Goal: Task Accomplishment & Management: Use online tool/utility

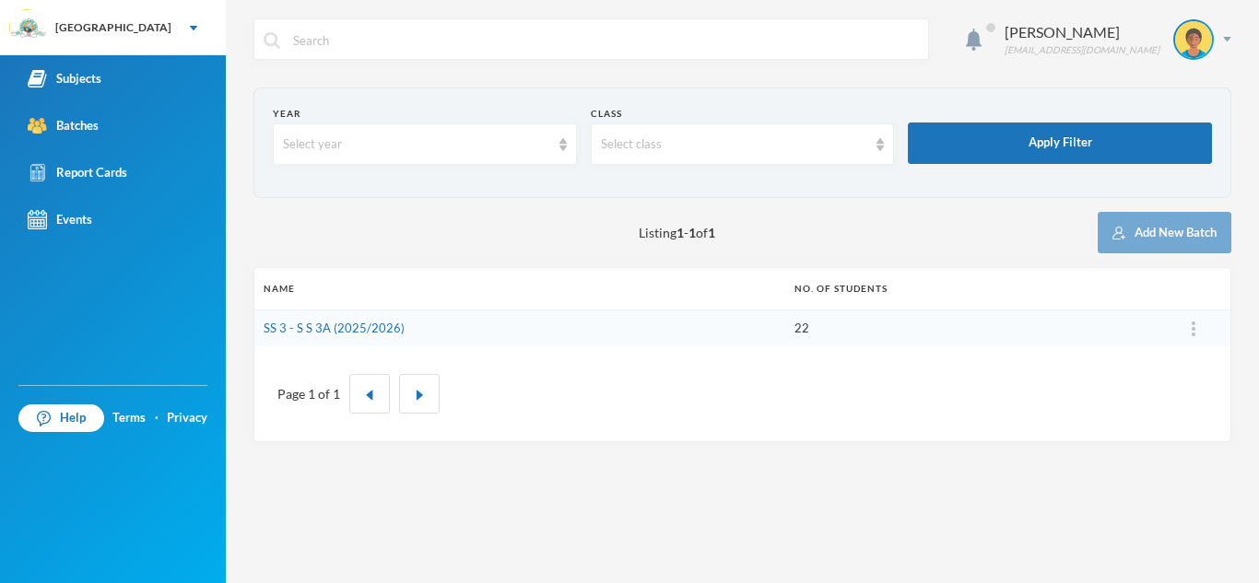
click at [91, 76] on div "Subjects" at bounding box center [65, 78] width 74 height 19
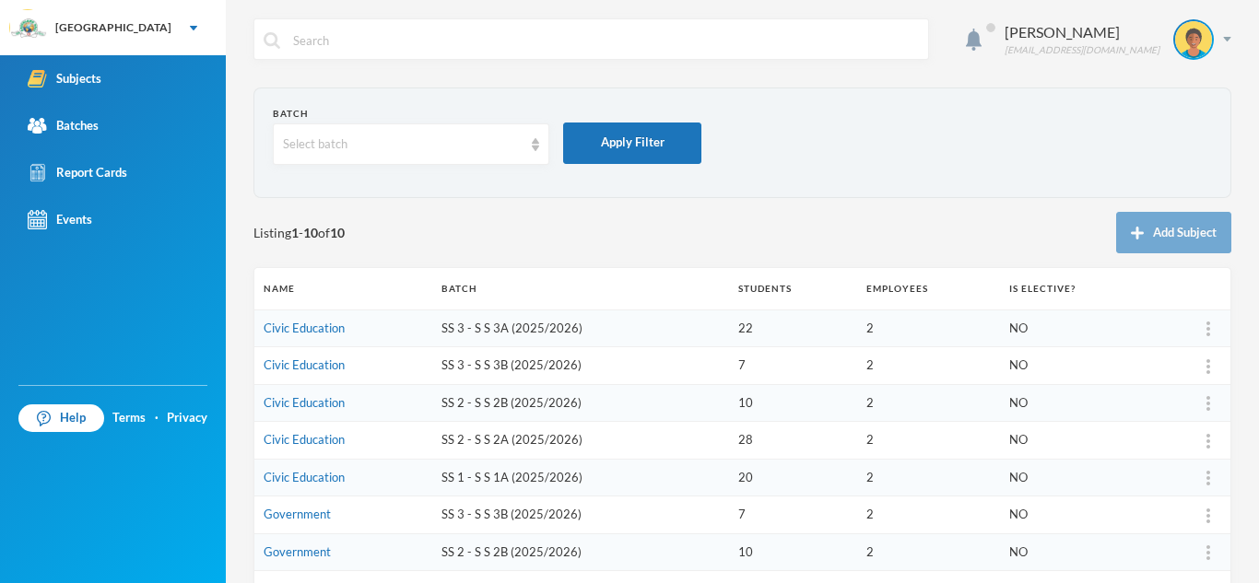
click at [353, 519] on td "Government" at bounding box center [343, 516] width 178 height 38
click at [326, 521] on td "Government" at bounding box center [343, 516] width 178 height 38
click at [314, 519] on link "Government" at bounding box center [297, 514] width 67 height 15
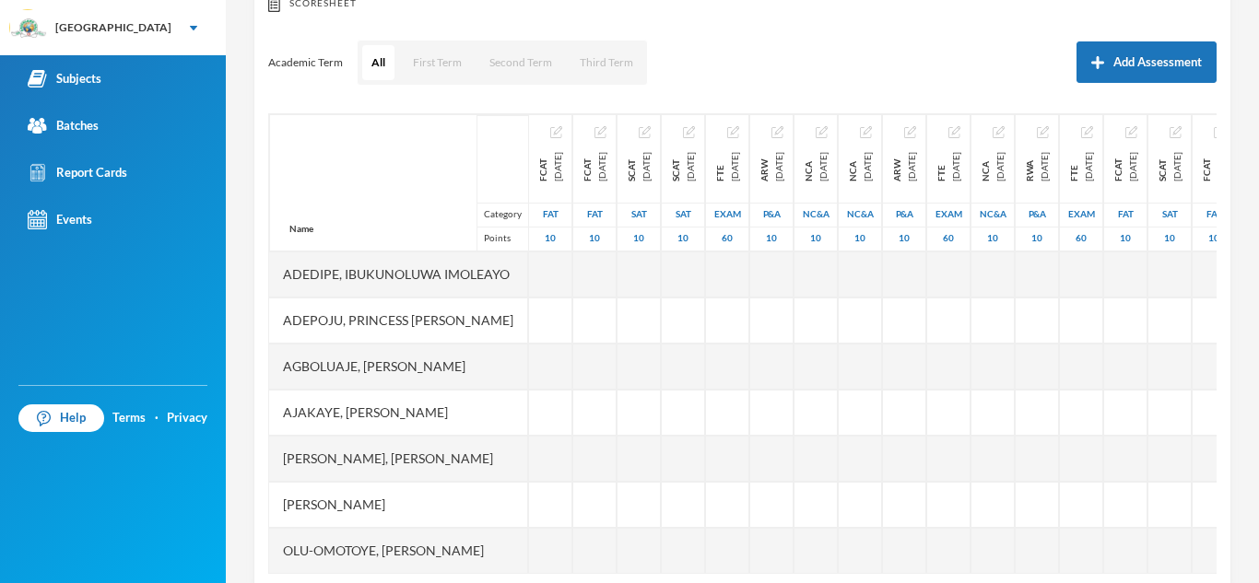
scroll to position [257, 0]
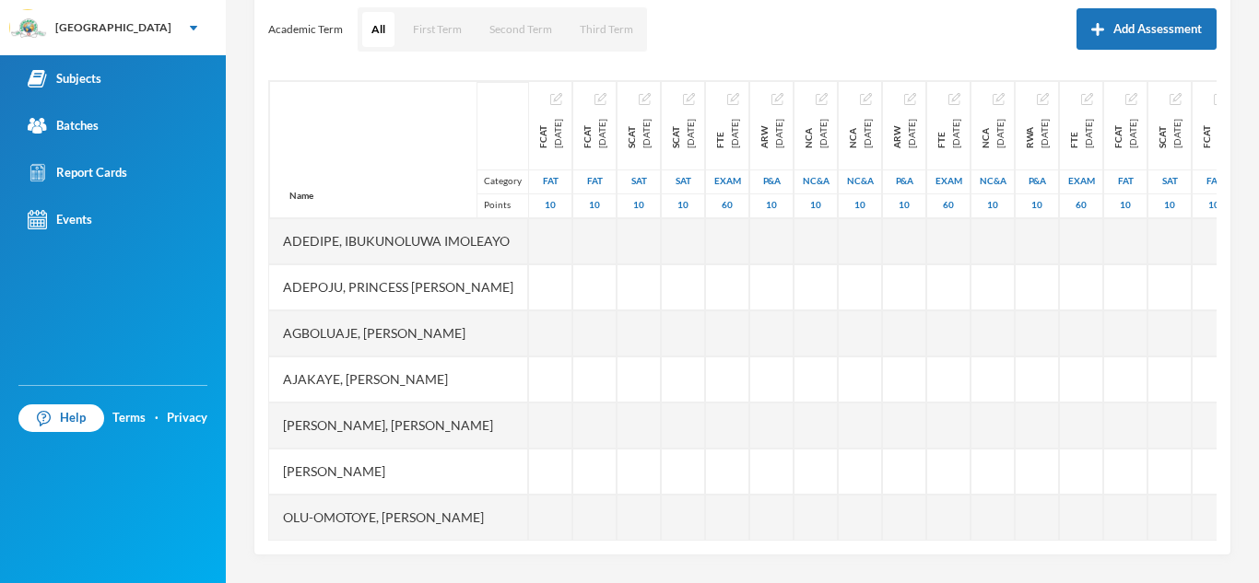
click at [572, 287] on div at bounding box center [550, 287] width 43 height 46
type input "10"
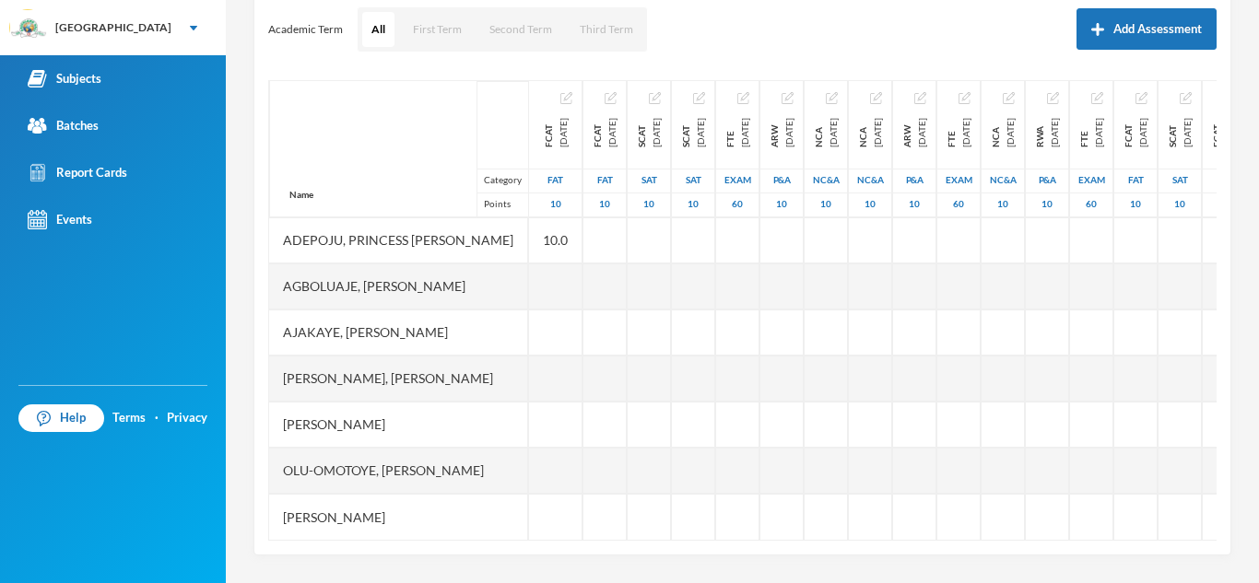
scroll to position [61, 0]
click at [582, 451] on div at bounding box center [555, 471] width 53 height 46
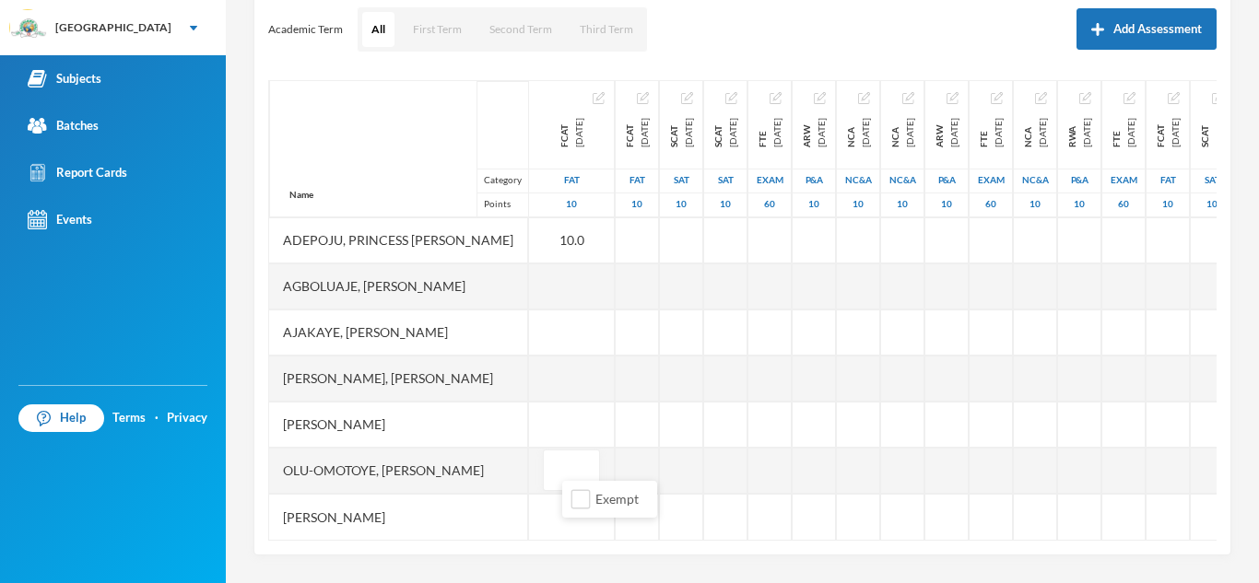
click at [586, 451] on input "text" at bounding box center [571, 471] width 37 height 41
type input "10"
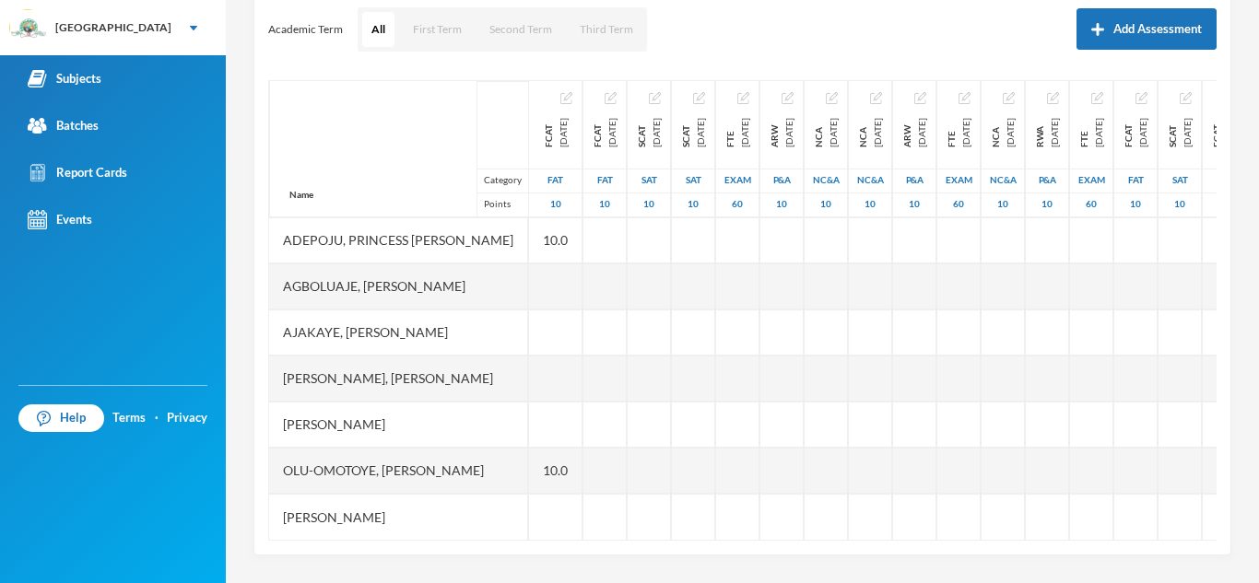
click at [577, 276] on div at bounding box center [555, 287] width 53 height 46
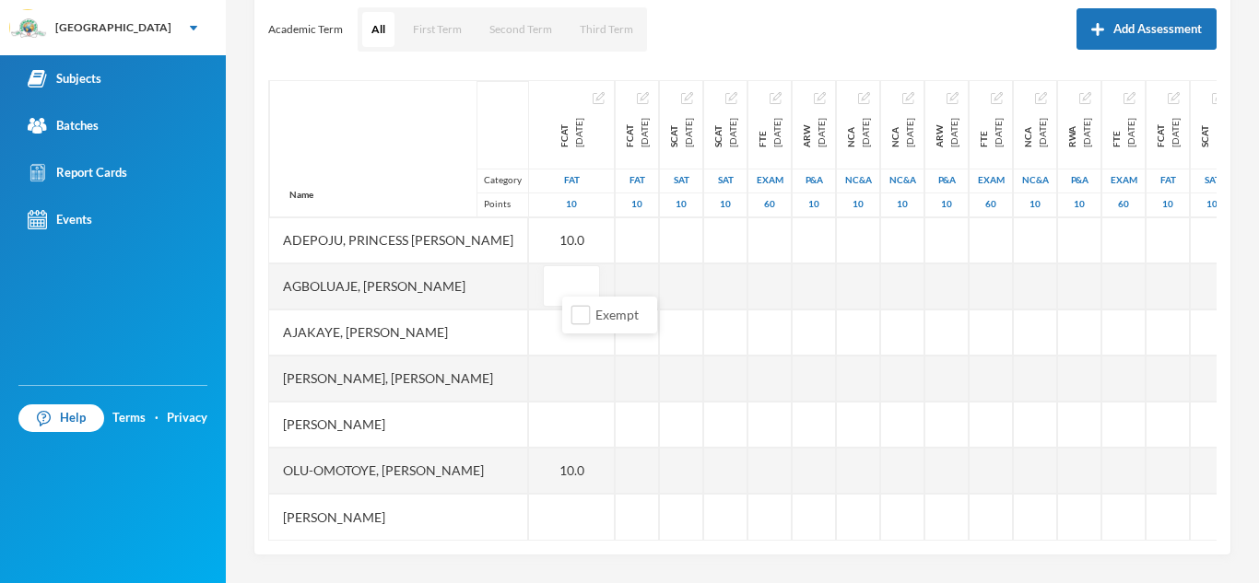
type input "8"
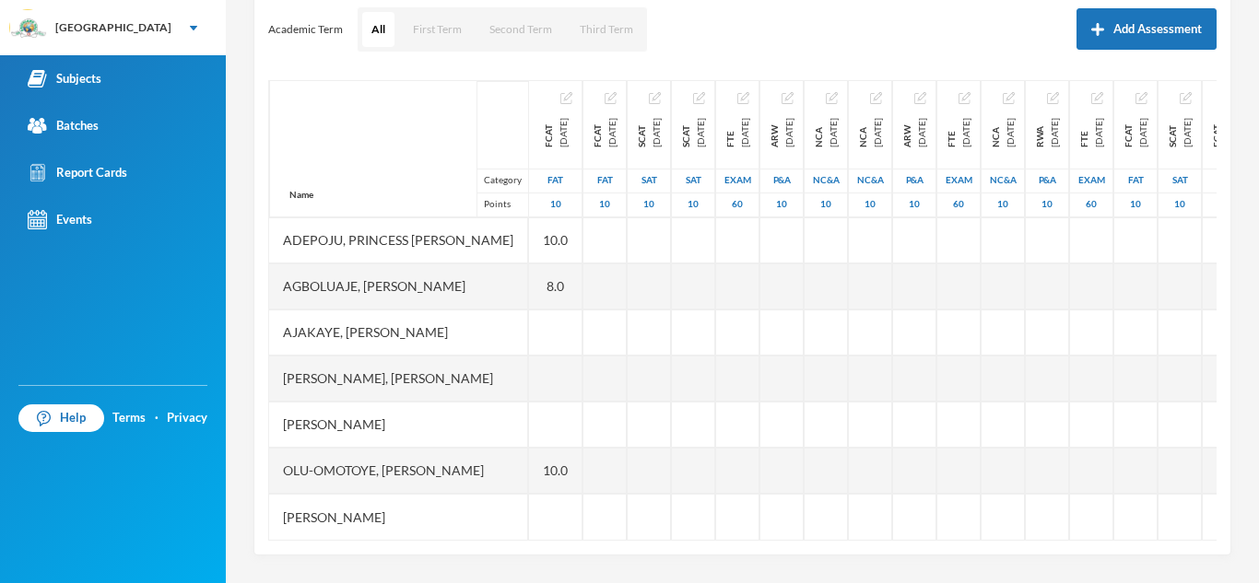
click at [570, 410] on div at bounding box center [555, 425] width 53 height 46
click at [582, 402] on div at bounding box center [555, 425] width 53 height 46
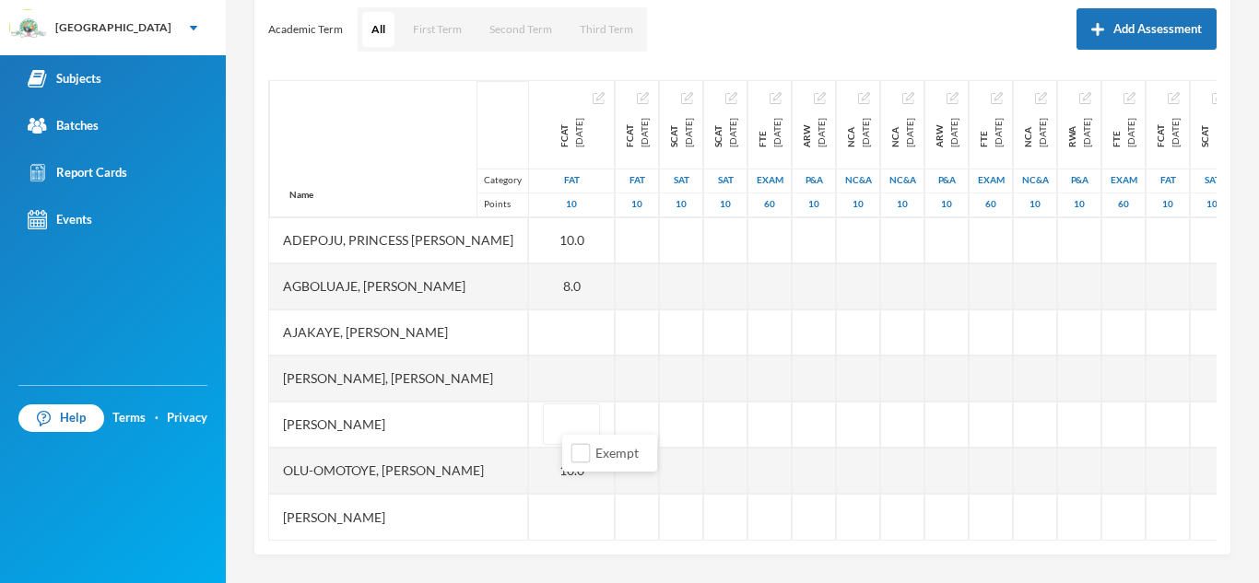
click at [585, 404] on input "text" at bounding box center [571, 424] width 37 height 41
type input "10"
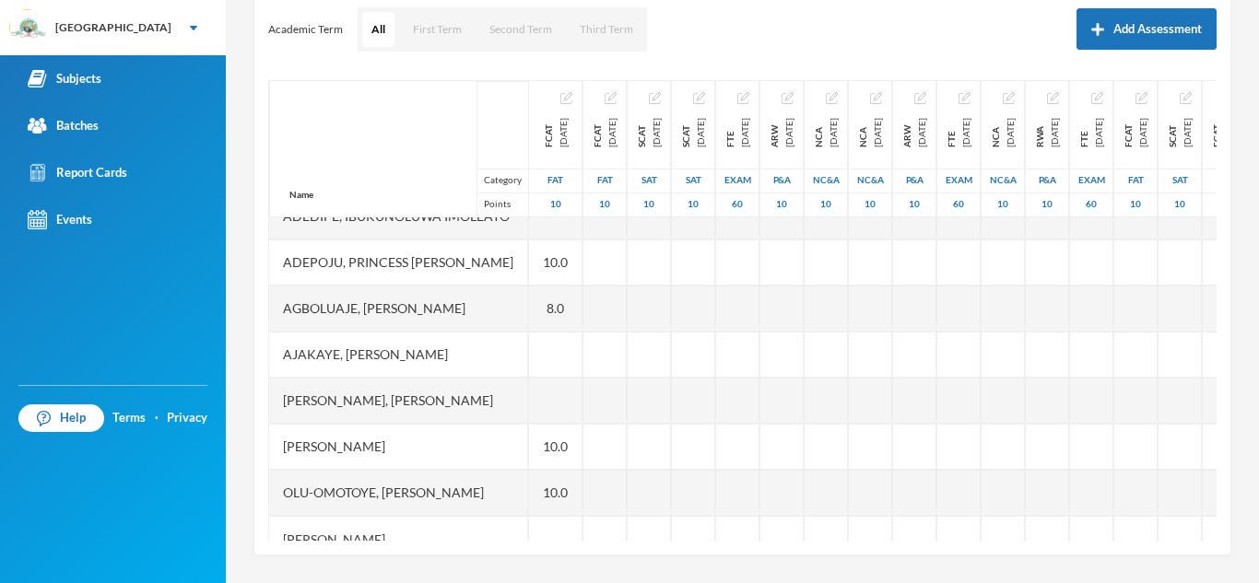
scroll to position [24, 0]
click at [570, 357] on div at bounding box center [555, 356] width 53 height 46
click at [578, 346] on div at bounding box center [555, 356] width 53 height 46
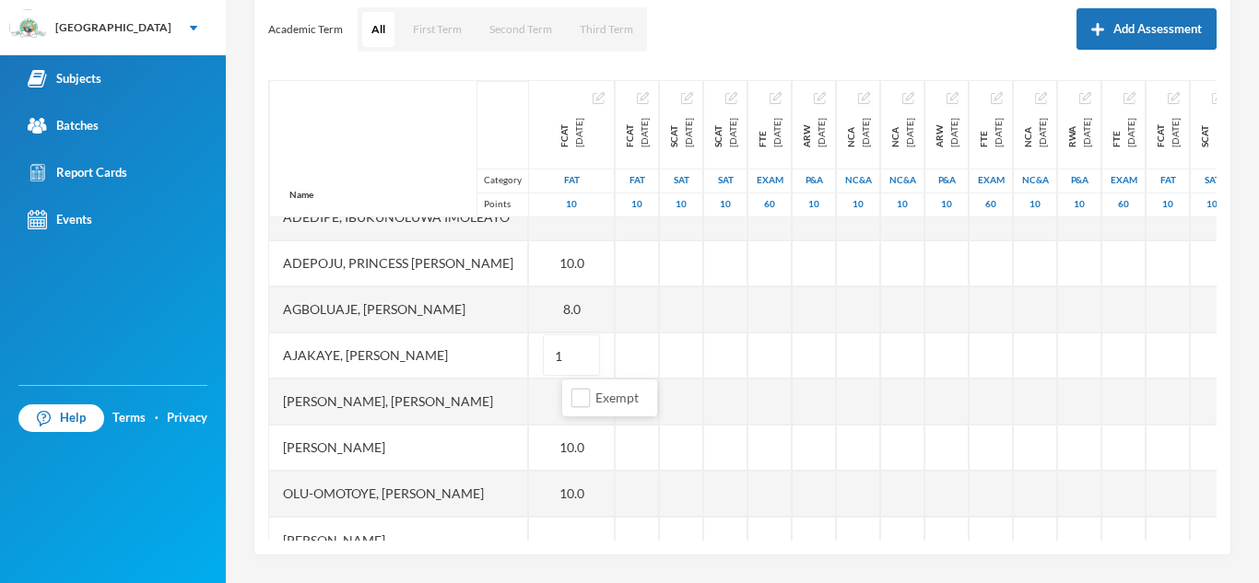
type input "10"
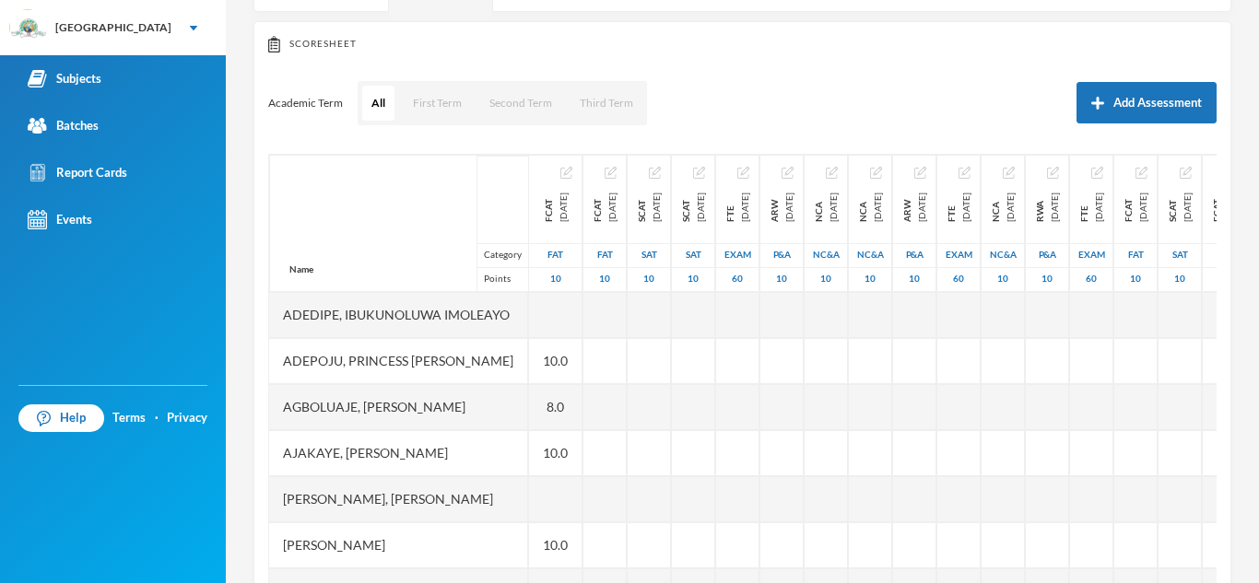
scroll to position [146, 0]
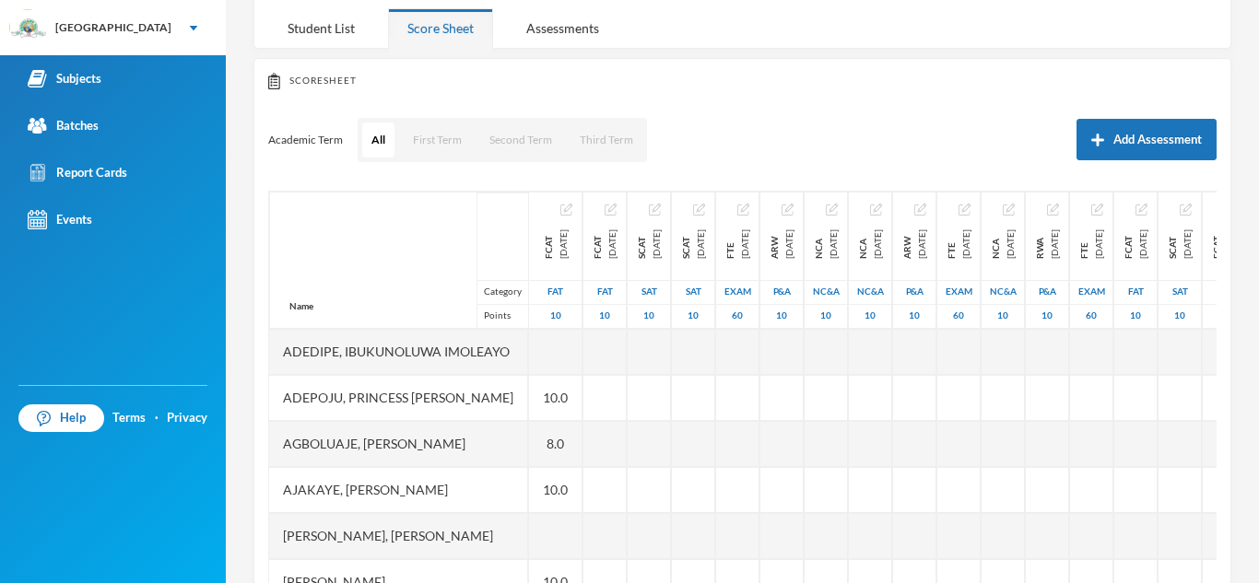
click at [582, 339] on div at bounding box center [555, 352] width 53 height 46
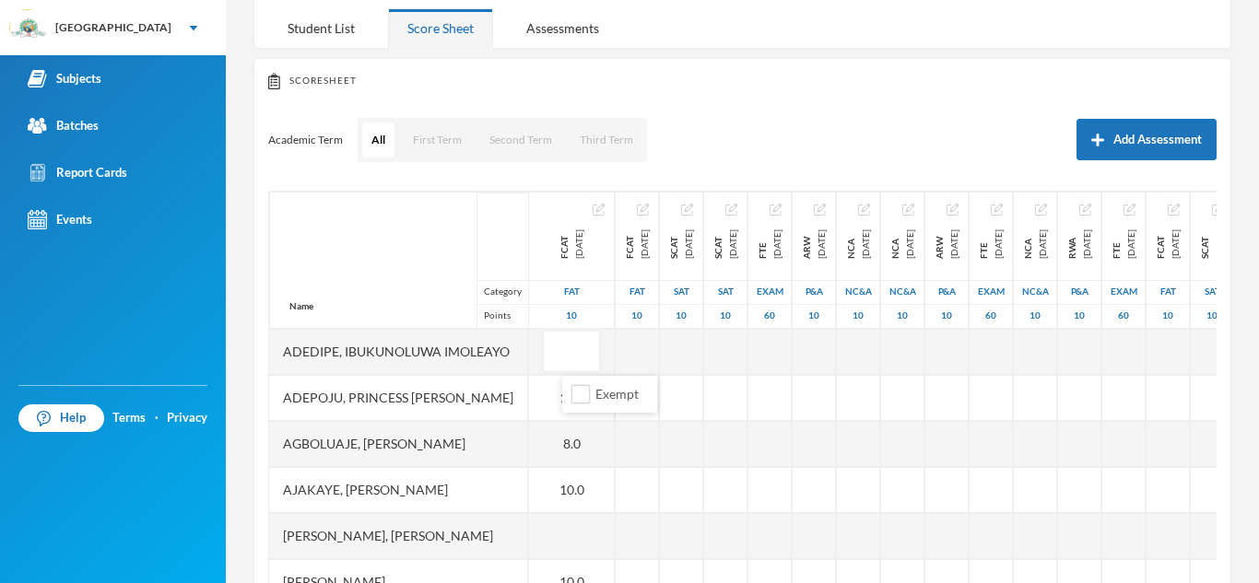
click at [587, 339] on input "text" at bounding box center [571, 352] width 37 height 41
type input "10"
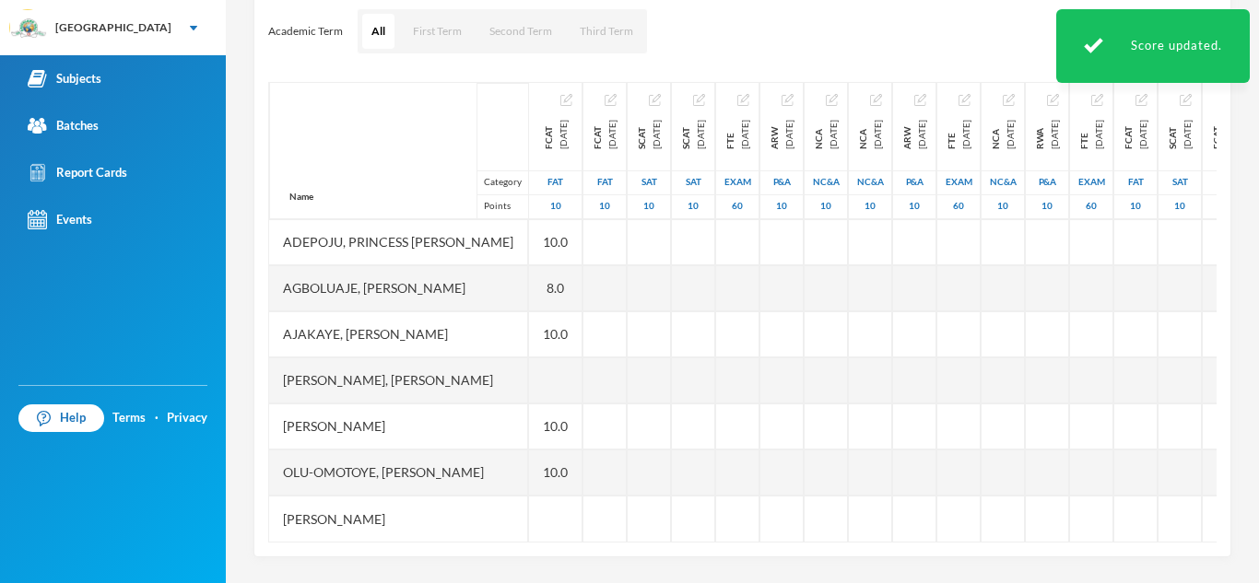
scroll to position [257, 0]
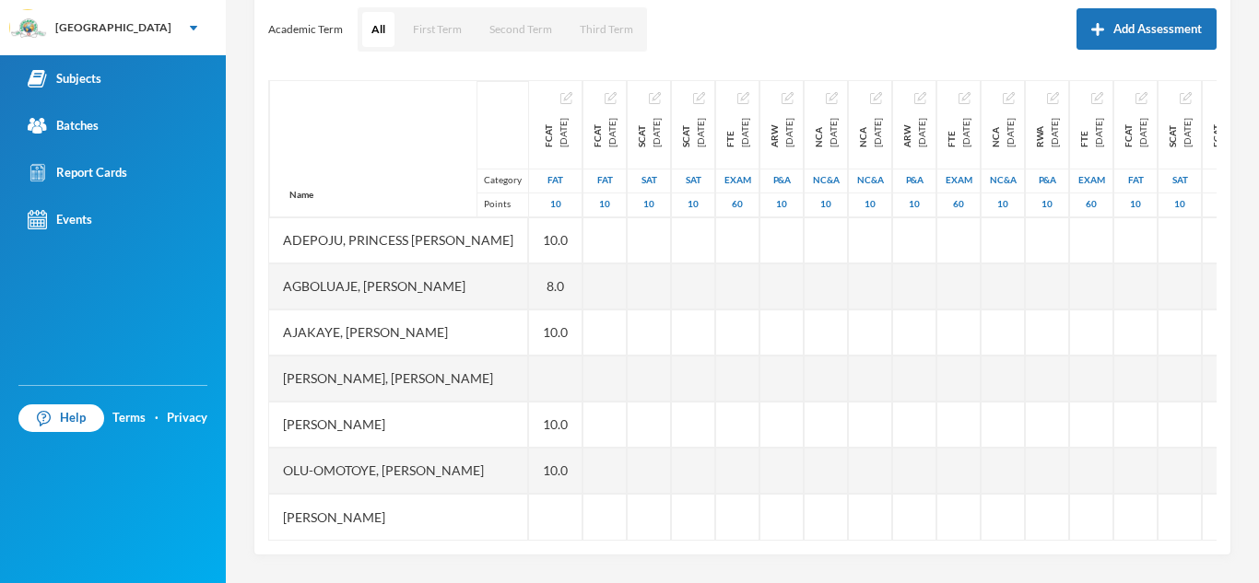
click at [582, 357] on div at bounding box center [555, 379] width 53 height 46
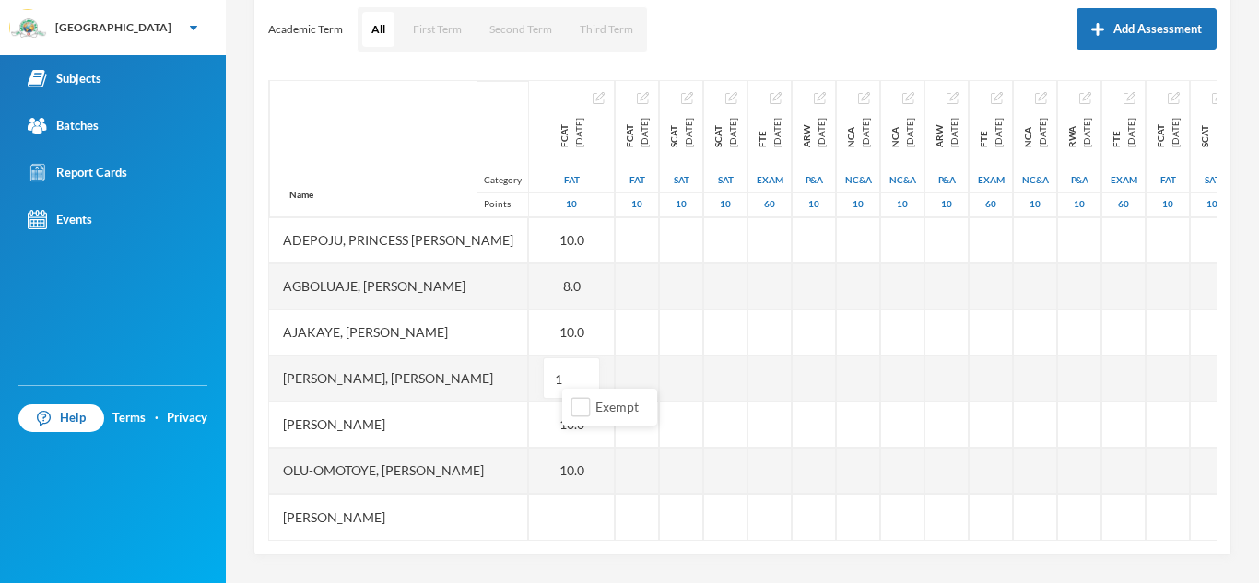
type input "10"
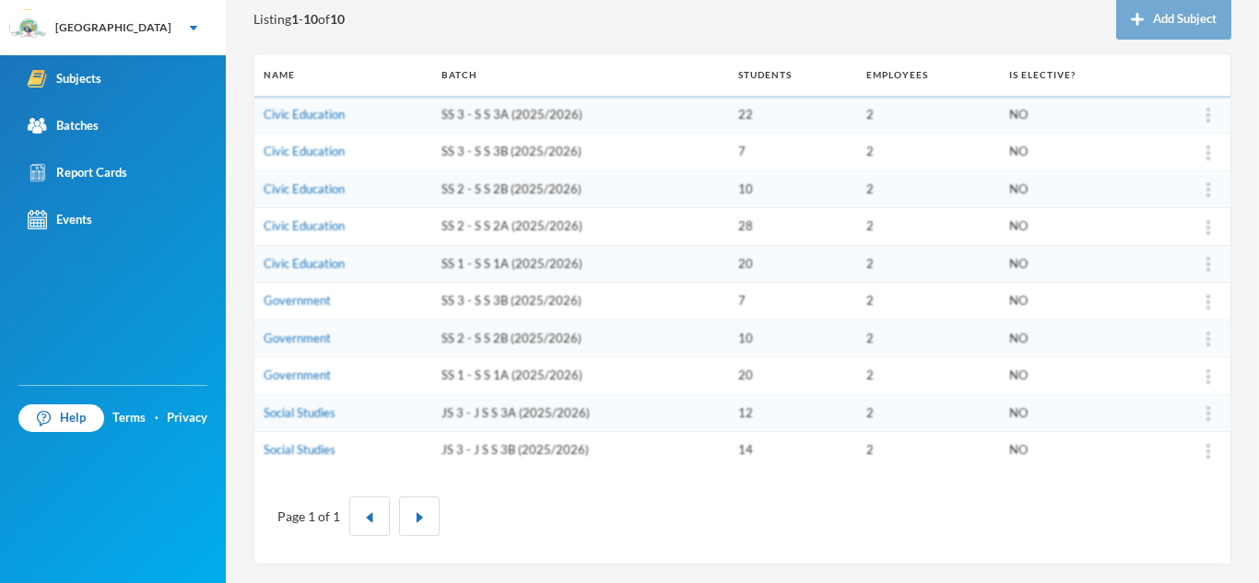
scroll to position [214, 0]
click at [322, 262] on link "Civic Education" at bounding box center [304, 263] width 81 height 15
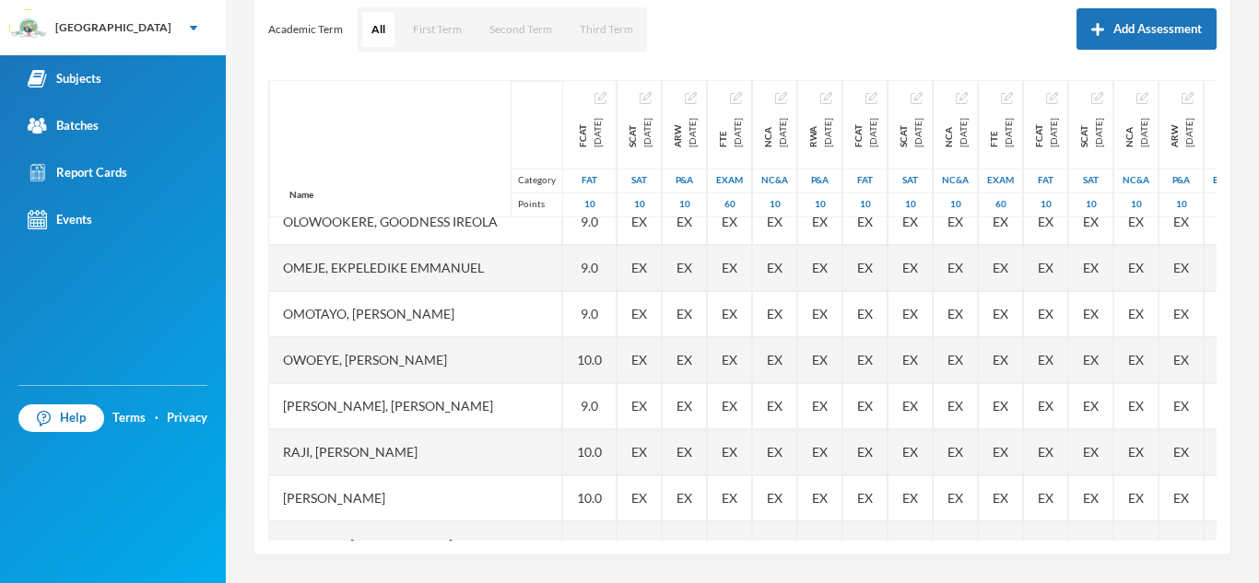
scroll to position [660, 0]
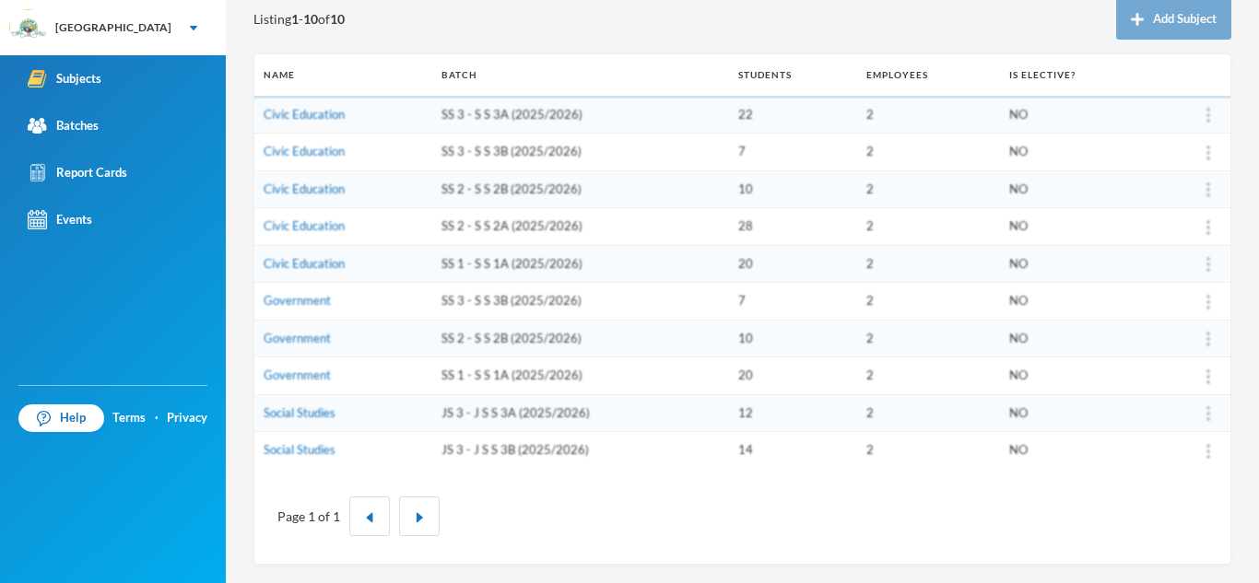
scroll to position [214, 0]
click at [321, 407] on link "Social Studies" at bounding box center [300, 412] width 72 height 15
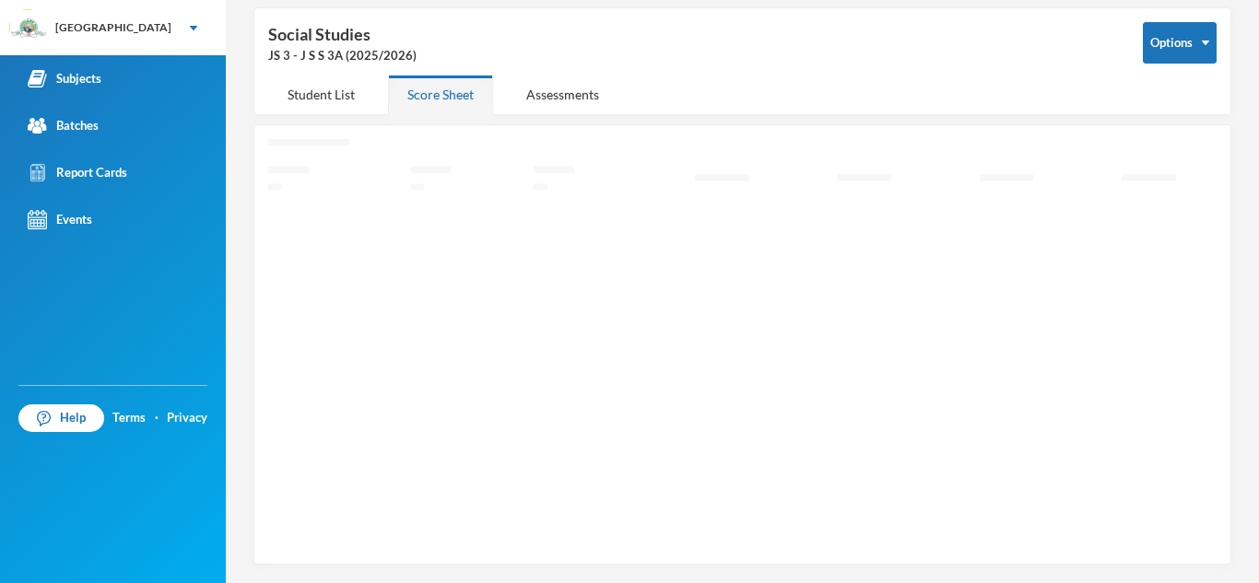
scroll to position [74, 0]
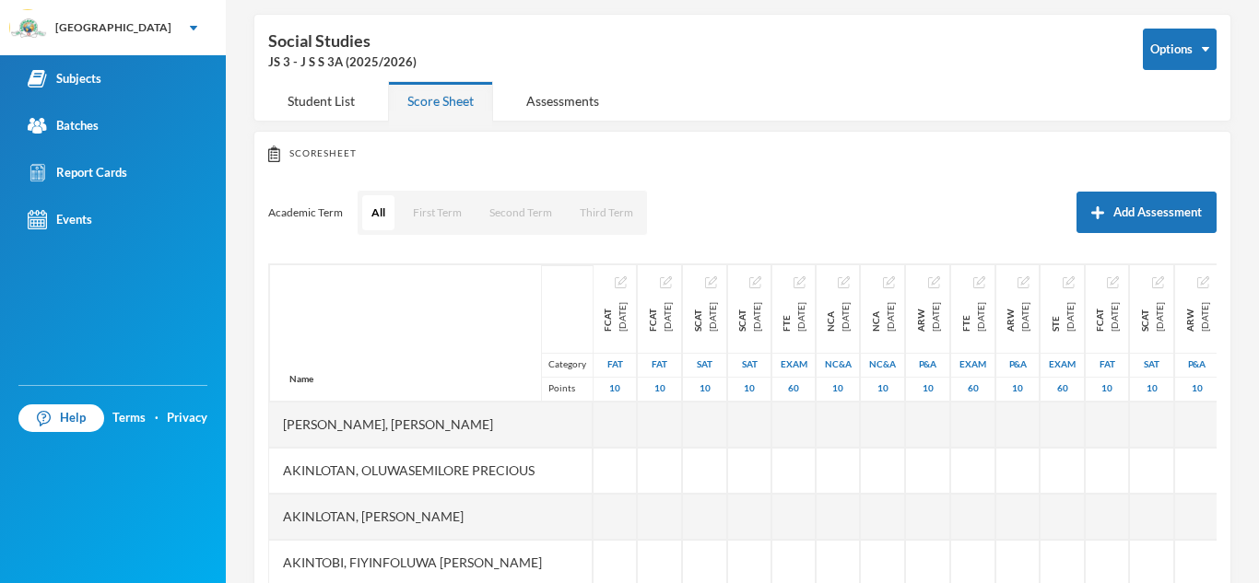
click at [608, 553] on div at bounding box center [614, 563] width 43 height 46
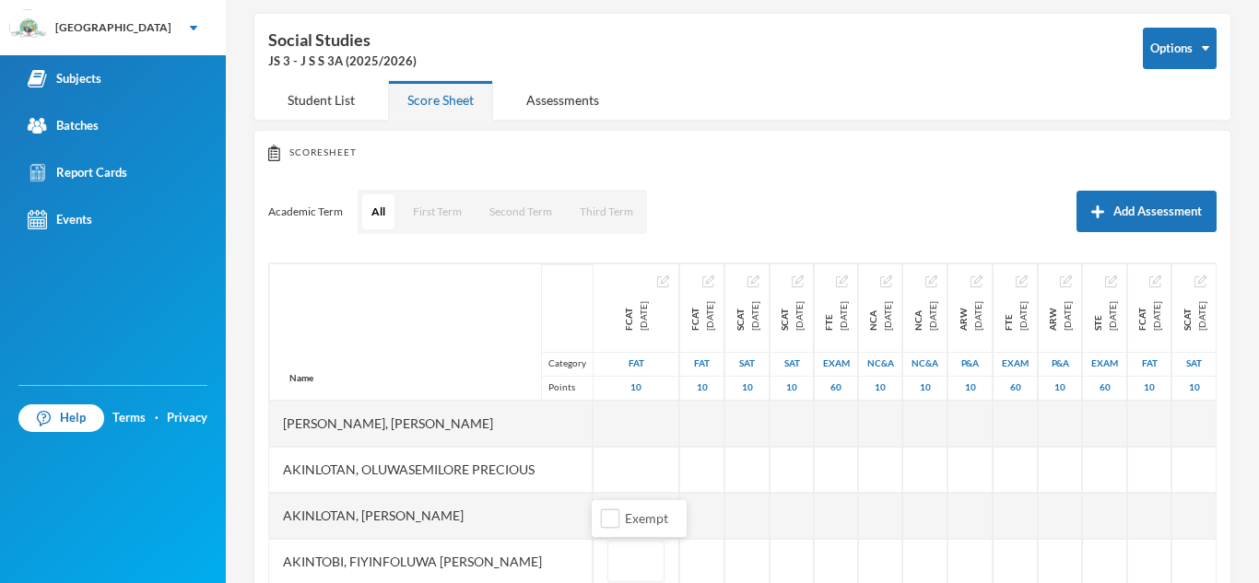
type input "8"
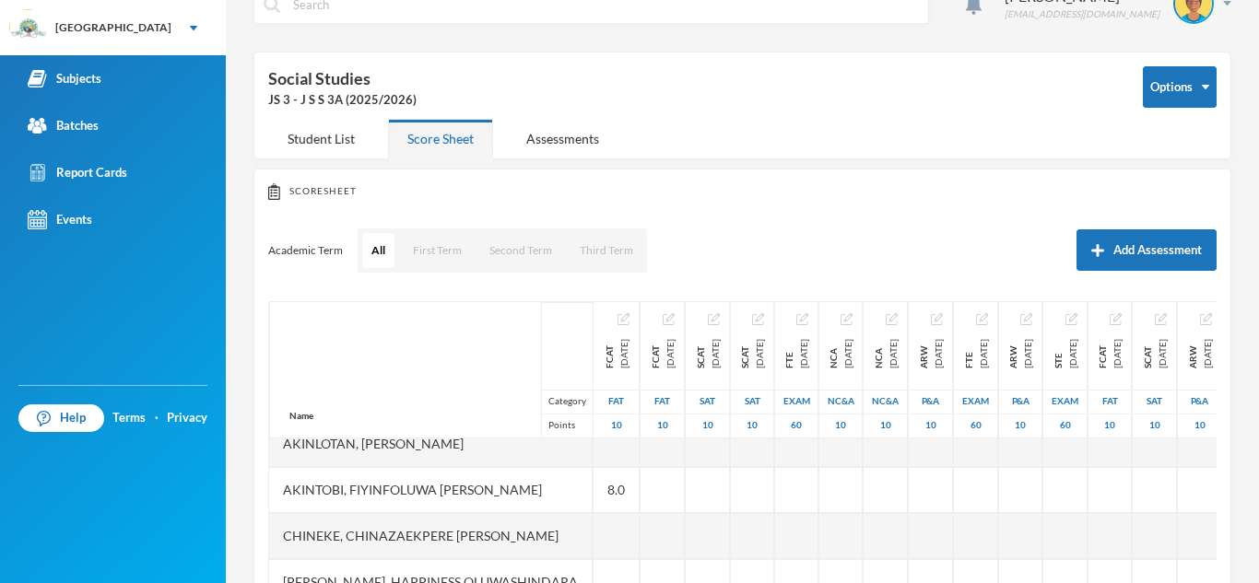
scroll to position [147, 0]
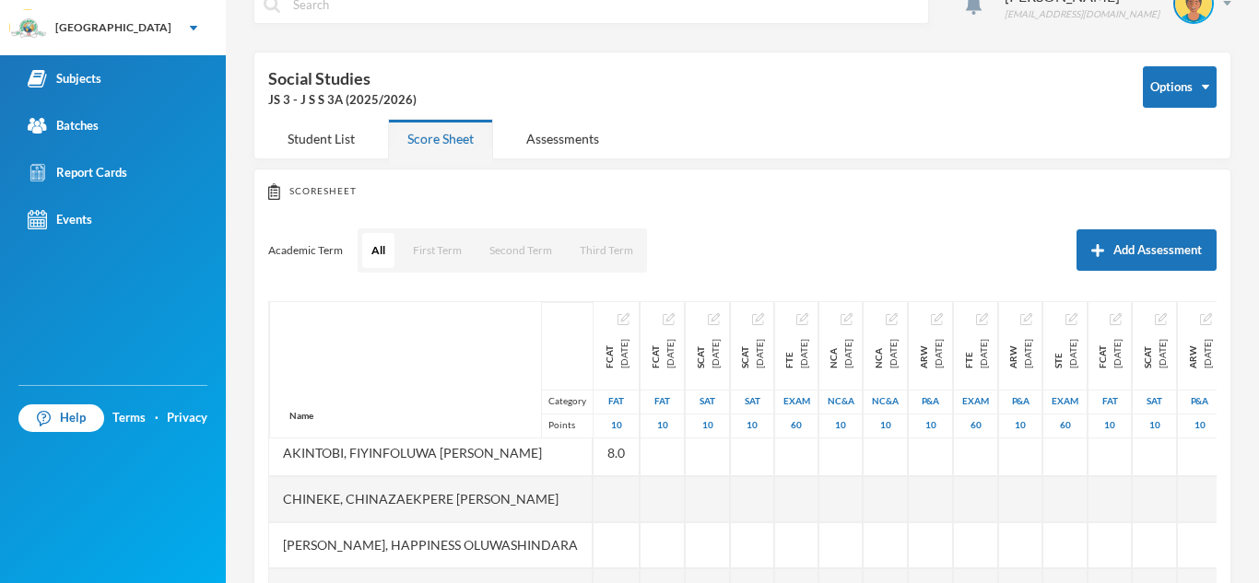
click at [608, 553] on div at bounding box center [616, 545] width 46 height 46
click at [617, 553] on input "text" at bounding box center [635, 545] width 37 height 41
type input "8"
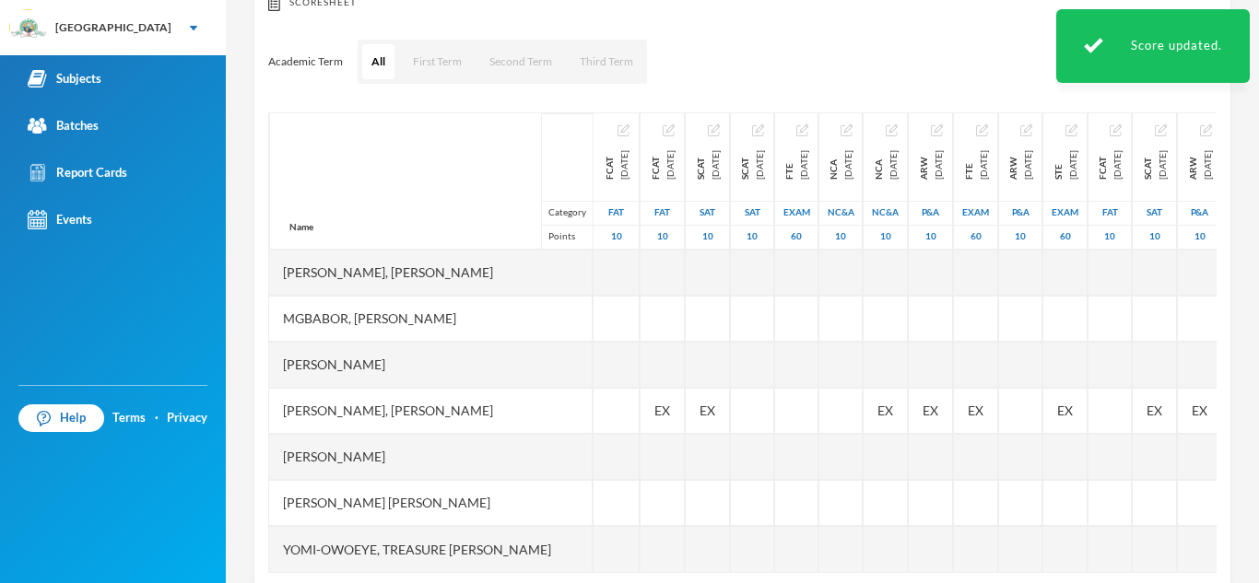
scroll to position [257, 0]
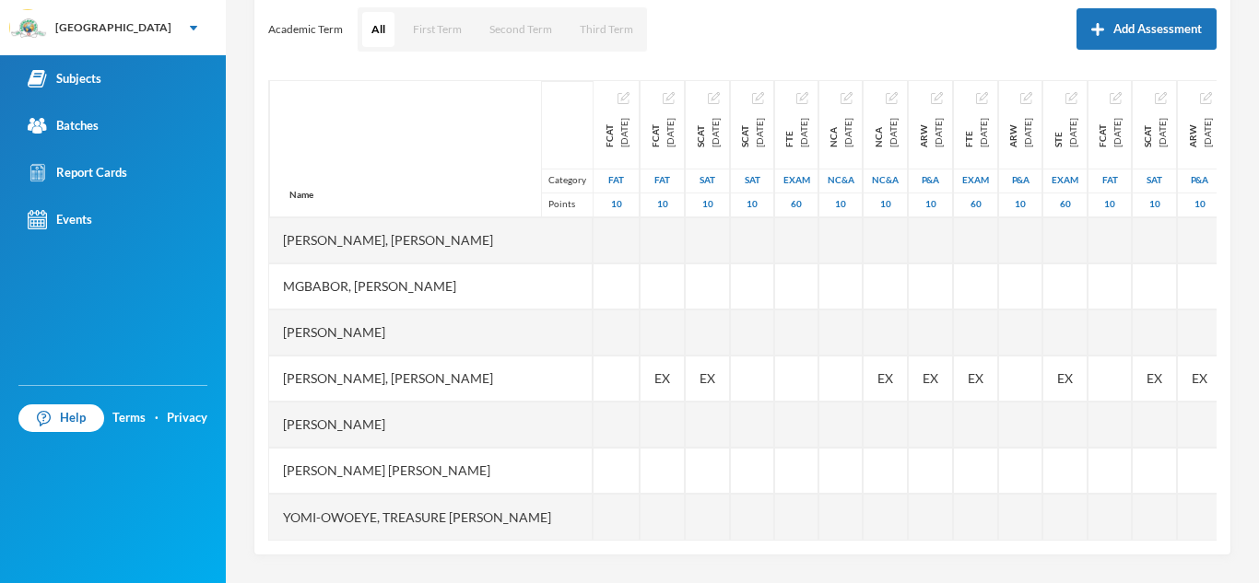
click at [601, 270] on div at bounding box center [616, 287] width 46 height 46
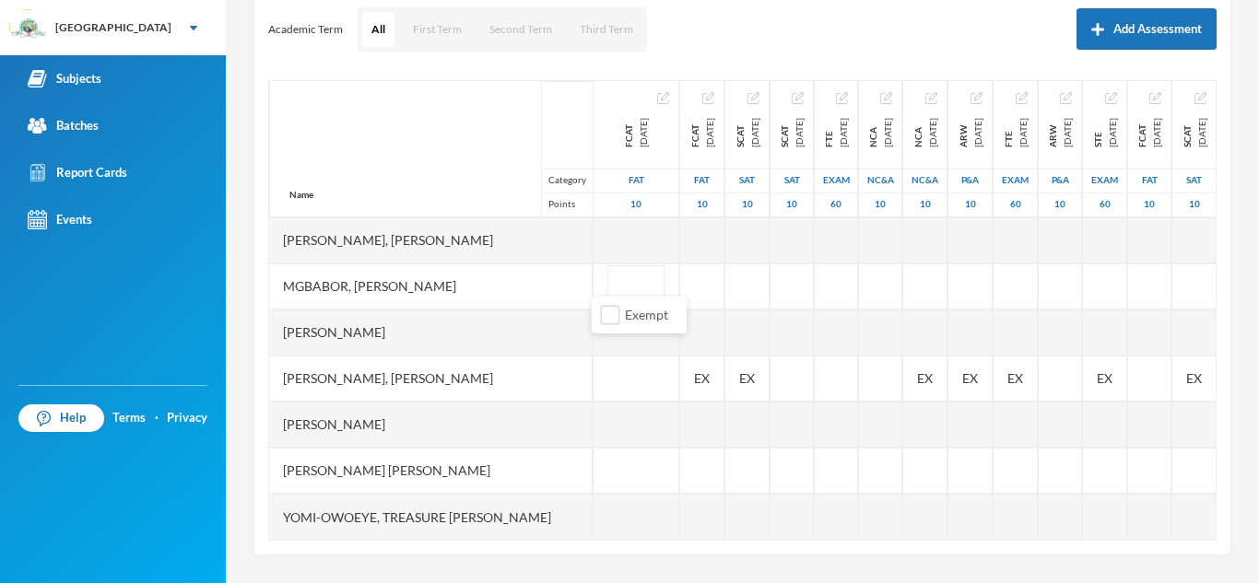
type input "7"
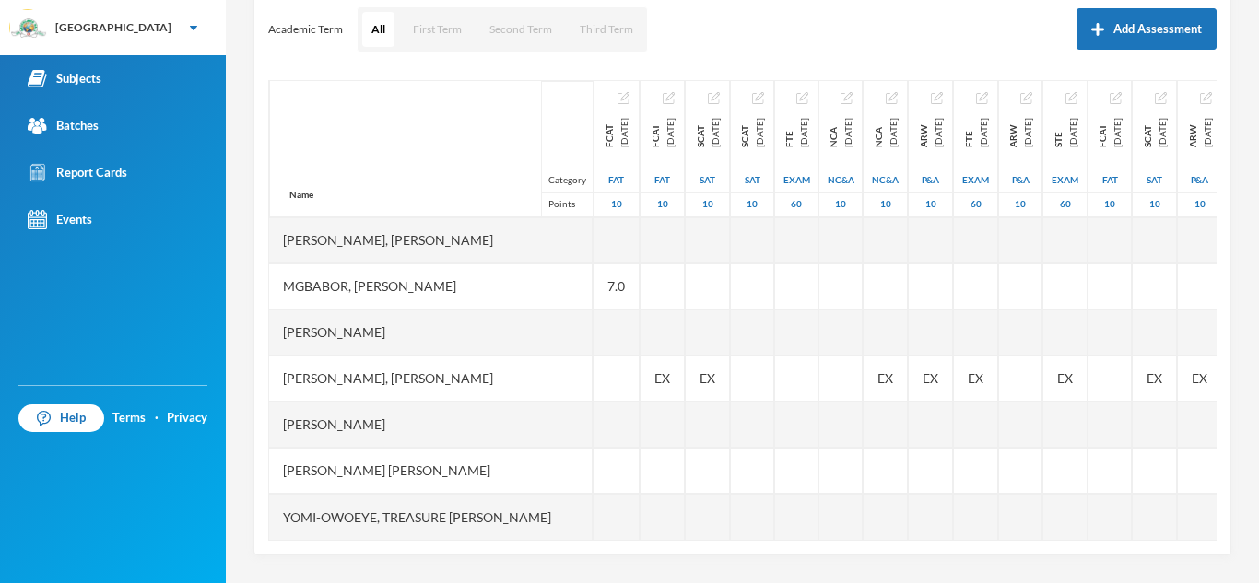
click at [602, 315] on div at bounding box center [616, 333] width 46 height 46
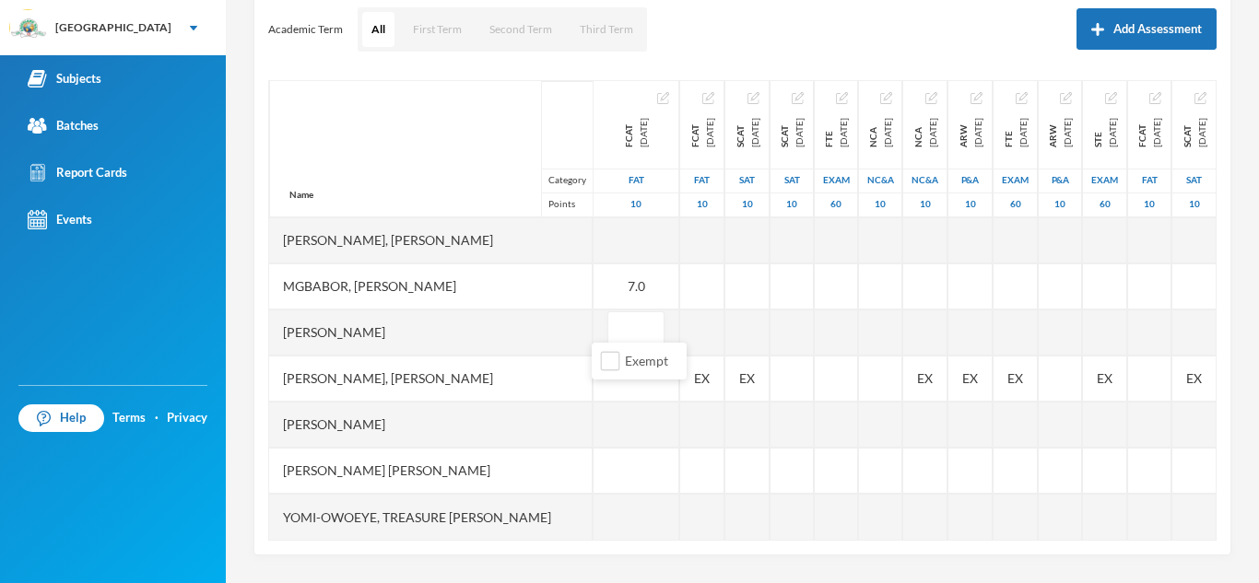
type input "7"
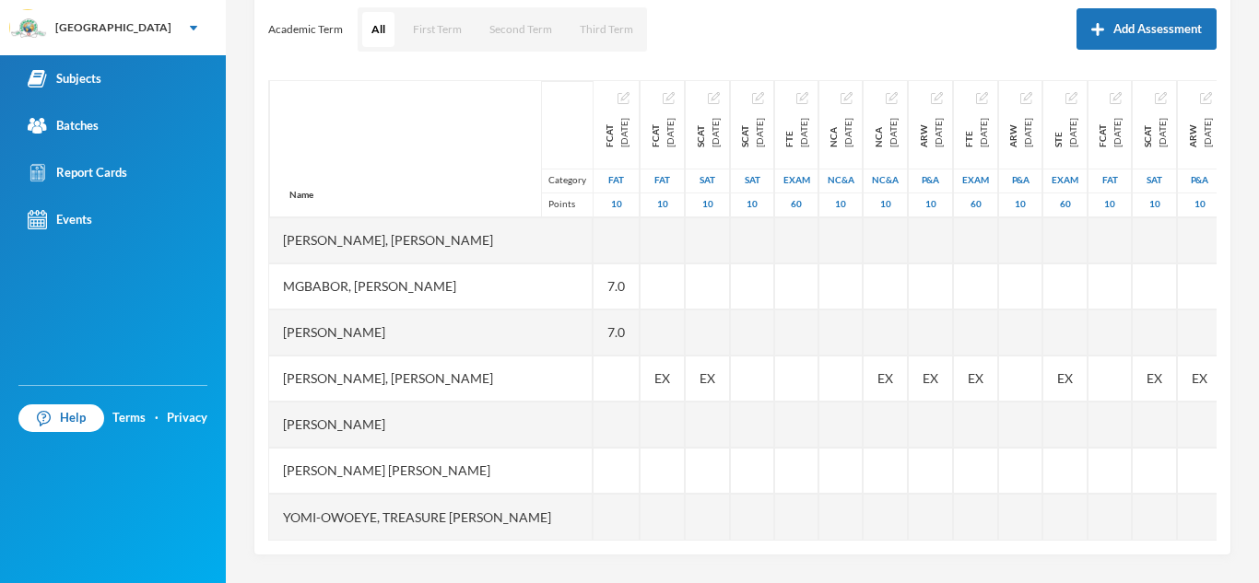
click at [618, 454] on div at bounding box center [616, 471] width 46 height 46
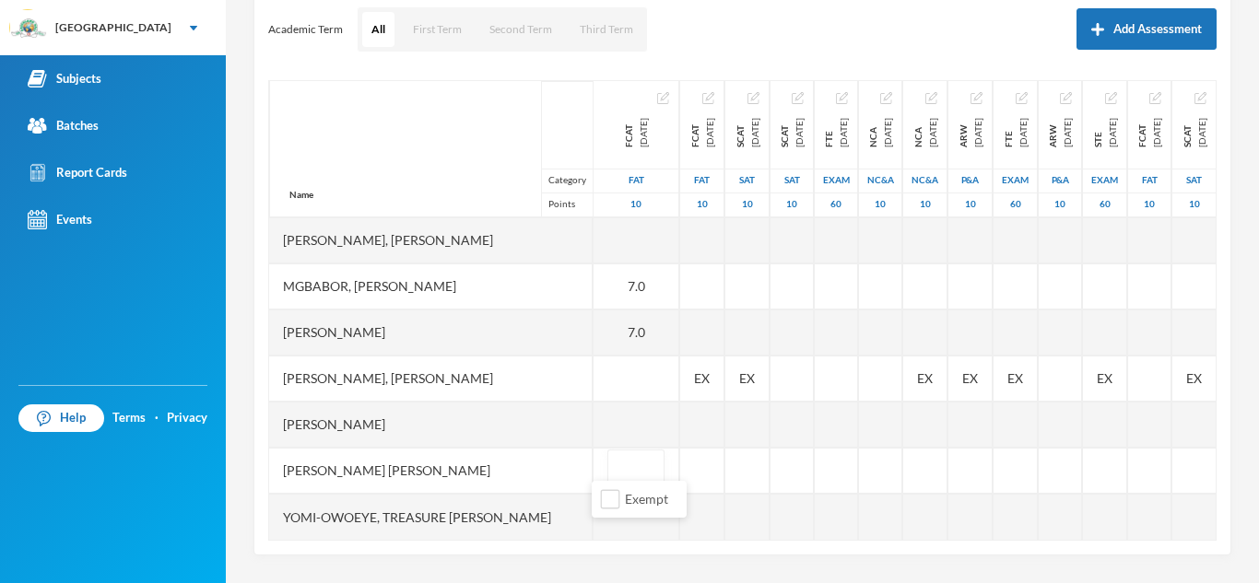
type input "7"
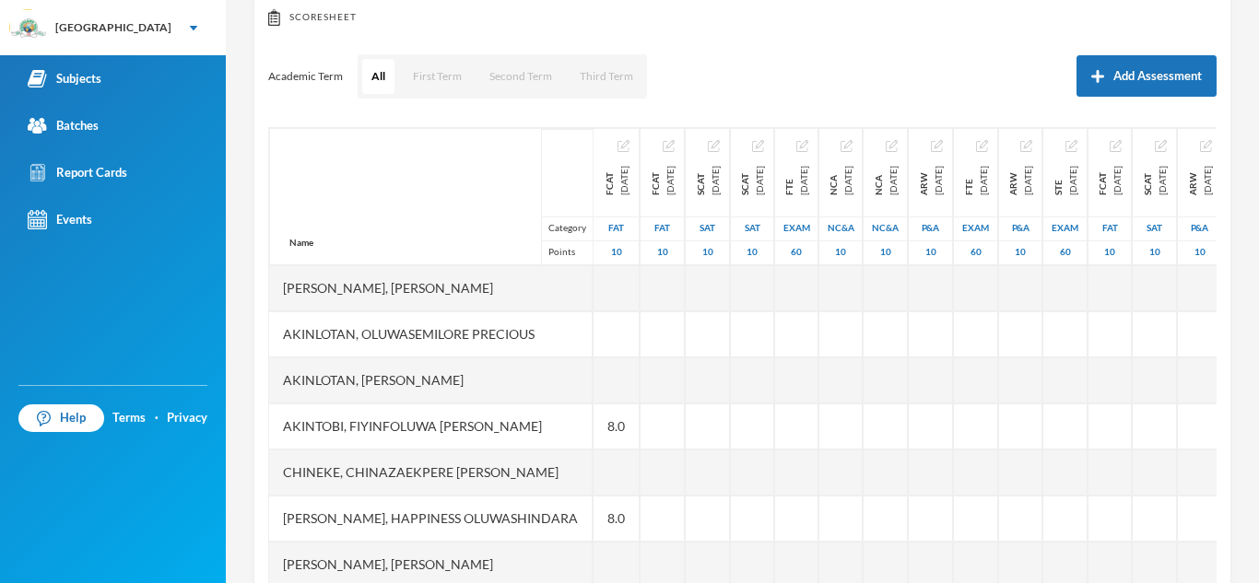
scroll to position [183, 0]
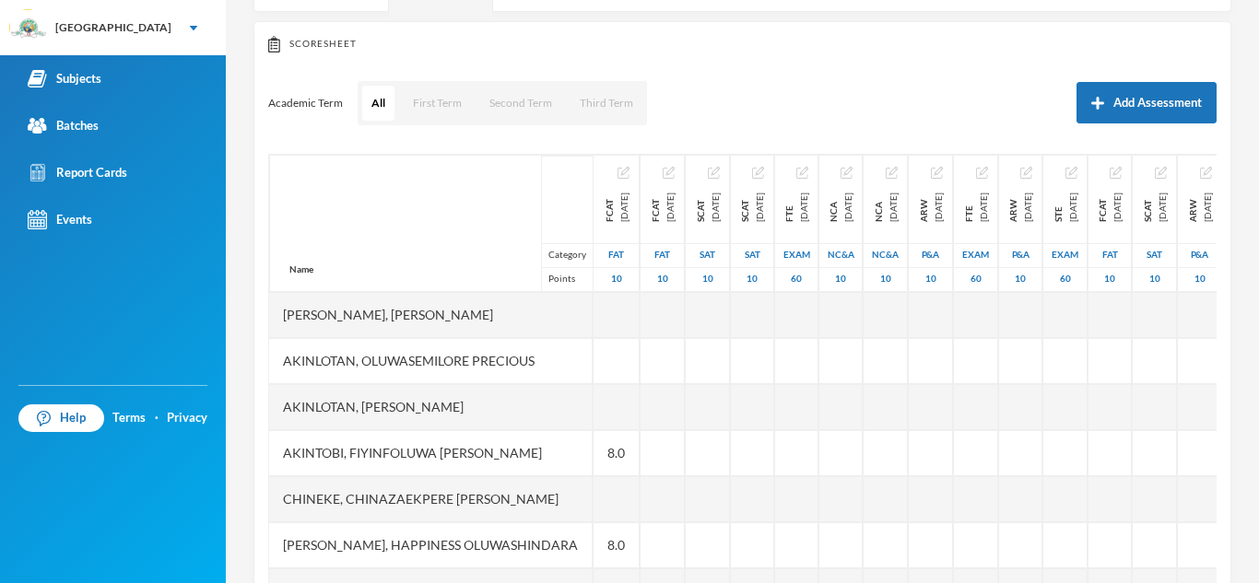
click at [606, 404] on div at bounding box center [616, 407] width 46 height 46
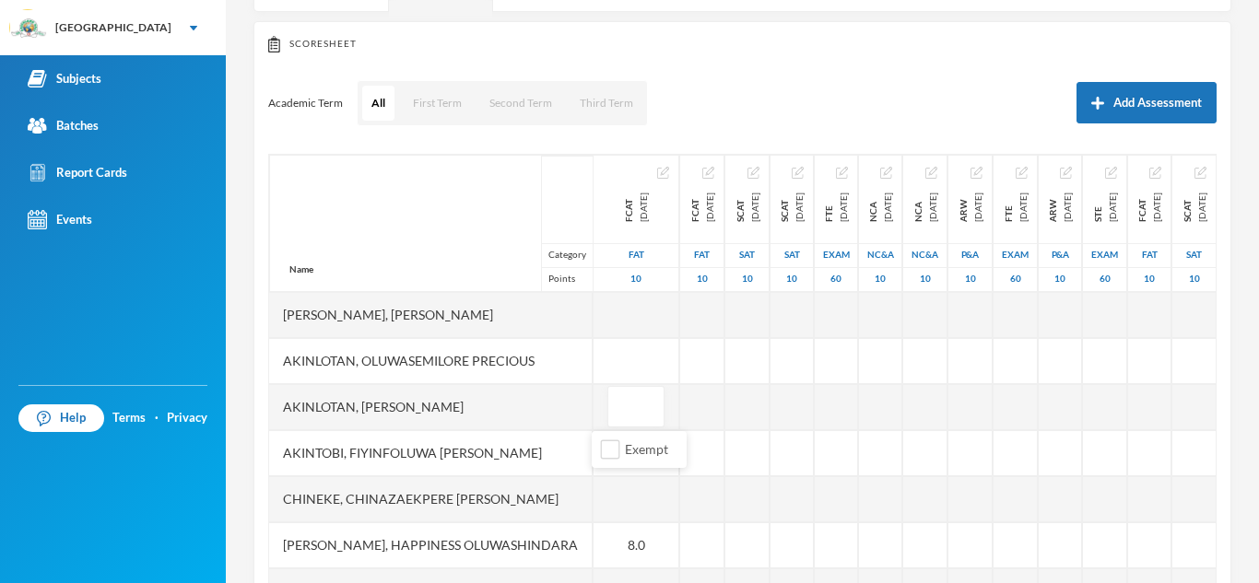
type input "6"
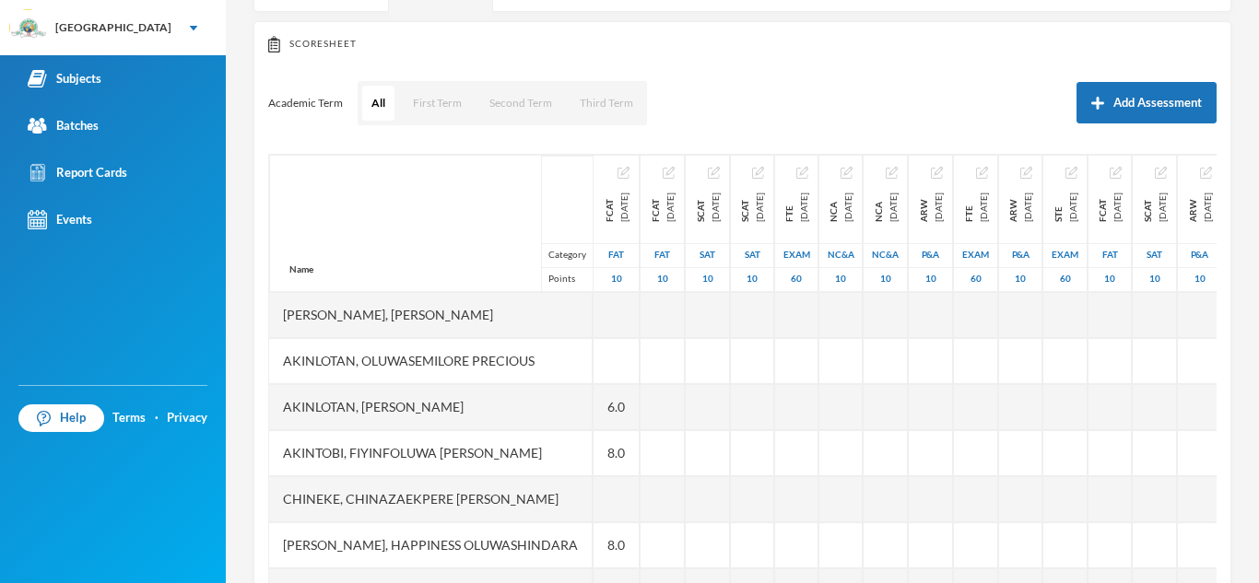
click at [607, 359] on div at bounding box center [616, 361] width 46 height 46
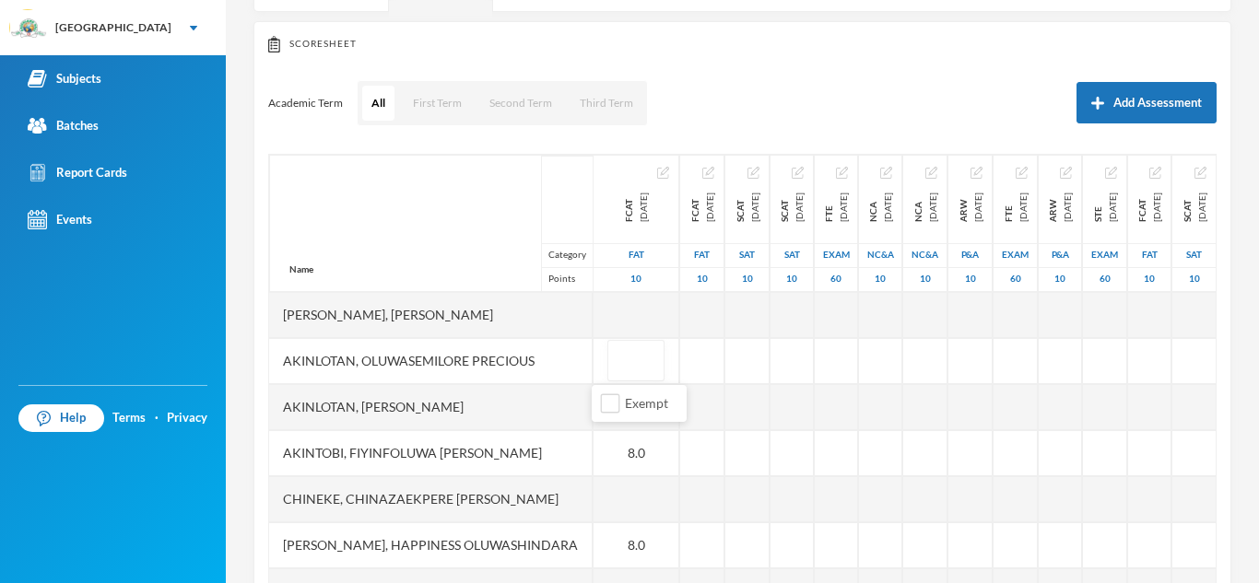
type input "7"
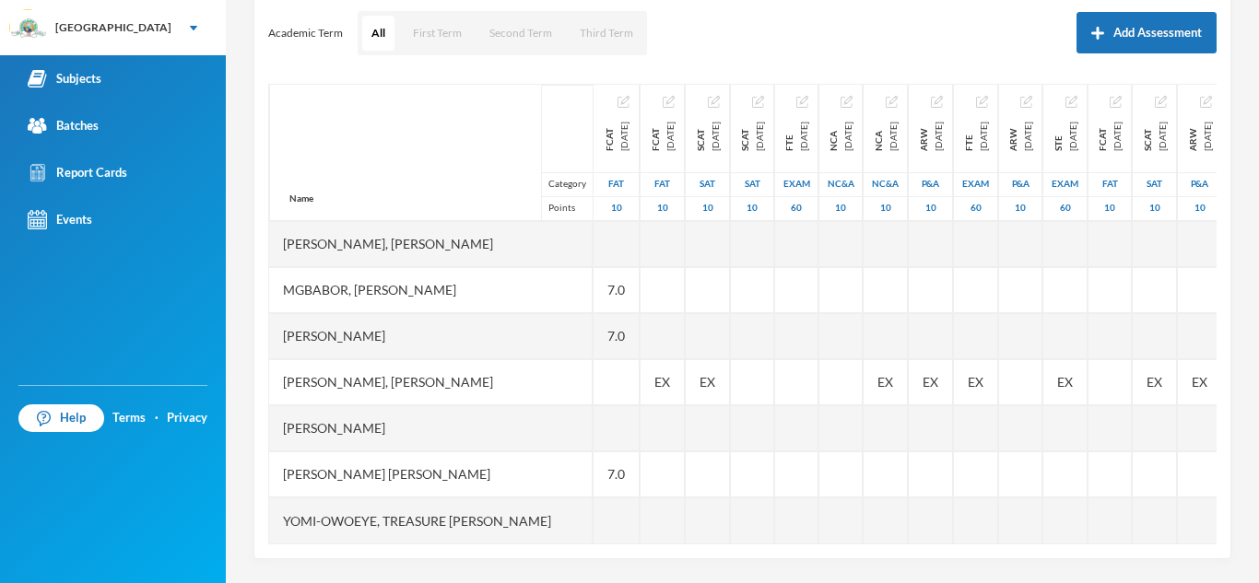
scroll to position [257, 0]
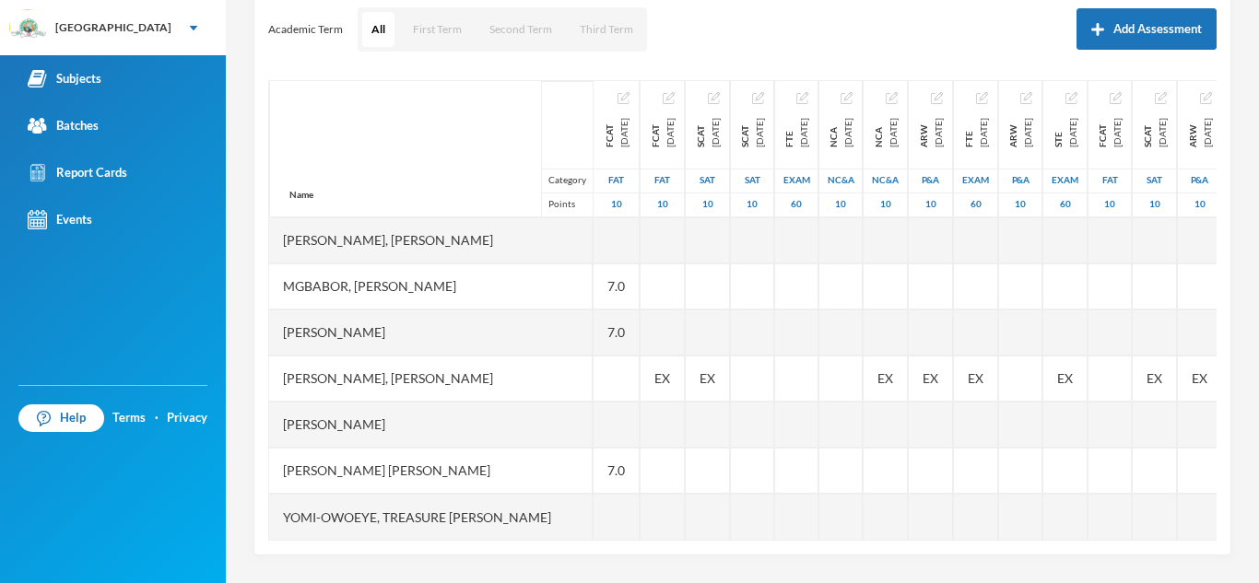
click at [615, 509] on div at bounding box center [616, 517] width 46 height 46
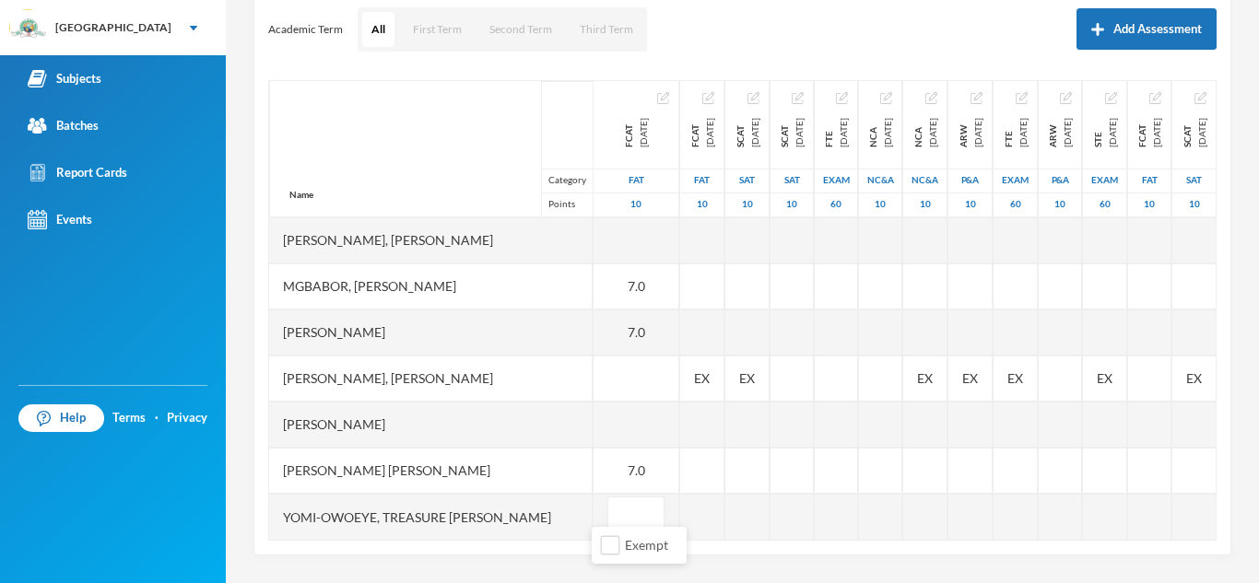
type input "9"
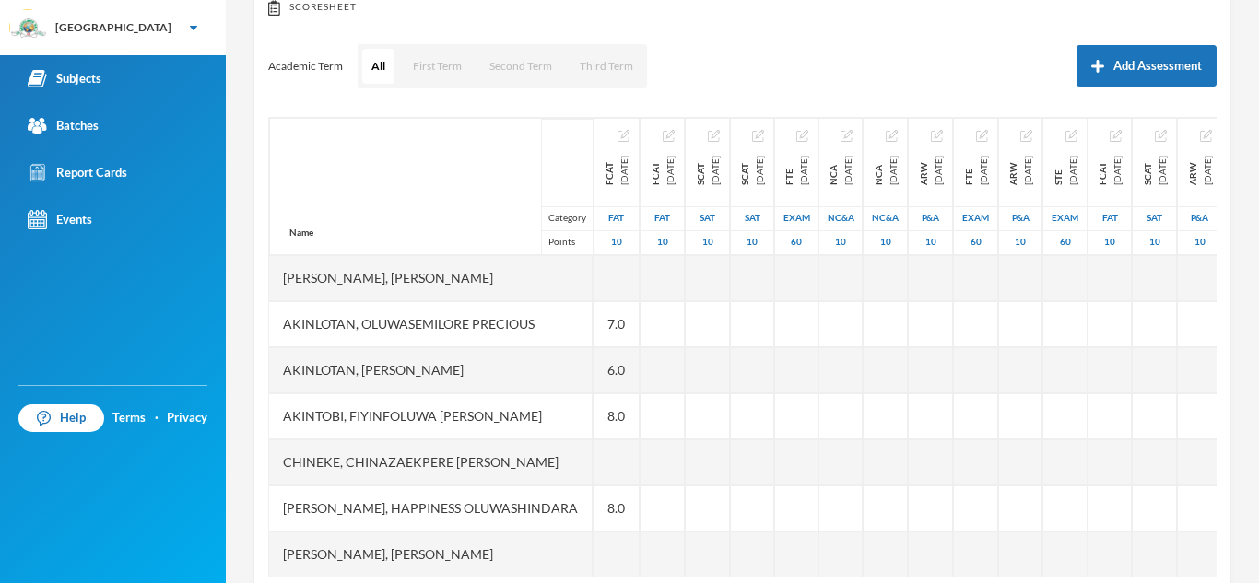
scroll to position [183, 0]
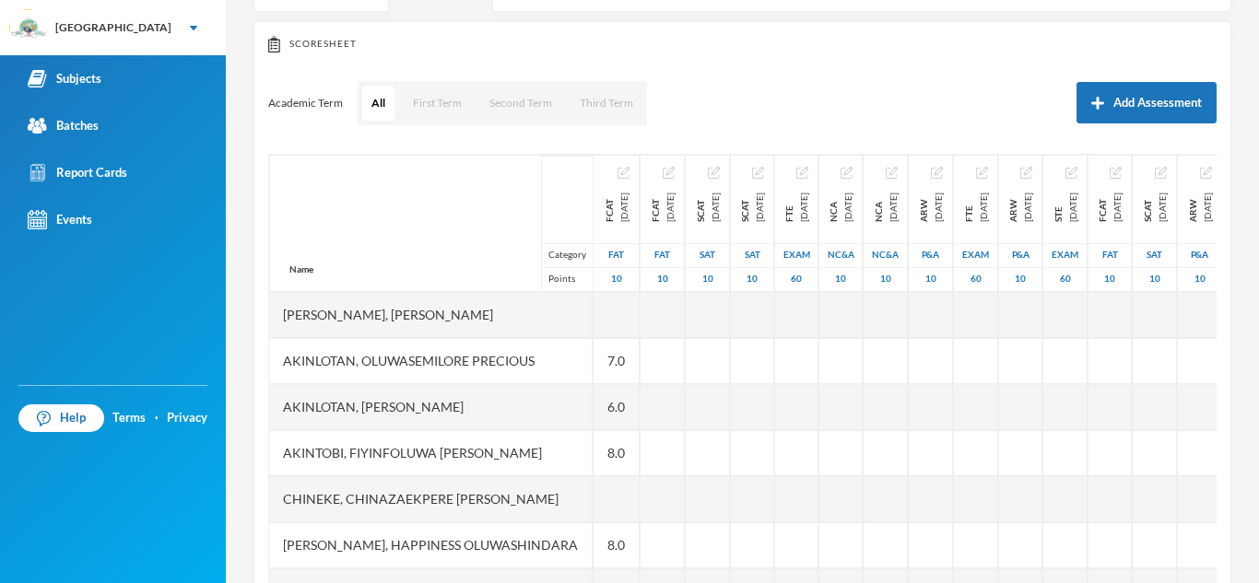
click at [614, 317] on div at bounding box center [616, 315] width 46 height 46
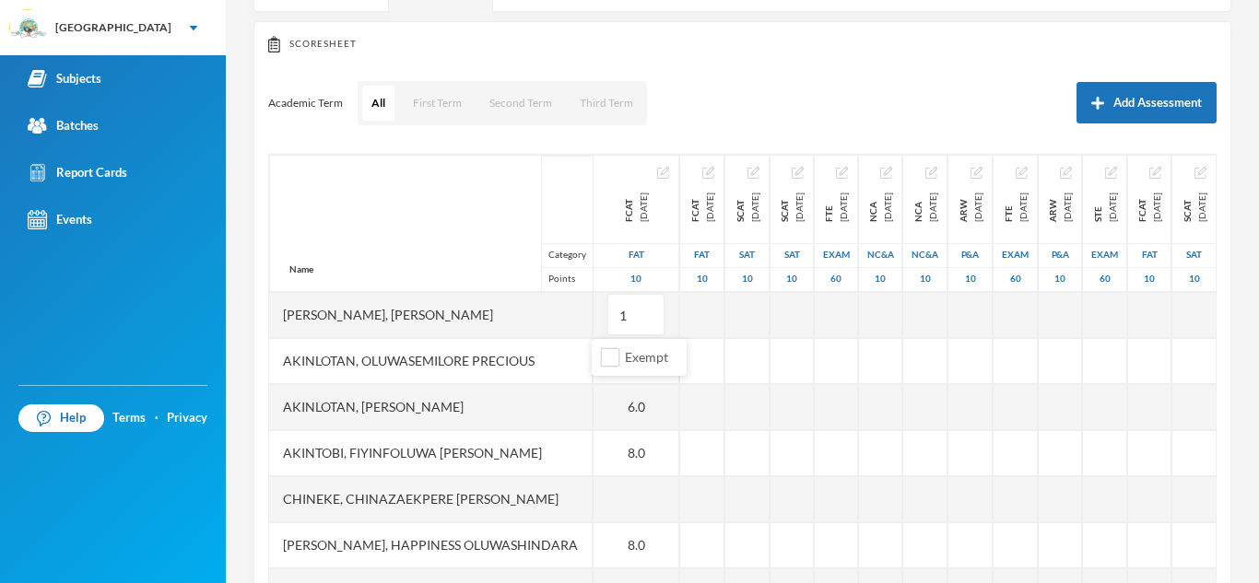
type input "10"
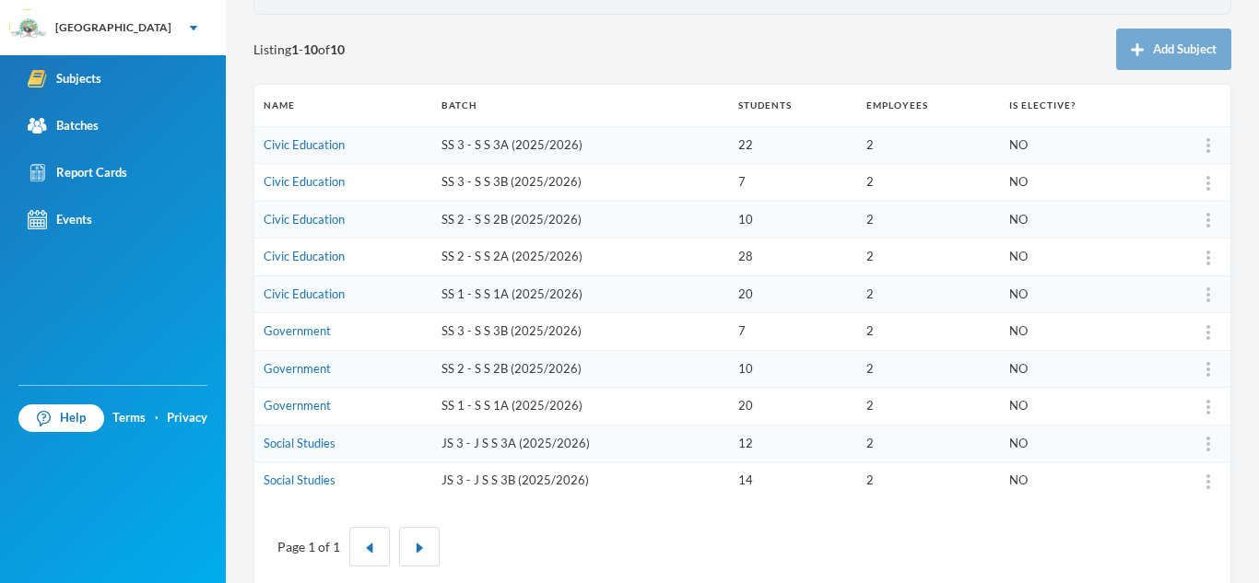
click at [321, 478] on link "Social Studies" at bounding box center [300, 480] width 72 height 15
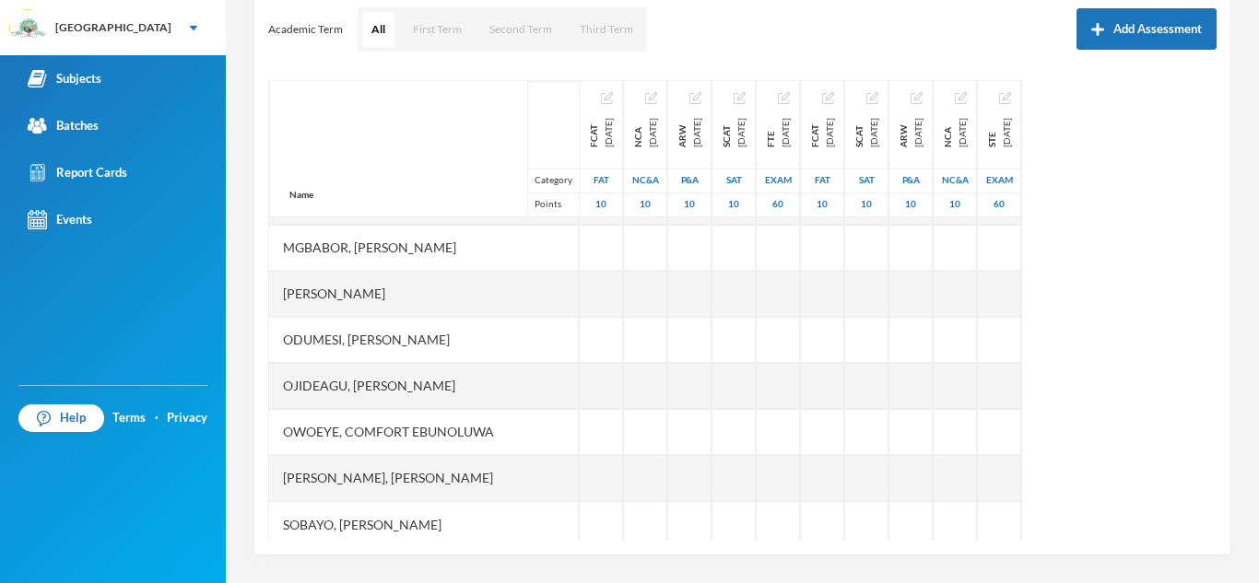
scroll to position [323, 0]
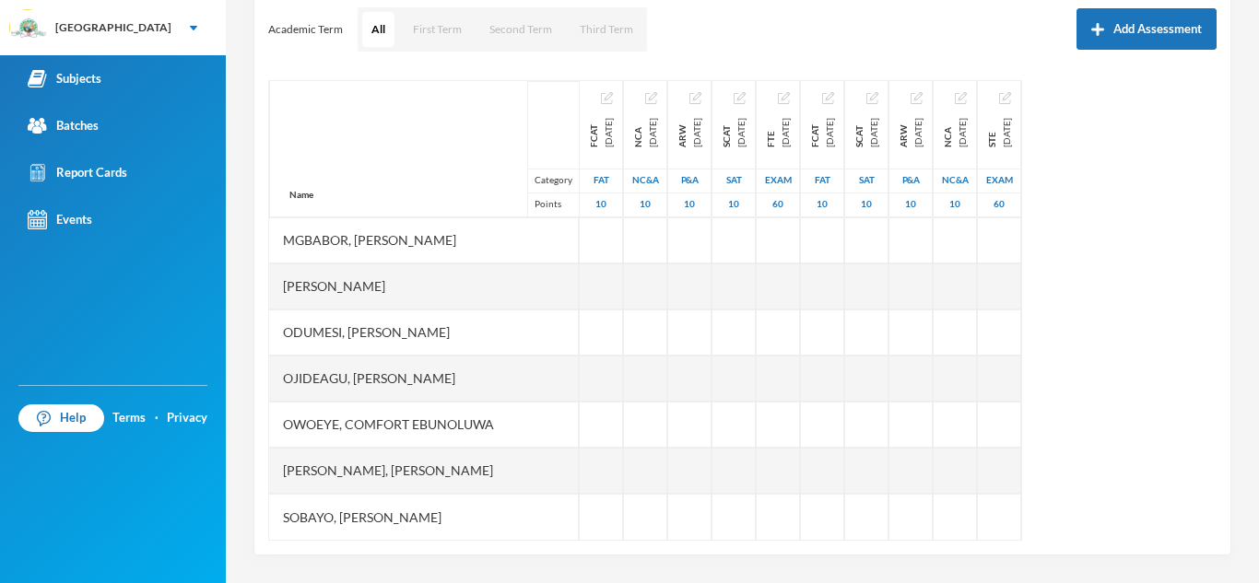
click at [581, 466] on div at bounding box center [601, 471] width 43 height 46
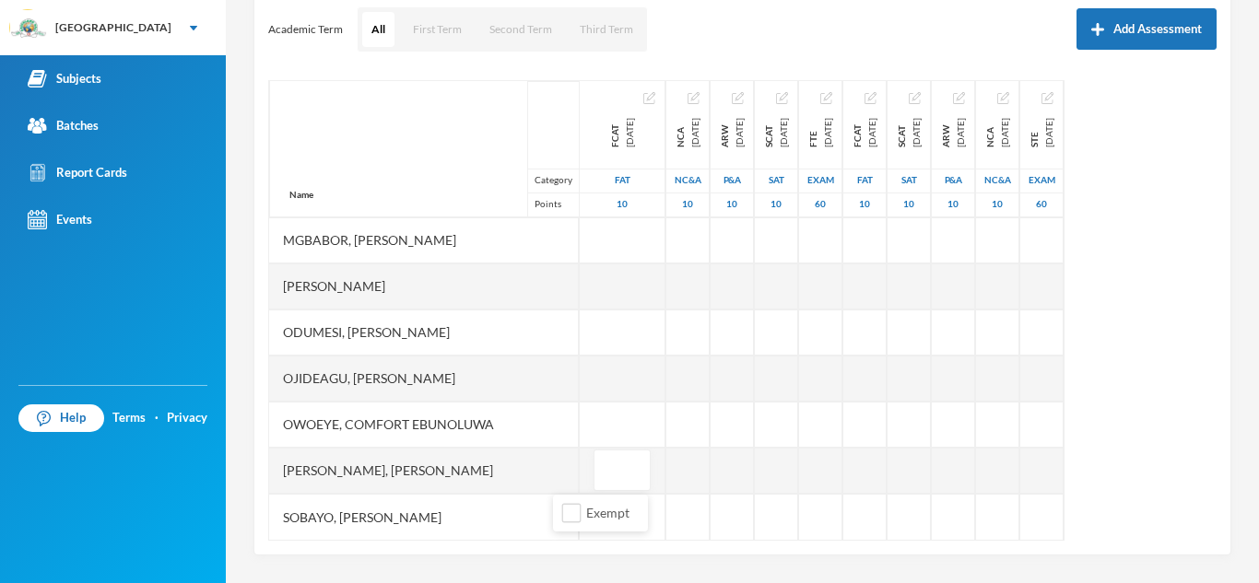
type input "8"
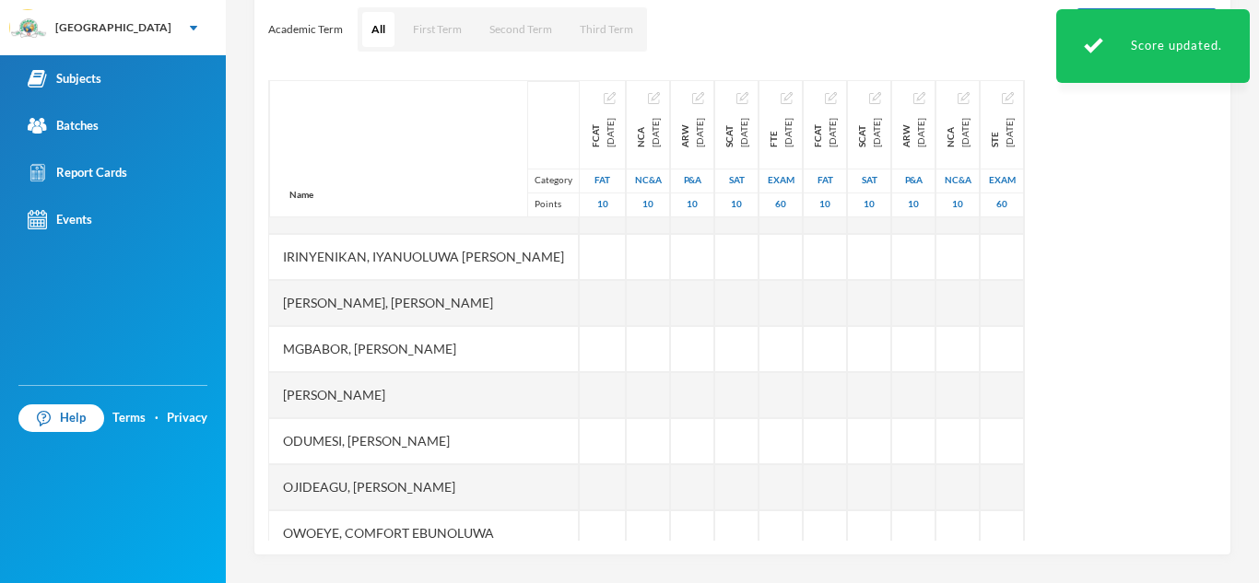
scroll to position [213, 0]
click at [580, 350] on div at bounding box center [603, 351] width 46 height 46
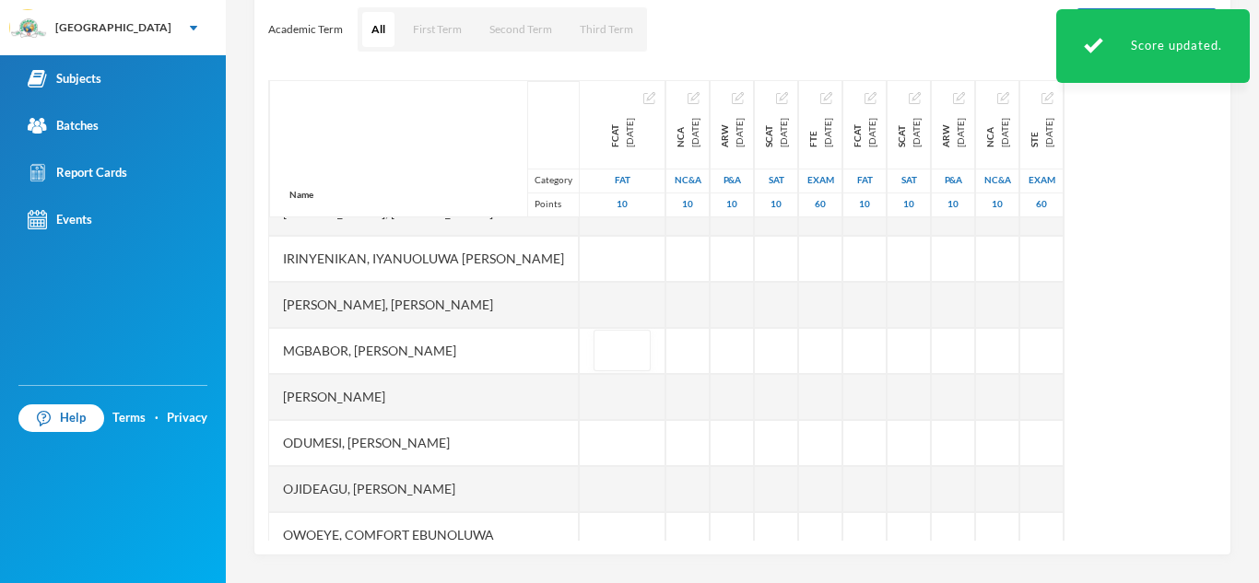
click at [603, 350] on input "text" at bounding box center [621, 351] width 37 height 41
type input "7"
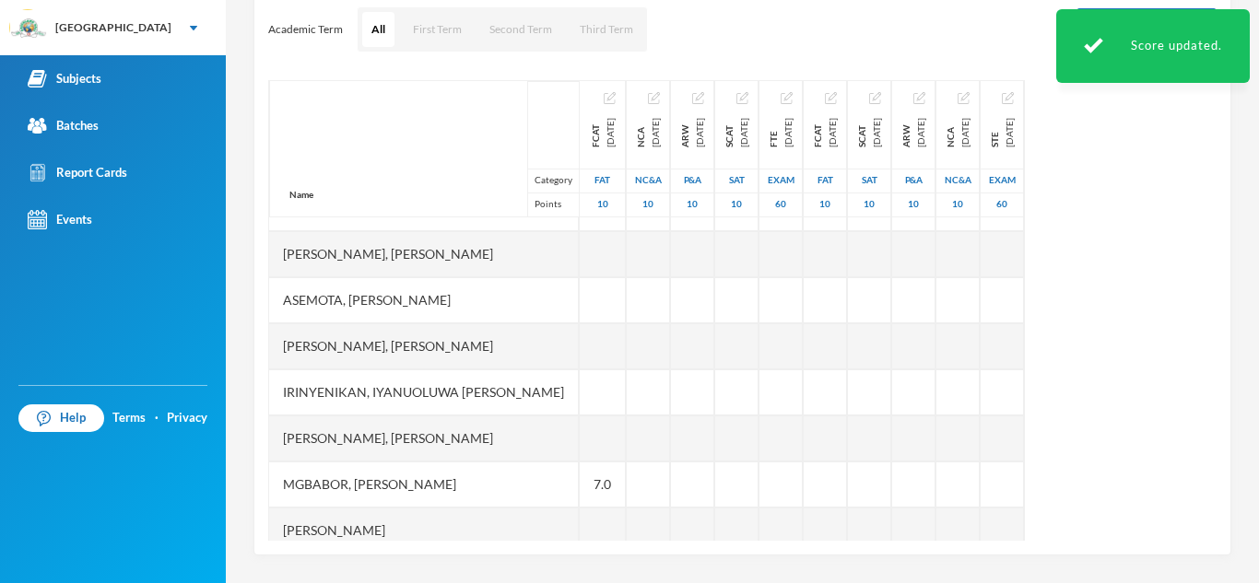
scroll to position [65, 0]
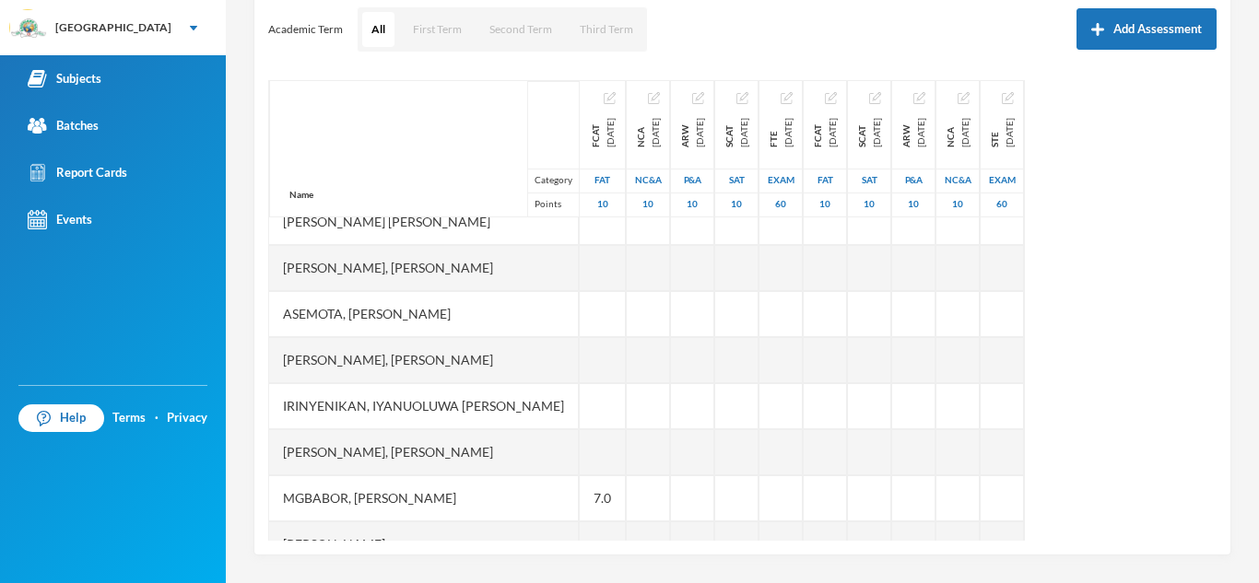
click at [580, 401] on div at bounding box center [603, 406] width 46 height 46
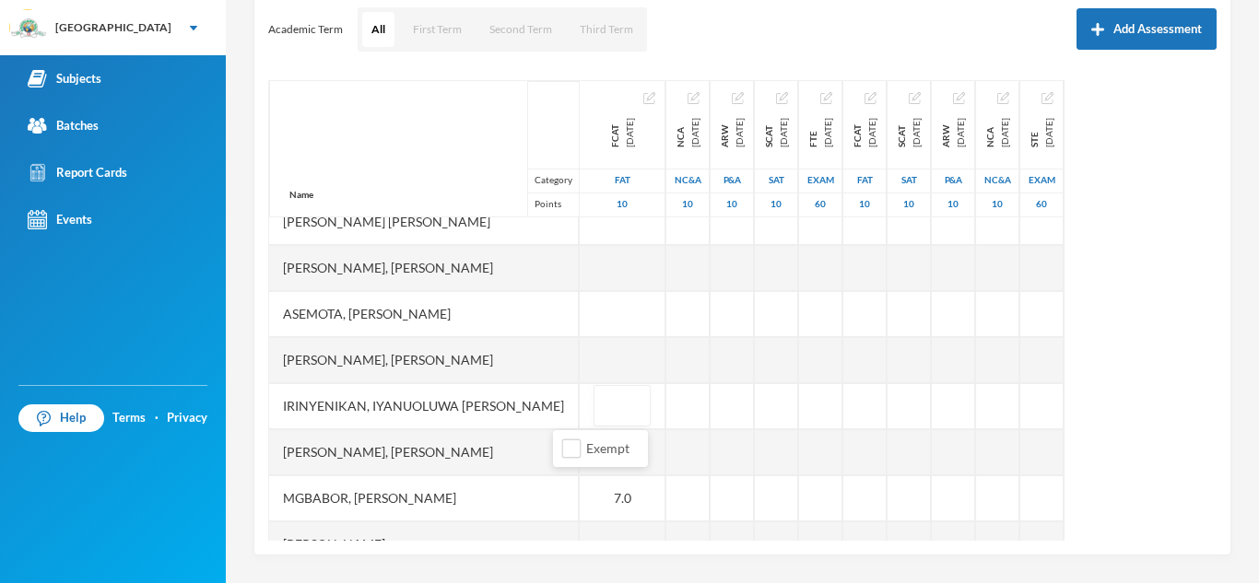
type input "7"
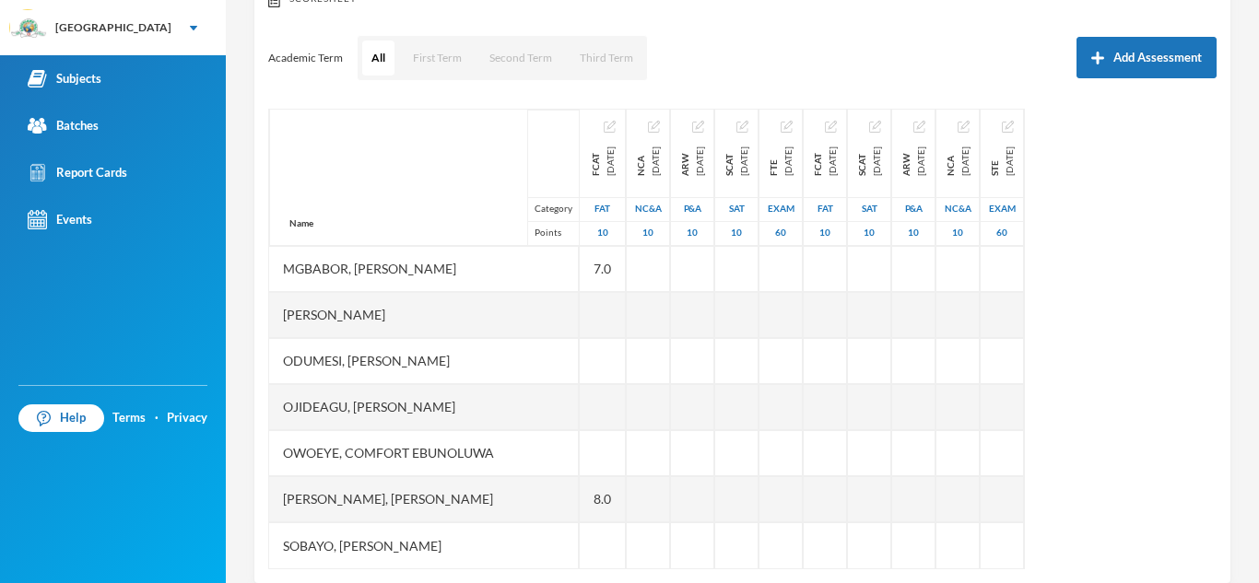
scroll to position [257, 0]
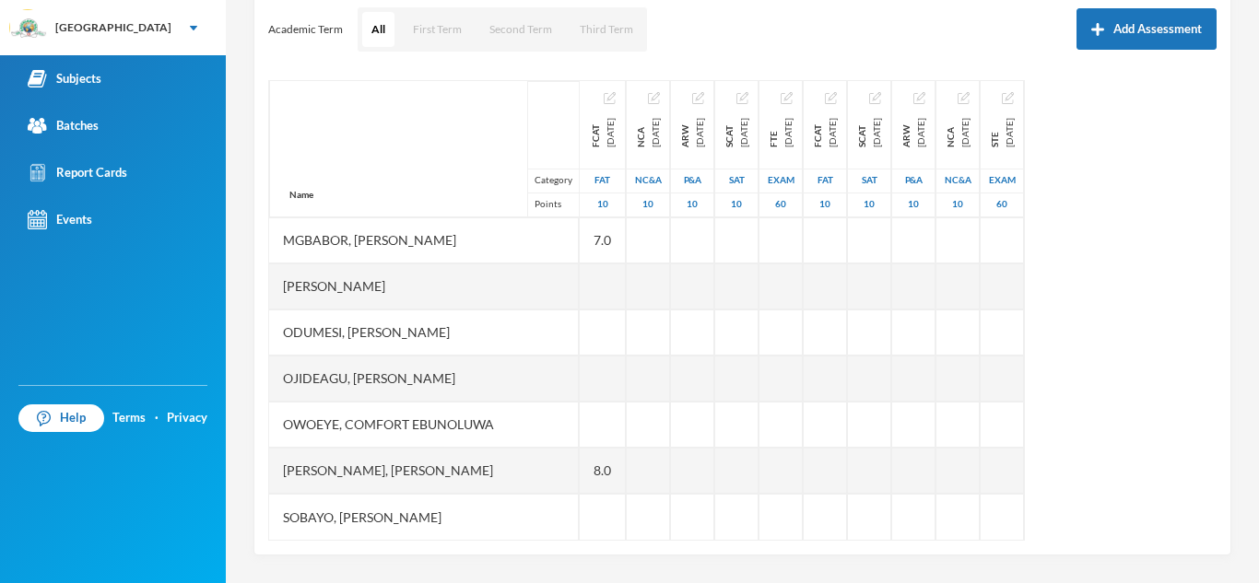
click at [580, 506] on div at bounding box center [603, 517] width 46 height 46
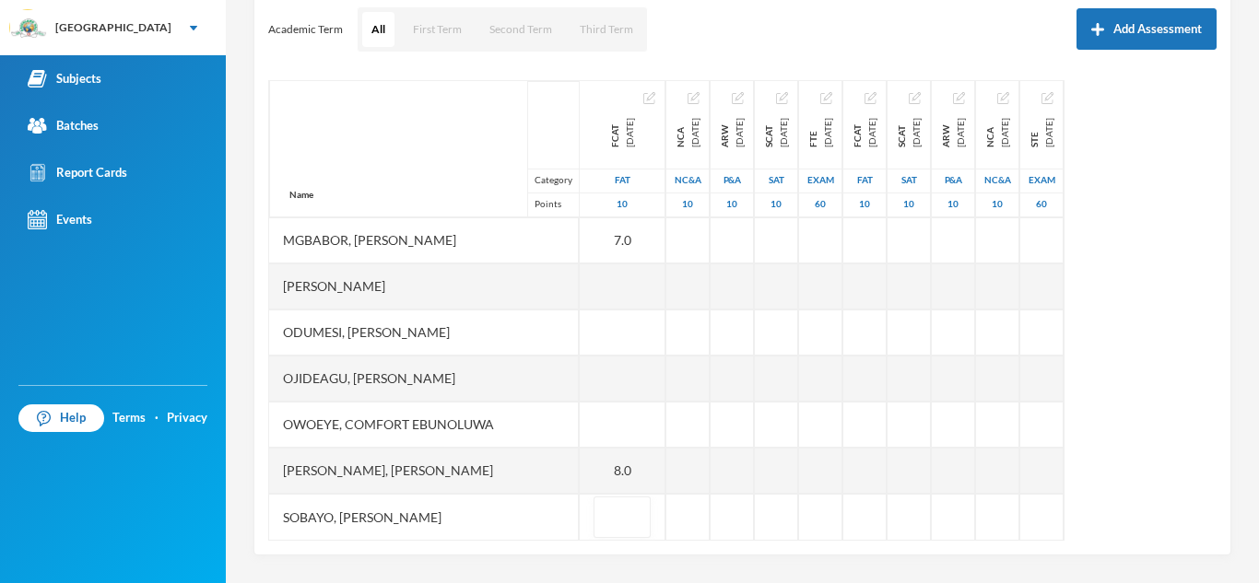
scroll to position [335, 0]
type input "8"
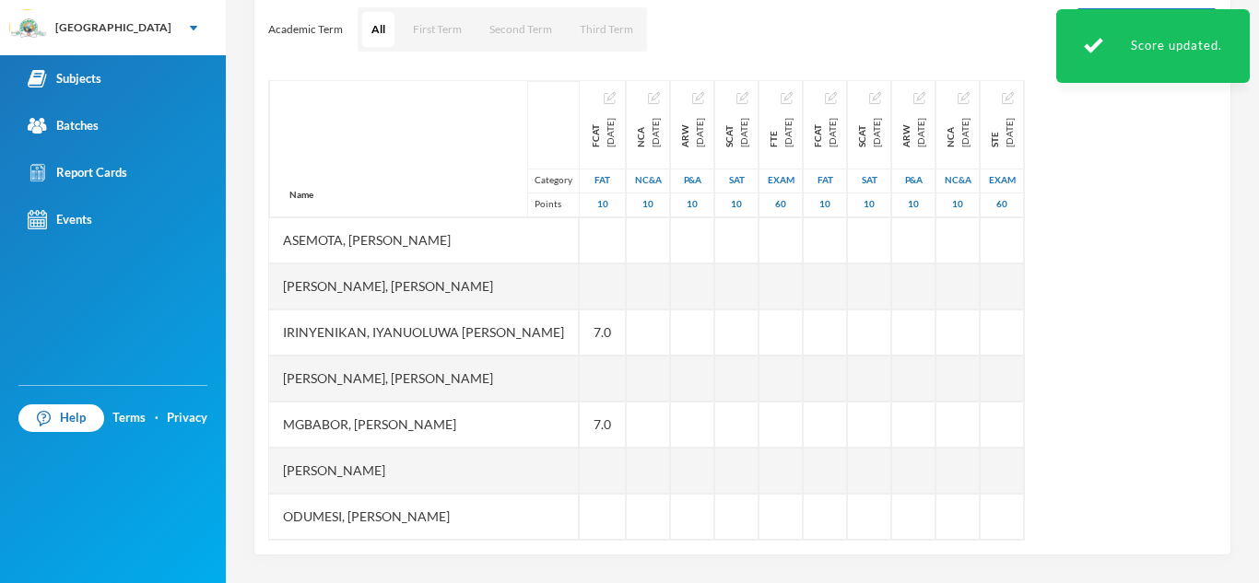
scroll to position [102, 0]
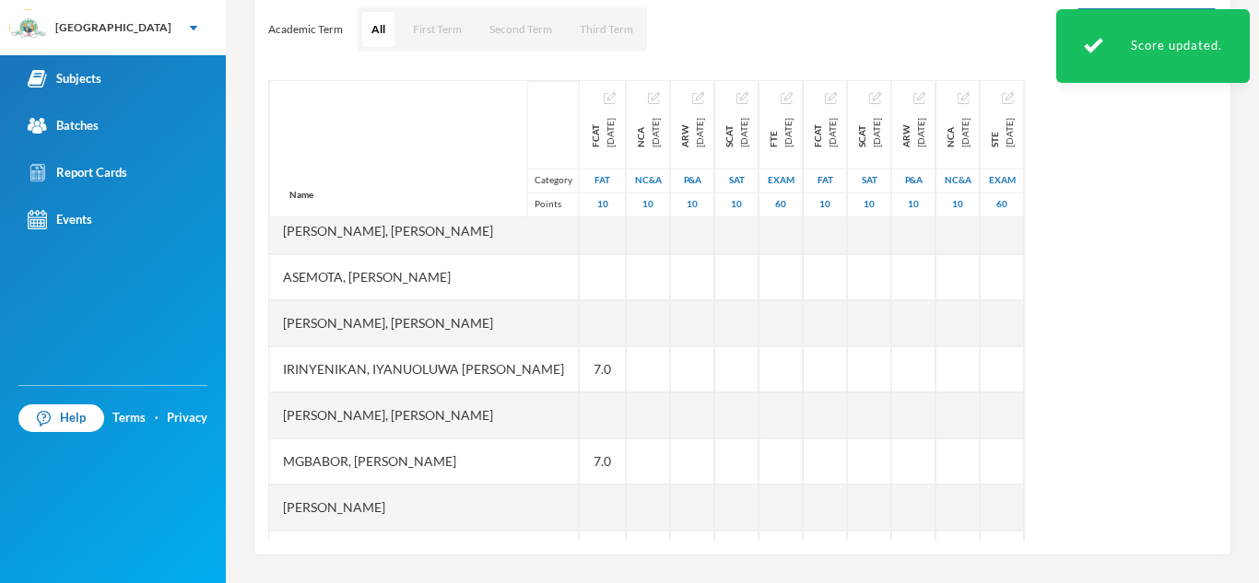
click at [580, 310] on div at bounding box center [603, 323] width 46 height 46
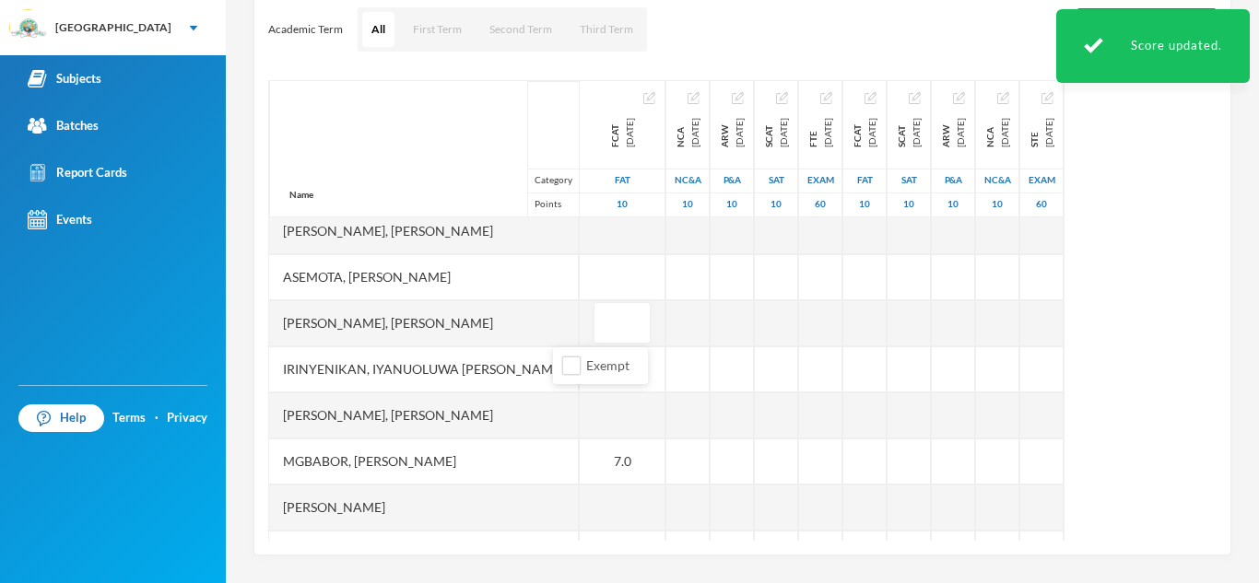
click at [603, 310] on input "text" at bounding box center [621, 323] width 37 height 41
type input "8"
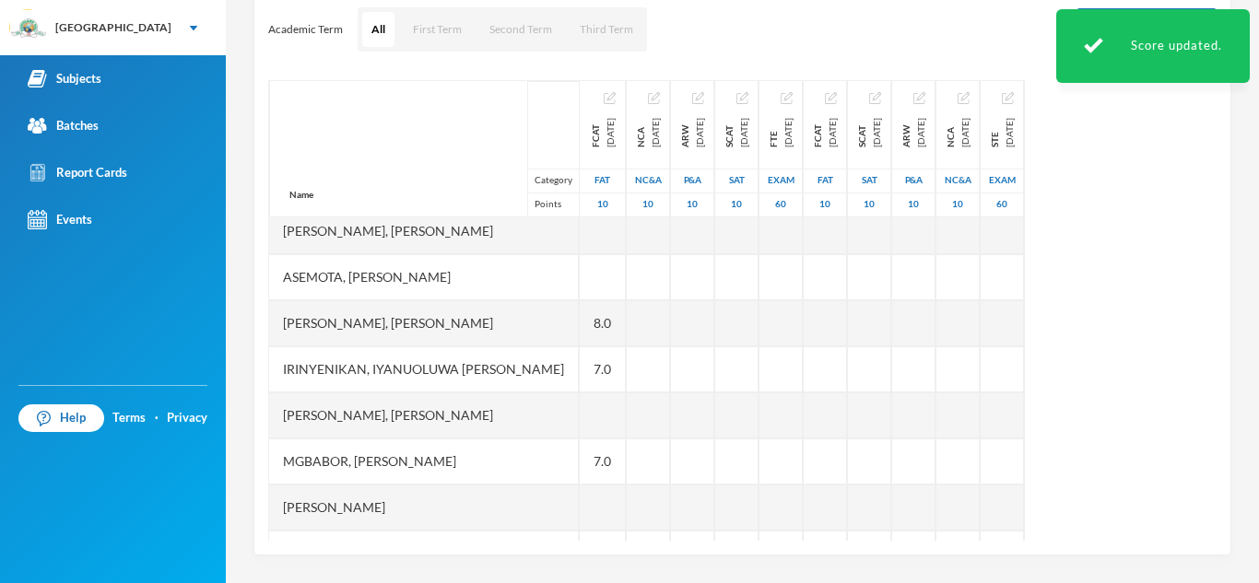
click at [580, 272] on div at bounding box center [603, 277] width 46 height 46
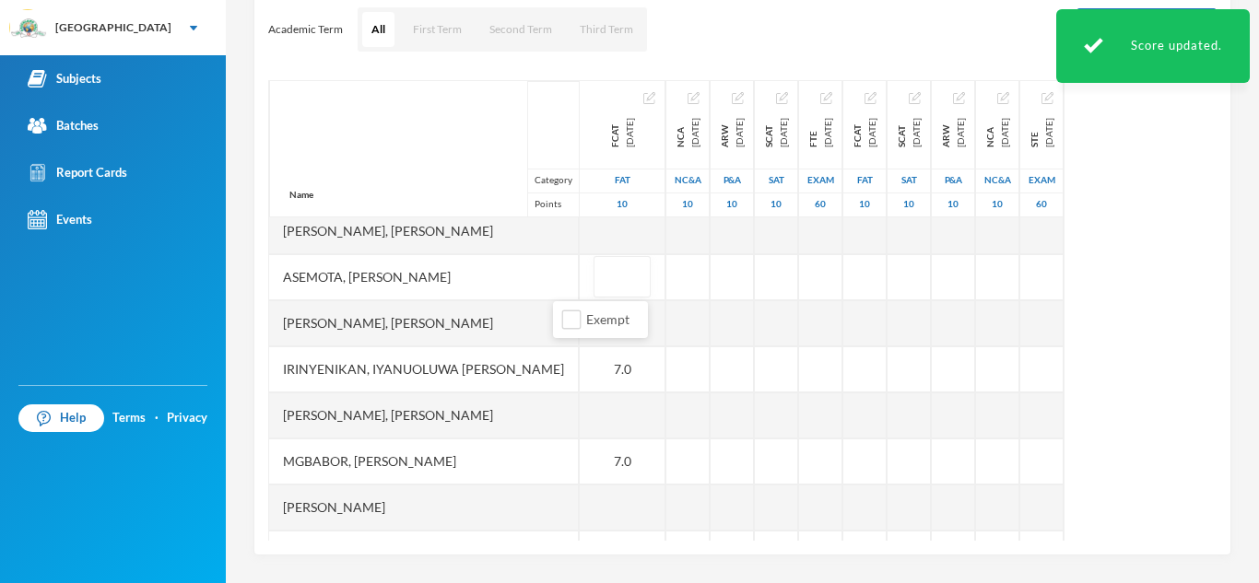
click at [603, 272] on input "text" at bounding box center [621, 277] width 37 height 41
type input "9"
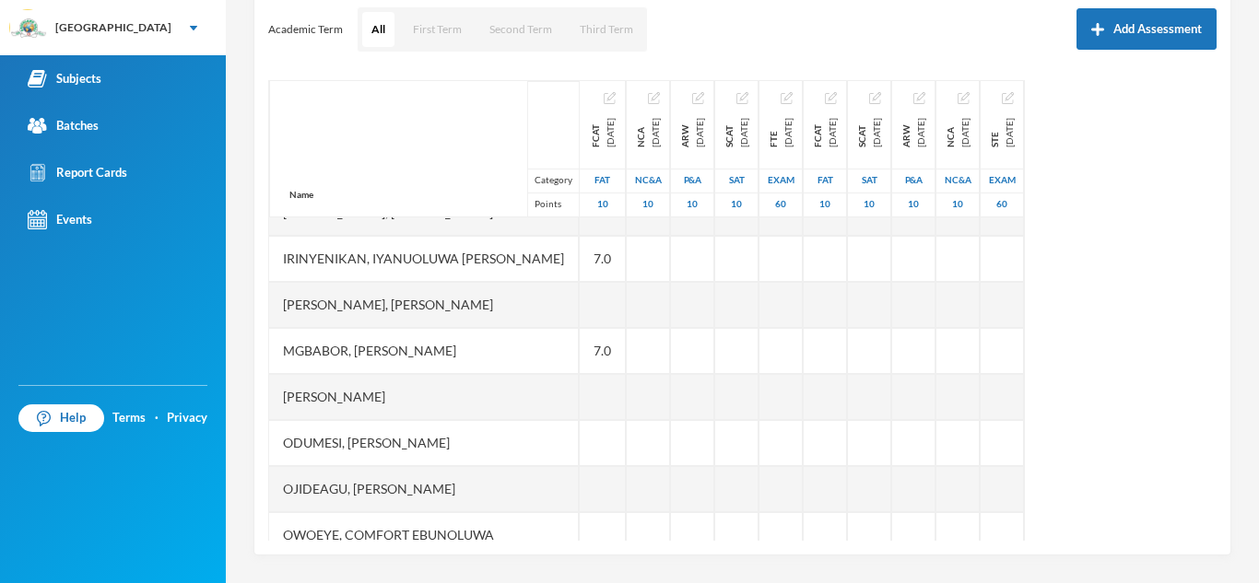
scroll to position [250, 0]
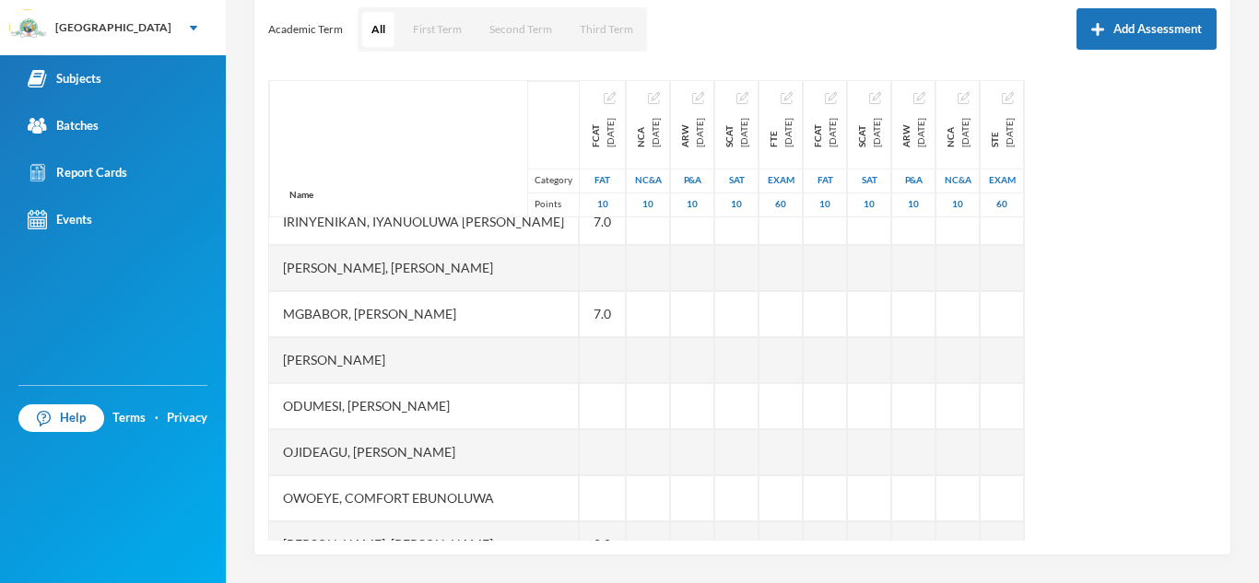
click at [580, 461] on div at bounding box center [603, 452] width 46 height 46
click at [580, 458] on div at bounding box center [603, 452] width 46 height 46
click at [580, 451] on div at bounding box center [603, 452] width 46 height 46
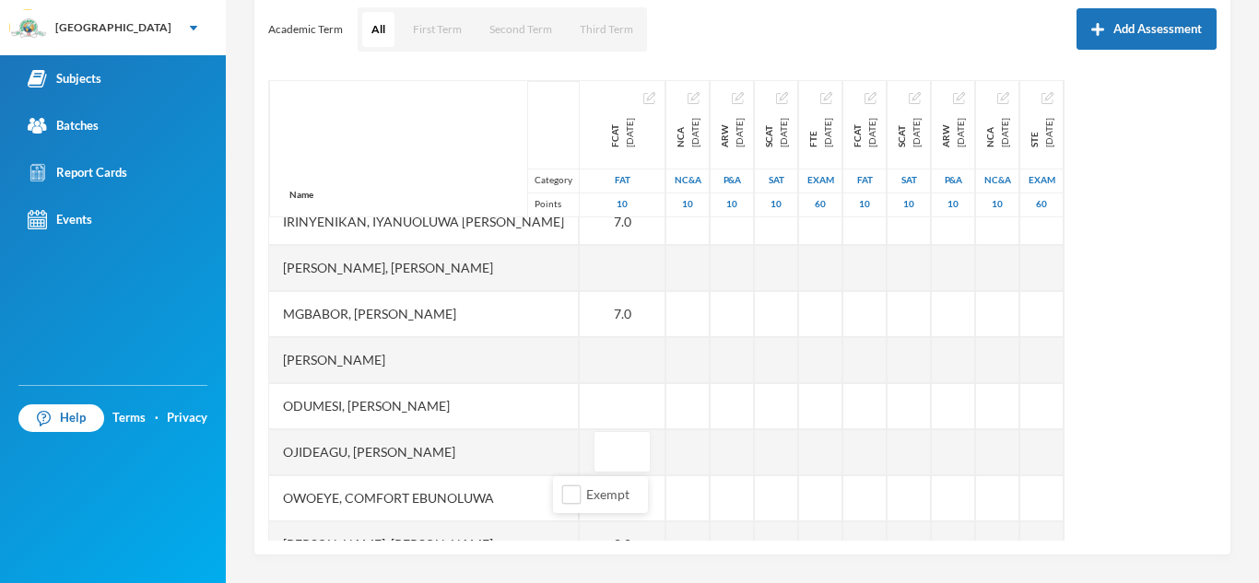
click at [603, 451] on input "text" at bounding box center [621, 452] width 37 height 41
type input "9"
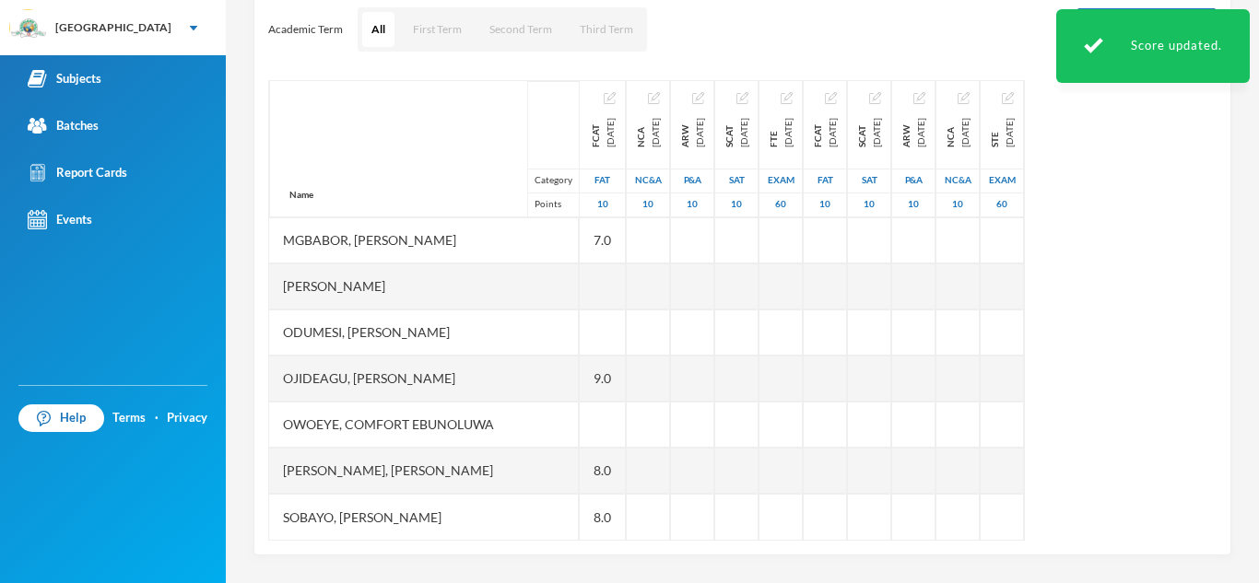
scroll to position [287, 0]
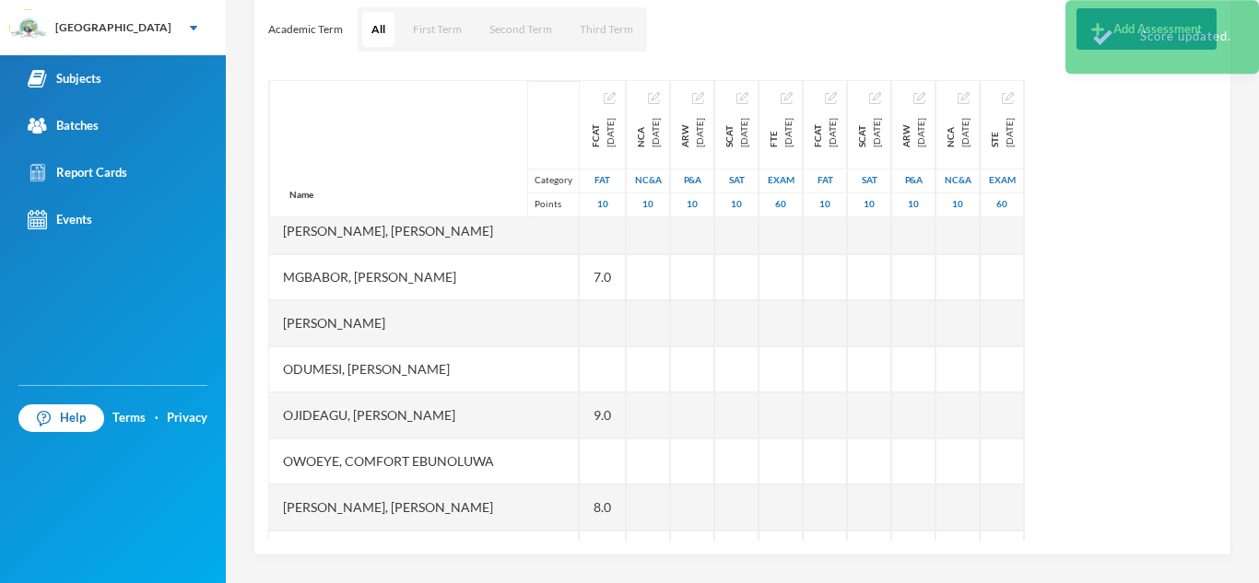
click at [580, 368] on div at bounding box center [603, 369] width 46 height 46
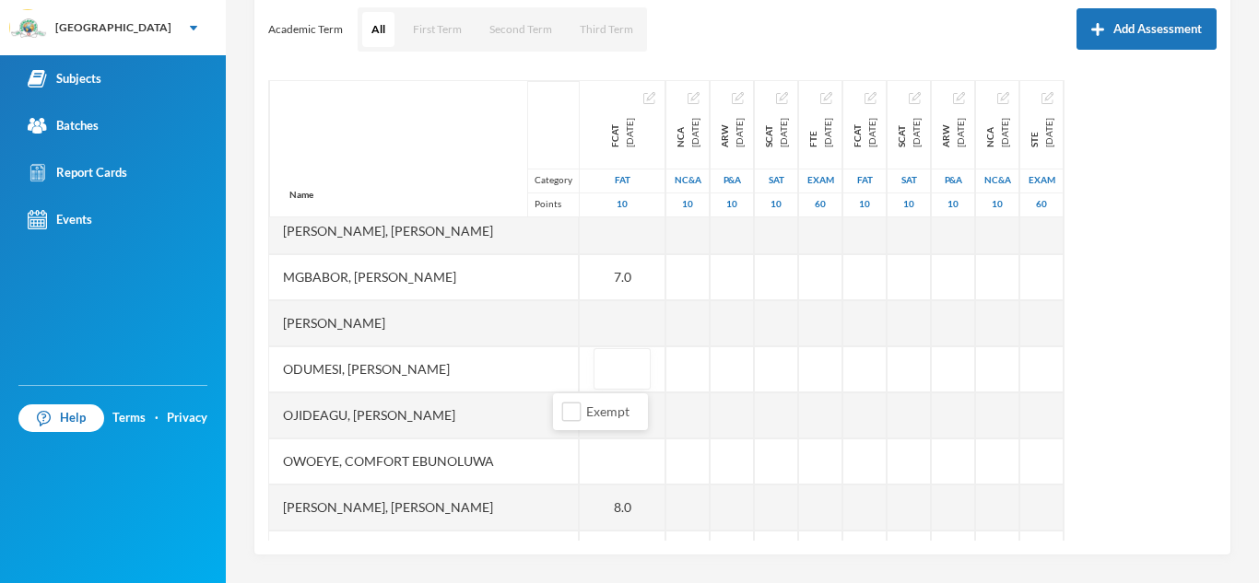
click at [603, 368] on input "text" at bounding box center [621, 369] width 37 height 41
type input "9"
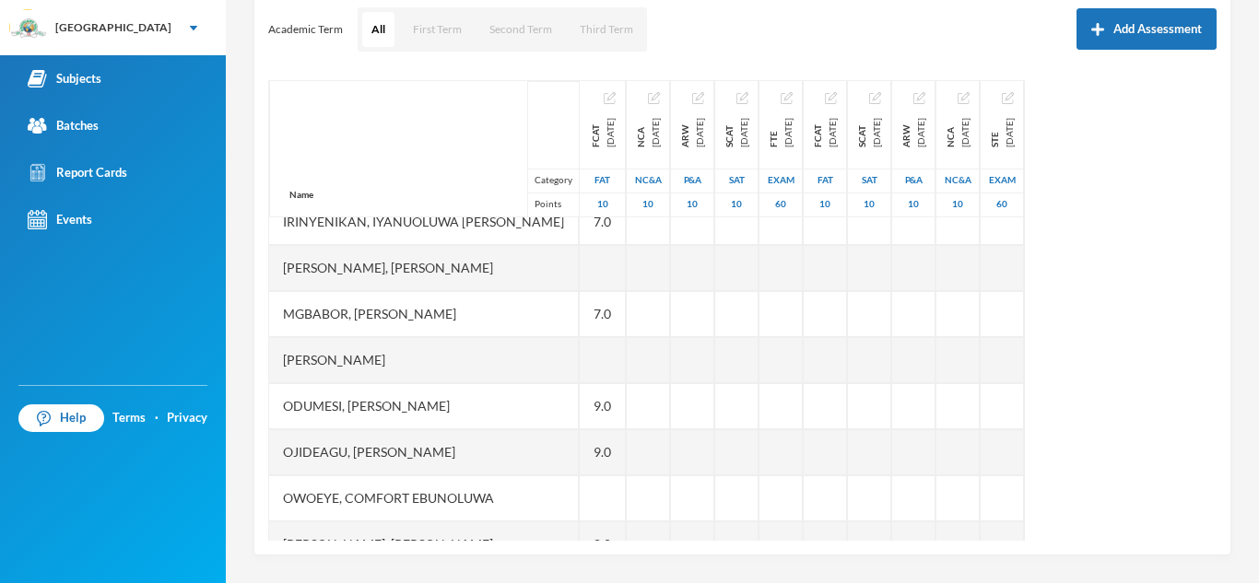
scroll to position [213, 0]
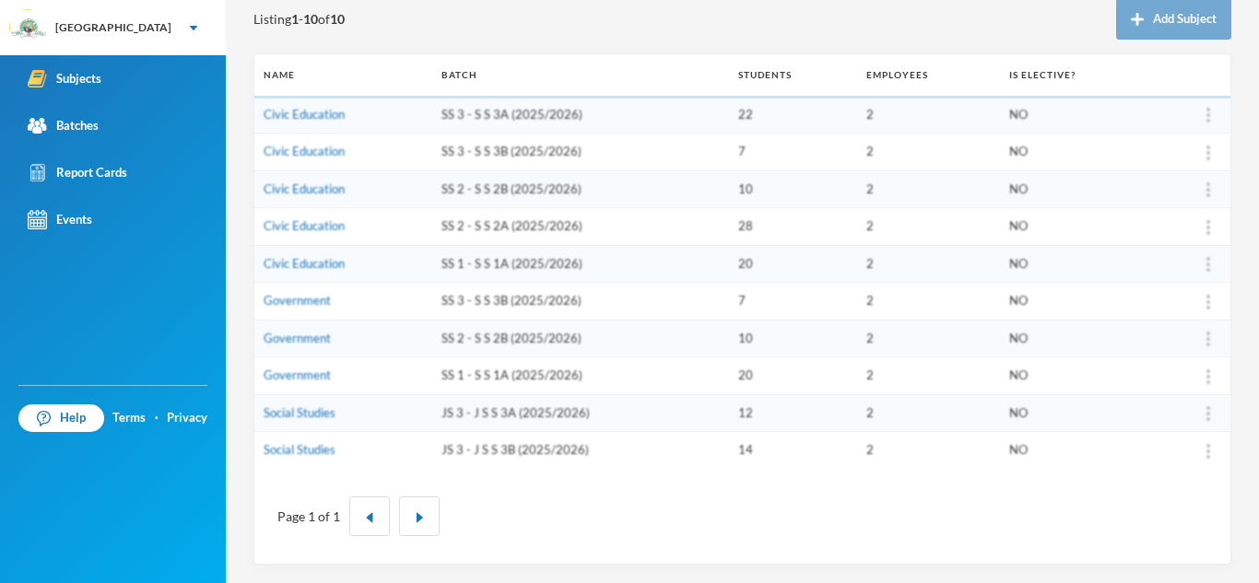
scroll to position [214, 0]
click at [299, 405] on link "Social Studies" at bounding box center [300, 412] width 72 height 15
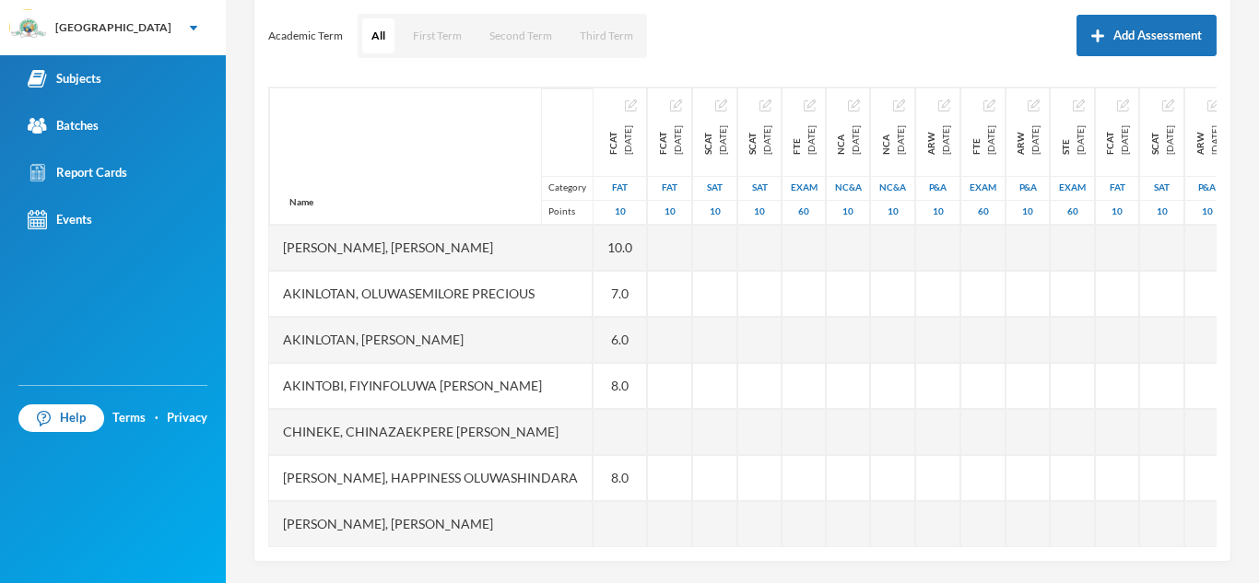
scroll to position [257, 0]
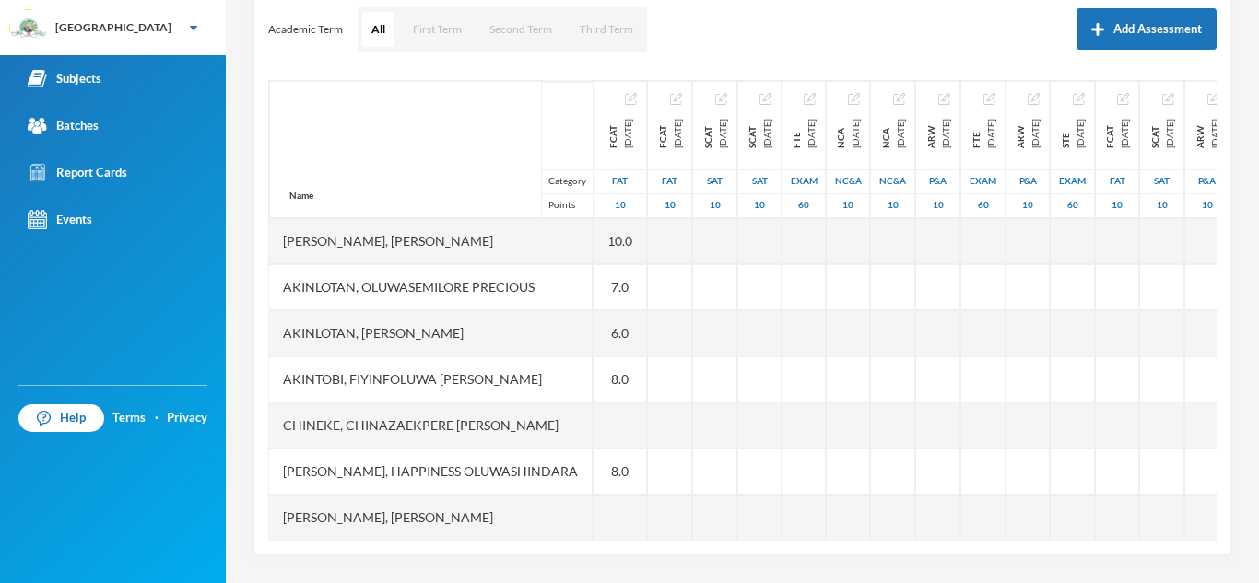
click at [1203, 478] on div "Scoresheet Academic Term All First Term Second Term Third Term Add Assessment N…" at bounding box center [742, 251] width 978 height 608
click at [826, 478] on div at bounding box center [803, 472] width 43 height 46
click at [620, 469] on div "8.0" at bounding box center [619, 472] width 53 height 46
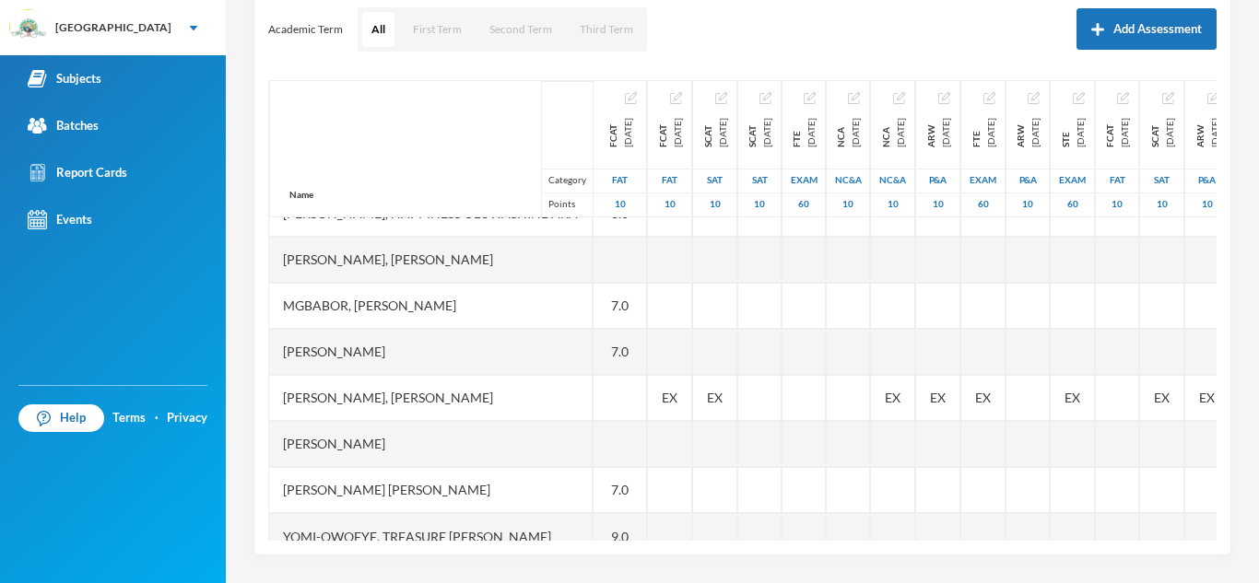
scroll to position [291, 0]
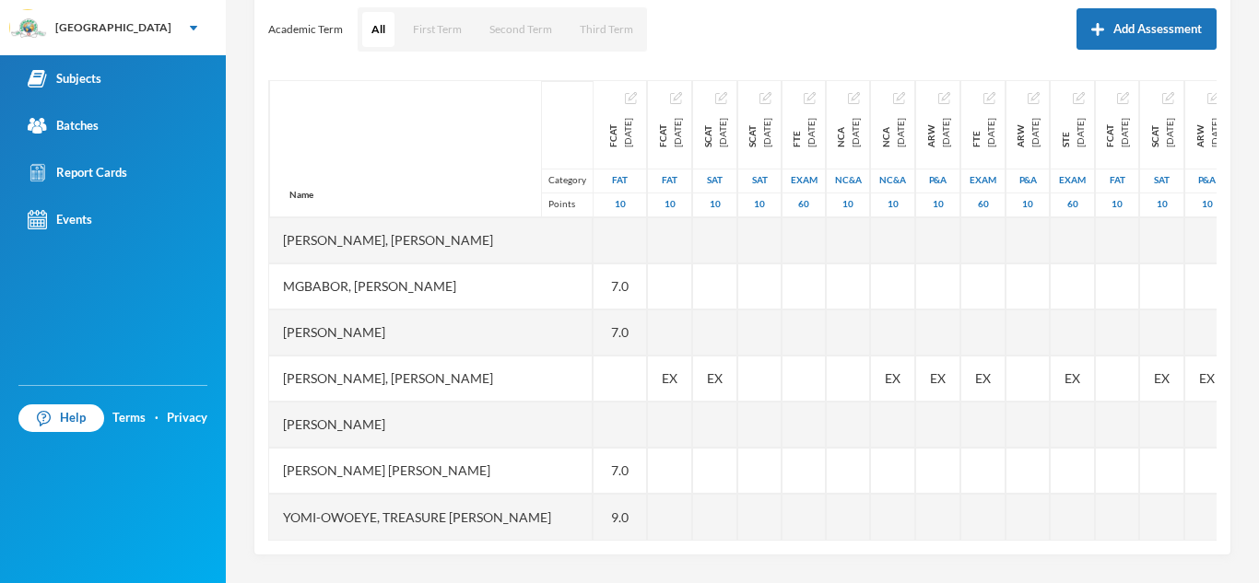
click at [600, 402] on div at bounding box center [619, 425] width 53 height 46
click at [597, 408] on div at bounding box center [619, 425] width 53 height 46
click at [600, 412] on div at bounding box center [619, 425] width 53 height 46
click at [604, 412] on div at bounding box center [619, 425] width 53 height 46
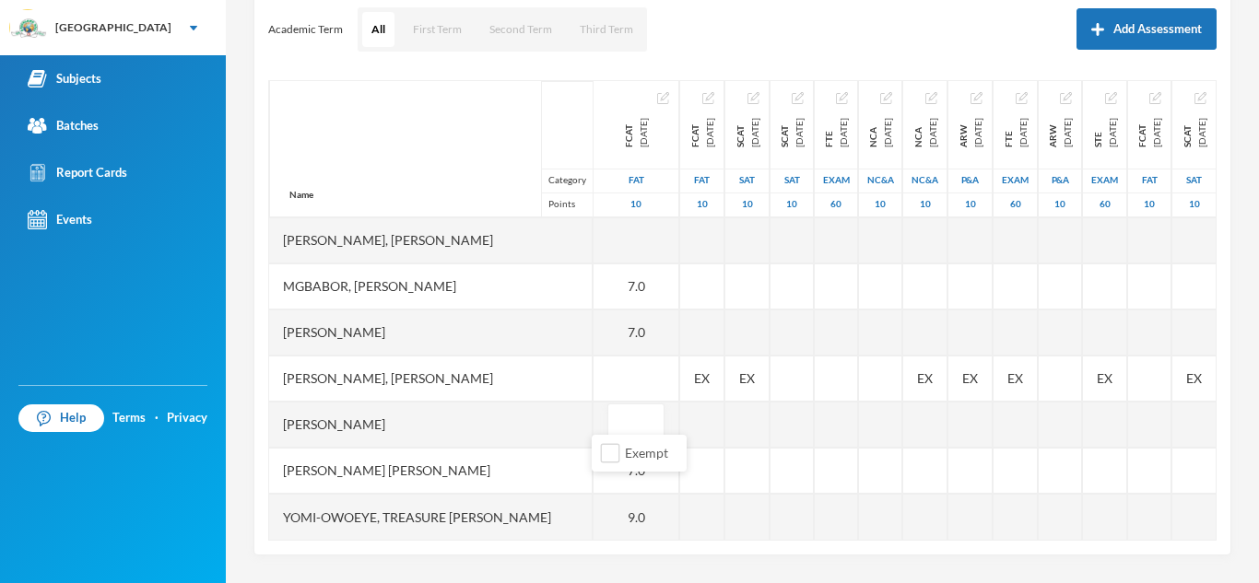
click at [617, 412] on input "text" at bounding box center [635, 424] width 37 height 41
type input "9"
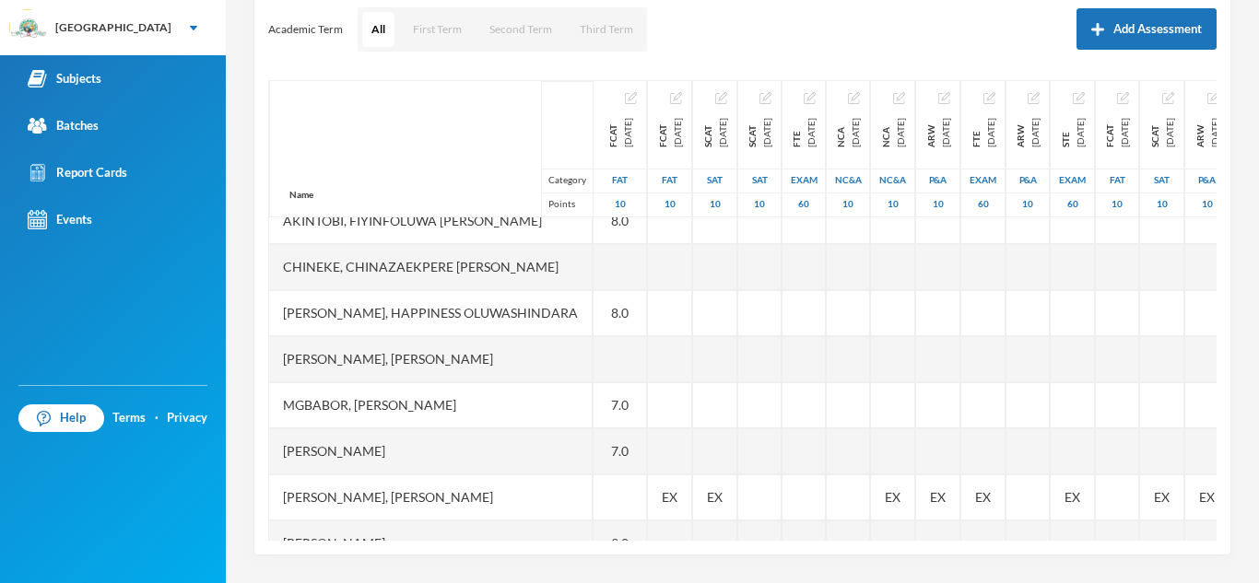
scroll to position [0, 0]
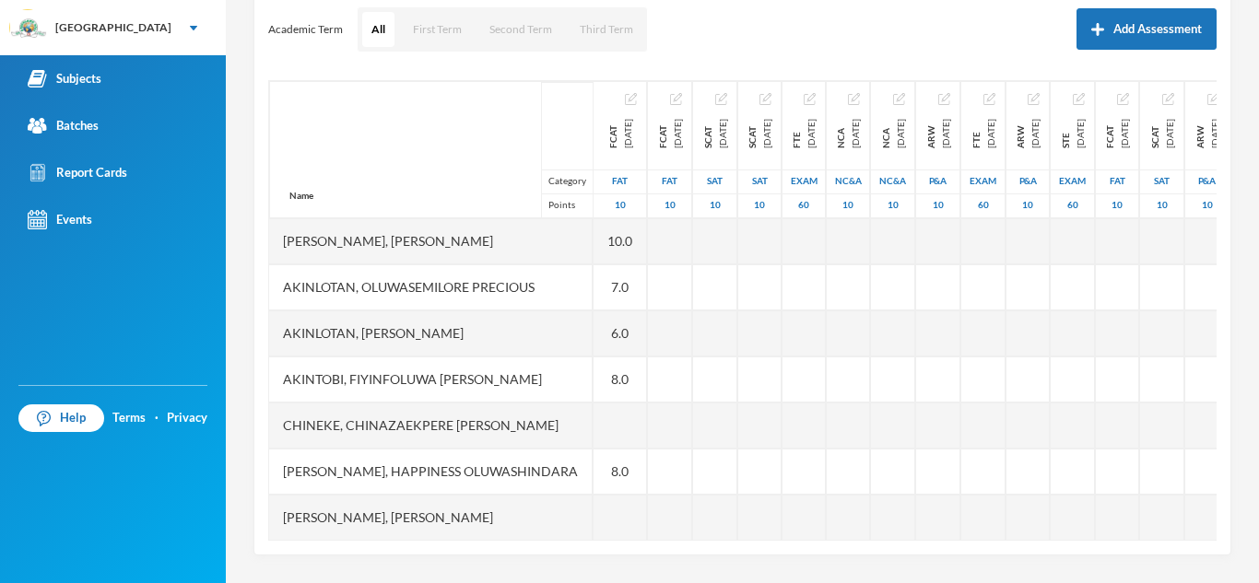
click at [59, 81] on div "Subjects" at bounding box center [65, 78] width 74 height 19
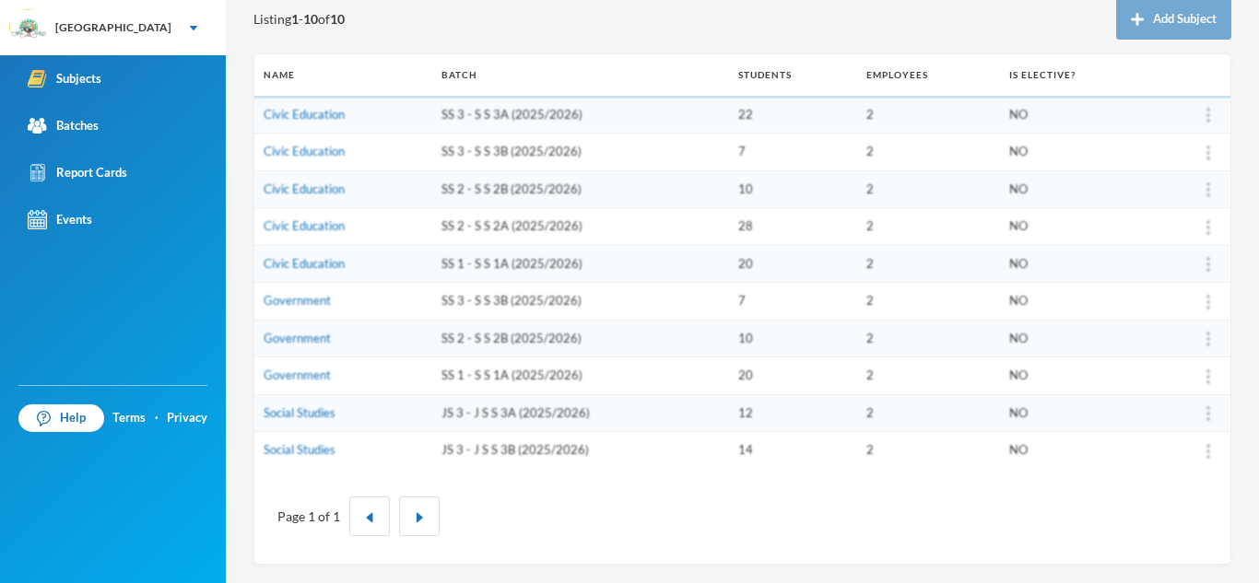
scroll to position [214, 0]
click at [308, 450] on link "Social Studies" at bounding box center [300, 449] width 72 height 15
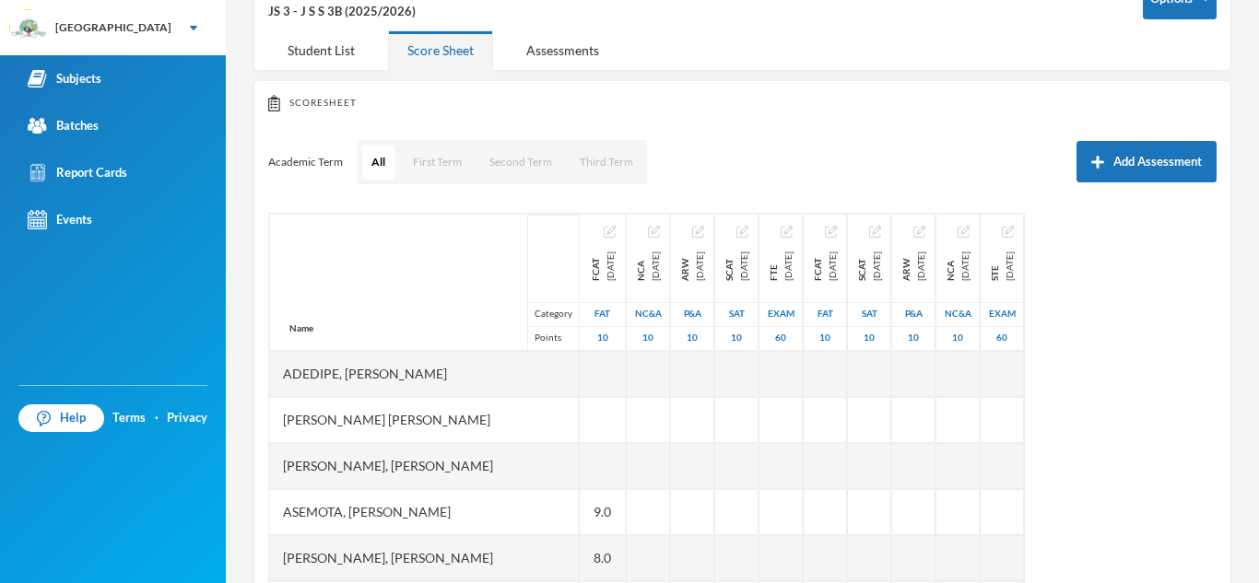
scroll to position [117, 0]
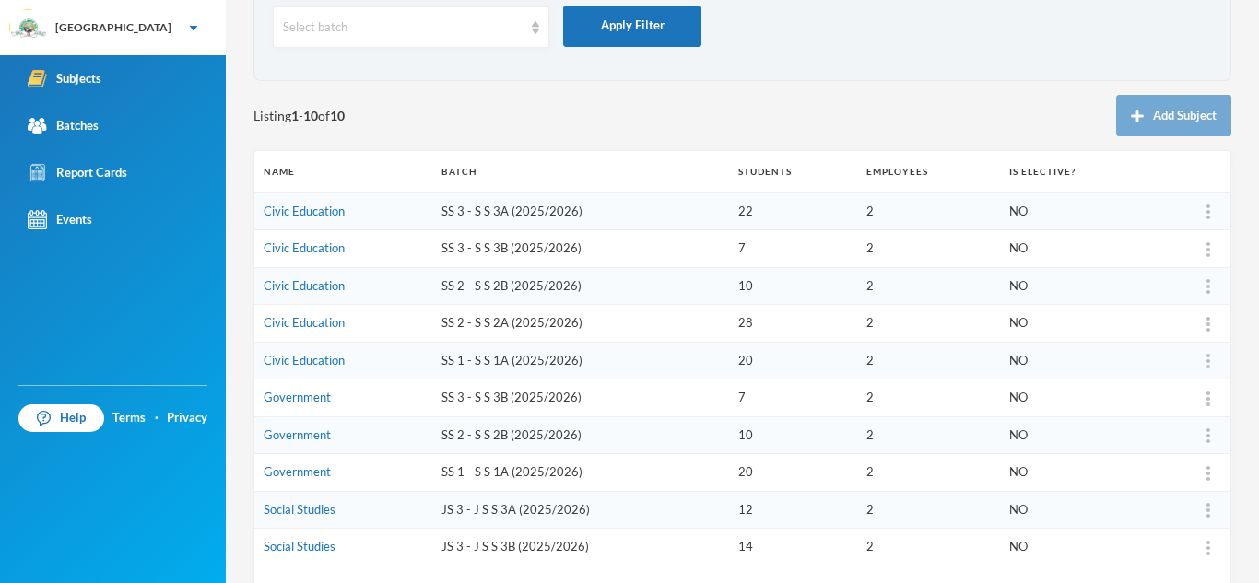
click at [282, 506] on link "Social Studies" at bounding box center [300, 509] width 72 height 15
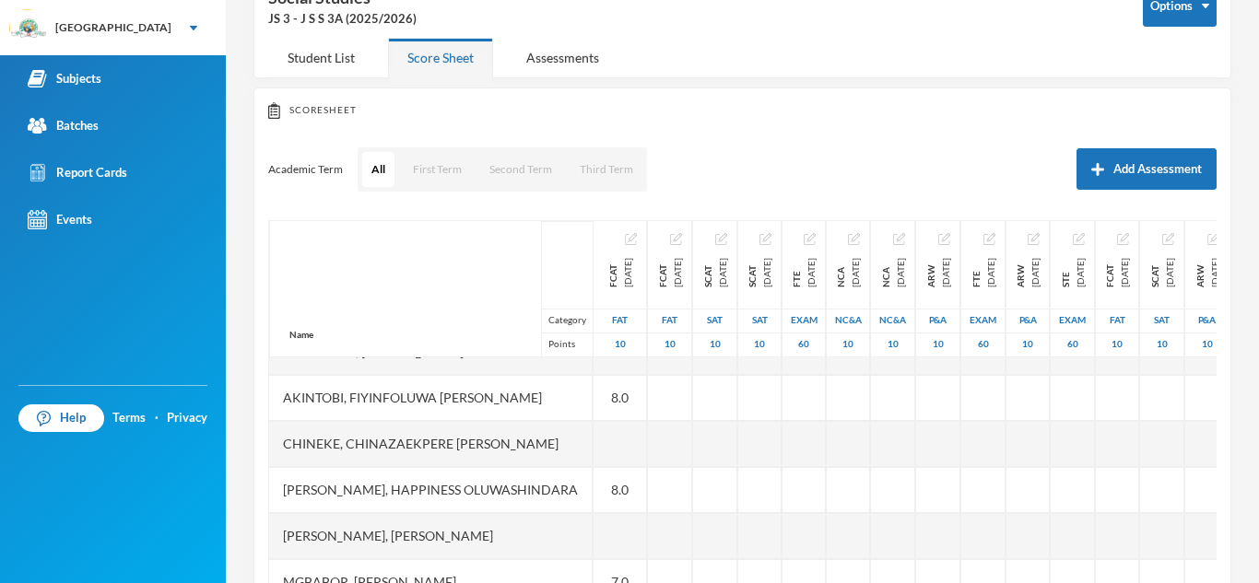
scroll to position [156, 0]
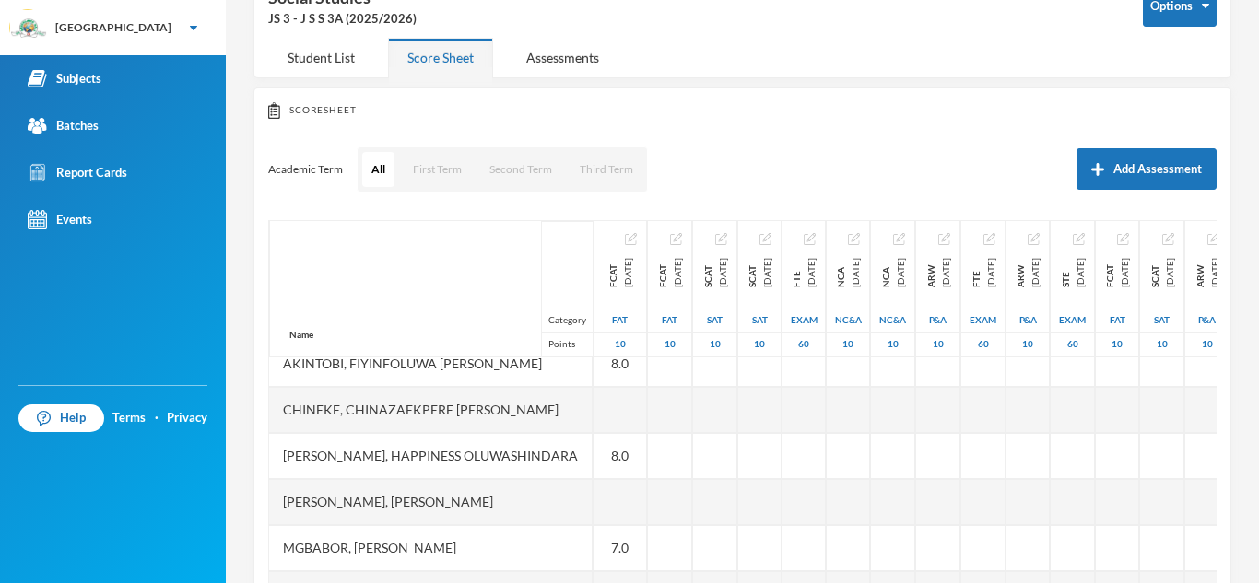
click at [996, 192] on div "Academic Term All First Term Second Term Third Term Add Assessment" at bounding box center [742, 169] width 948 height 46
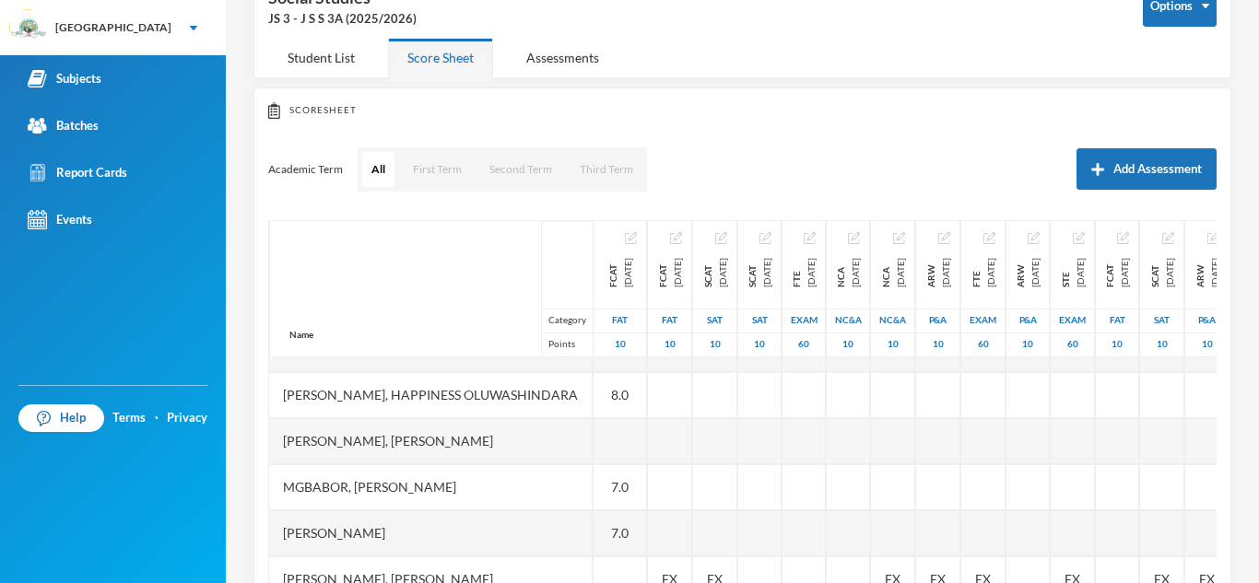
scroll to position [291, 0]
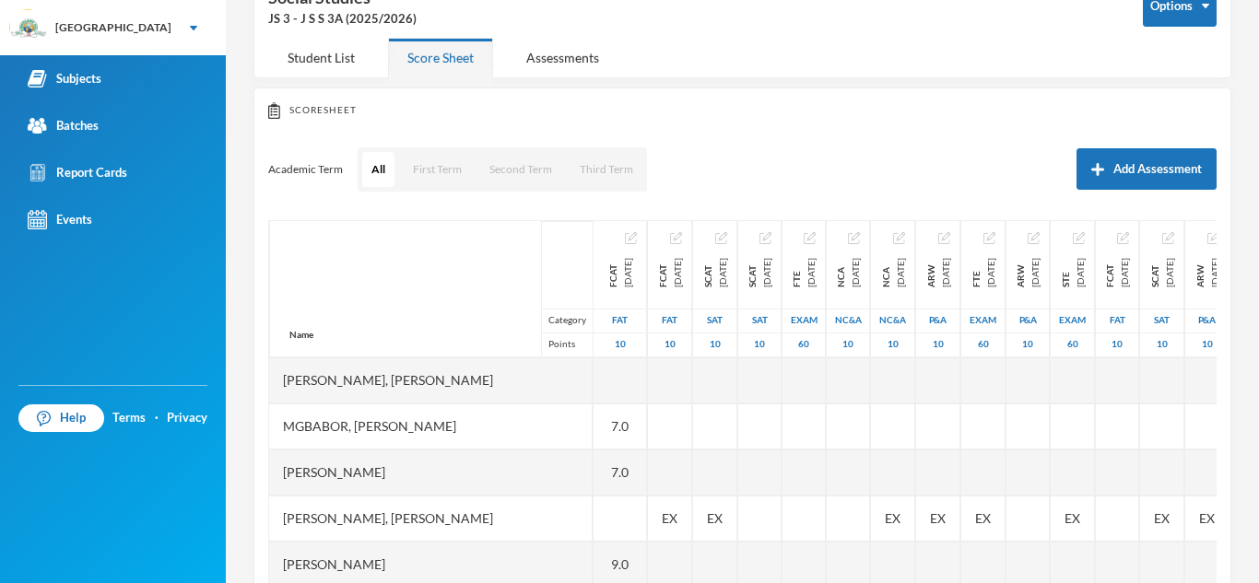
click at [617, 508] on div at bounding box center [619, 519] width 53 height 46
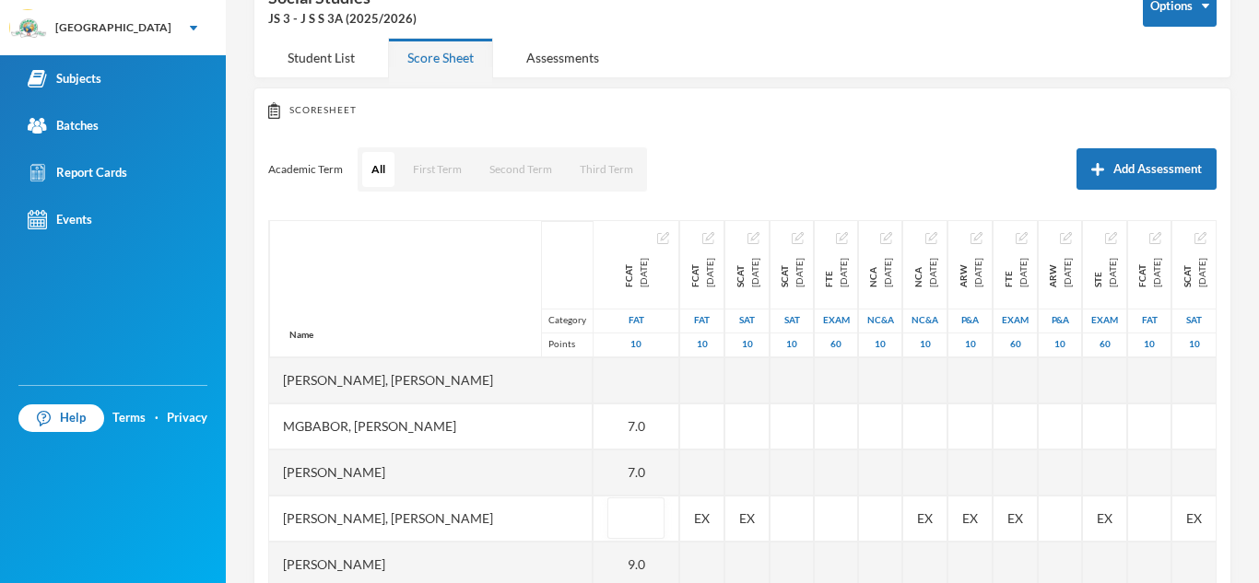
click at [617, 508] on input "text" at bounding box center [635, 518] width 37 height 41
type input "9"
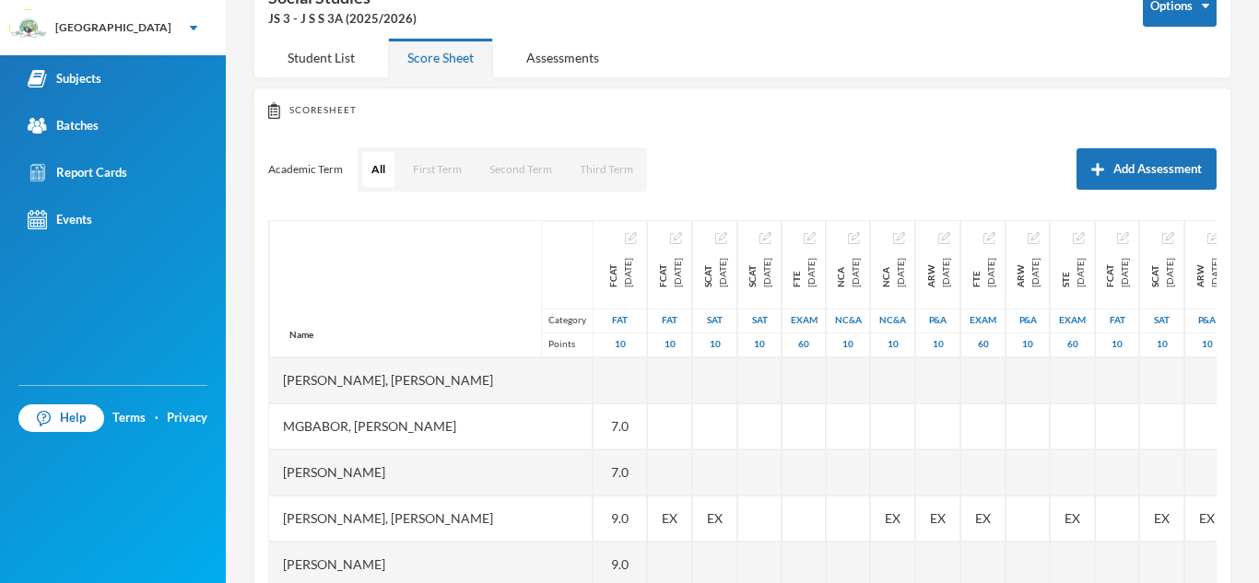
click at [108, 71] on link "Subjects" at bounding box center [113, 78] width 226 height 47
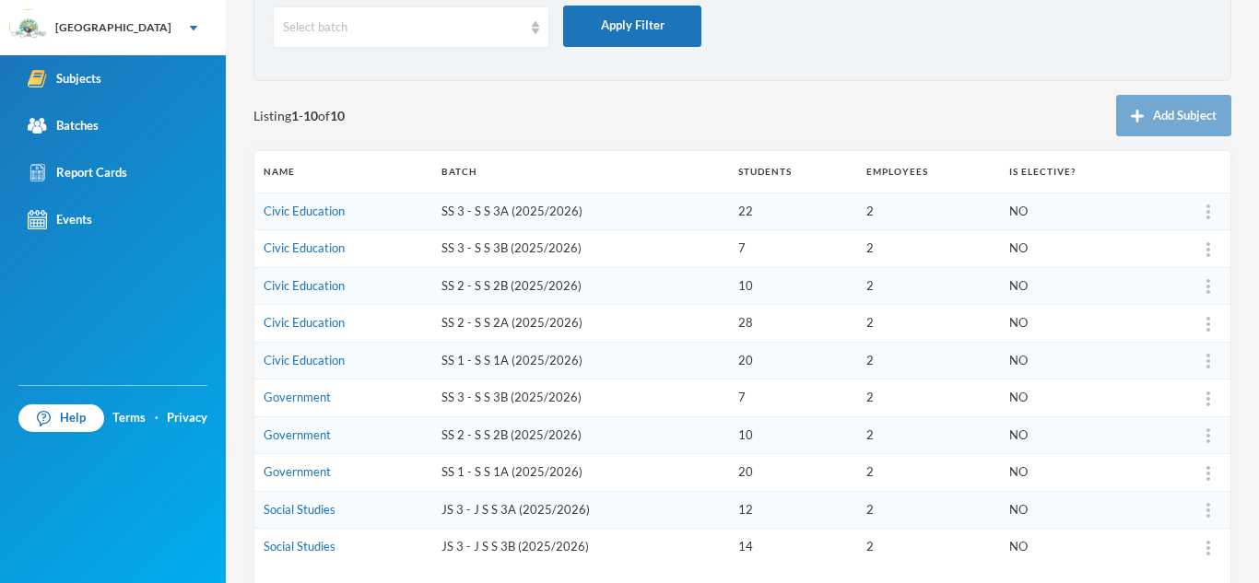
click at [293, 508] on link "Social Studies" at bounding box center [300, 509] width 72 height 15
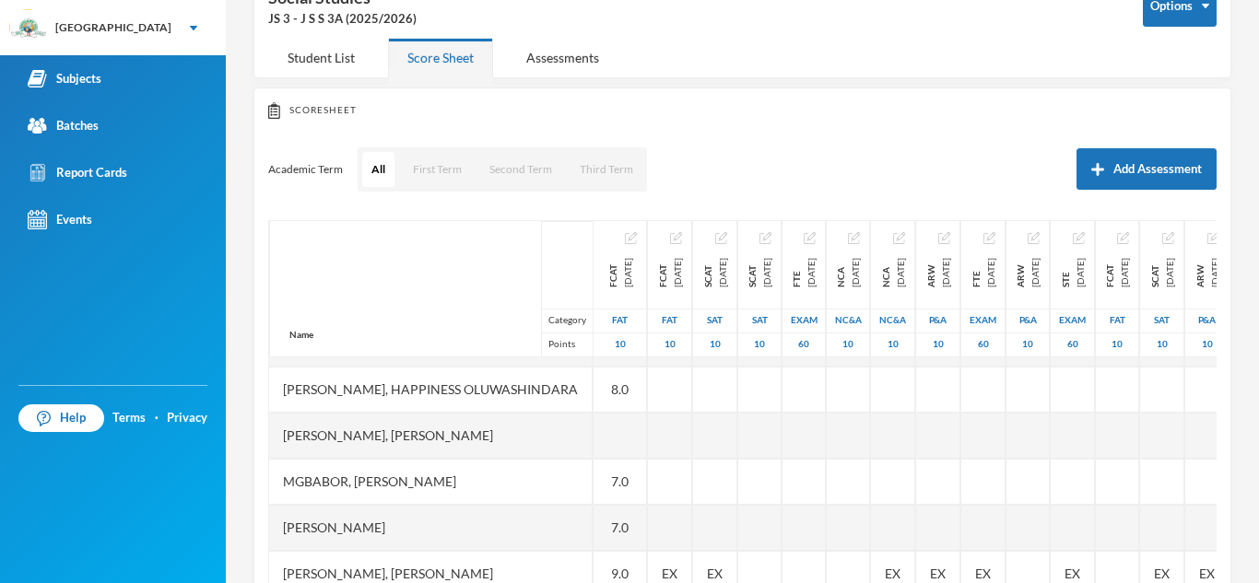
scroll to position [217, 0]
click at [960, 477] on div at bounding box center [938, 486] width 44 height 46
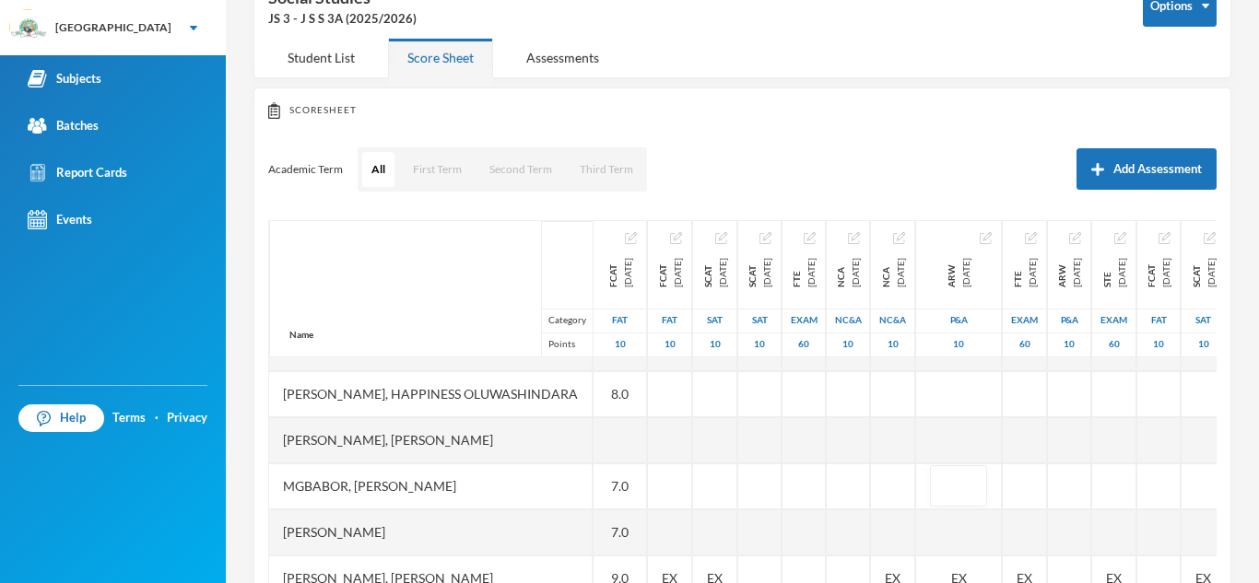
click at [915, 467] on div at bounding box center [893, 486] width 44 height 46
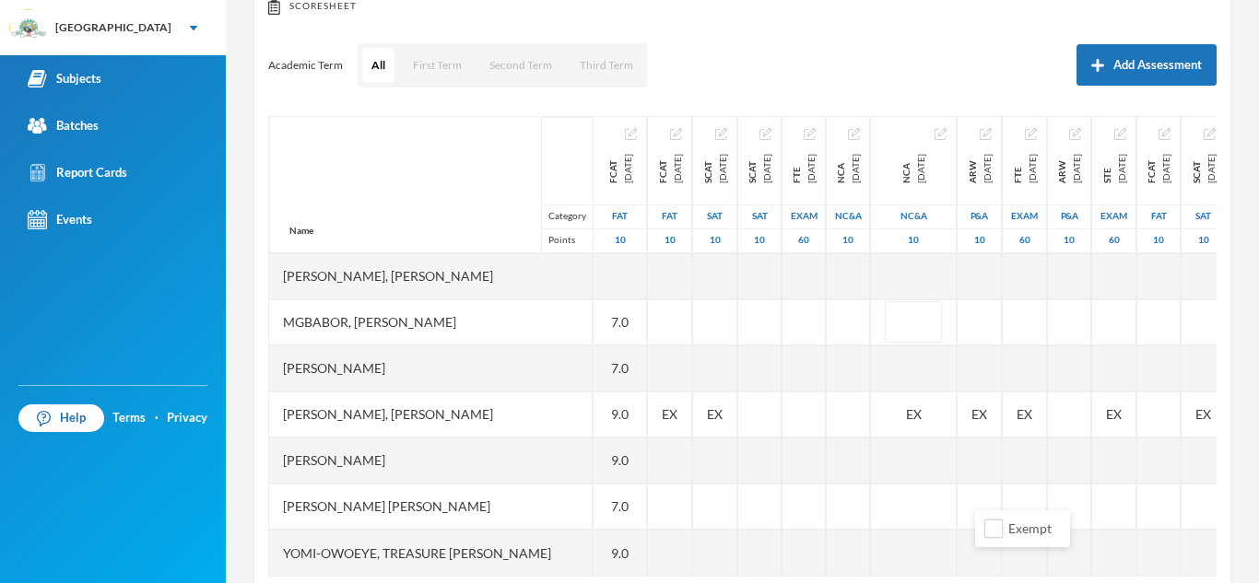
scroll to position [227, 0]
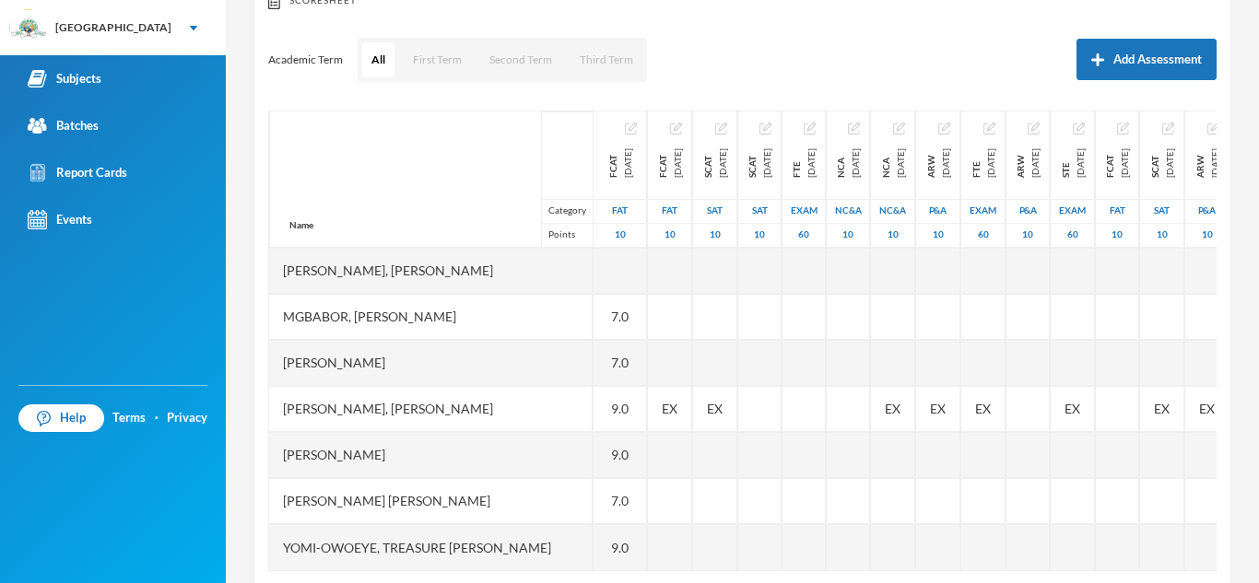
click at [76, 88] on div "Subjects" at bounding box center [65, 78] width 74 height 19
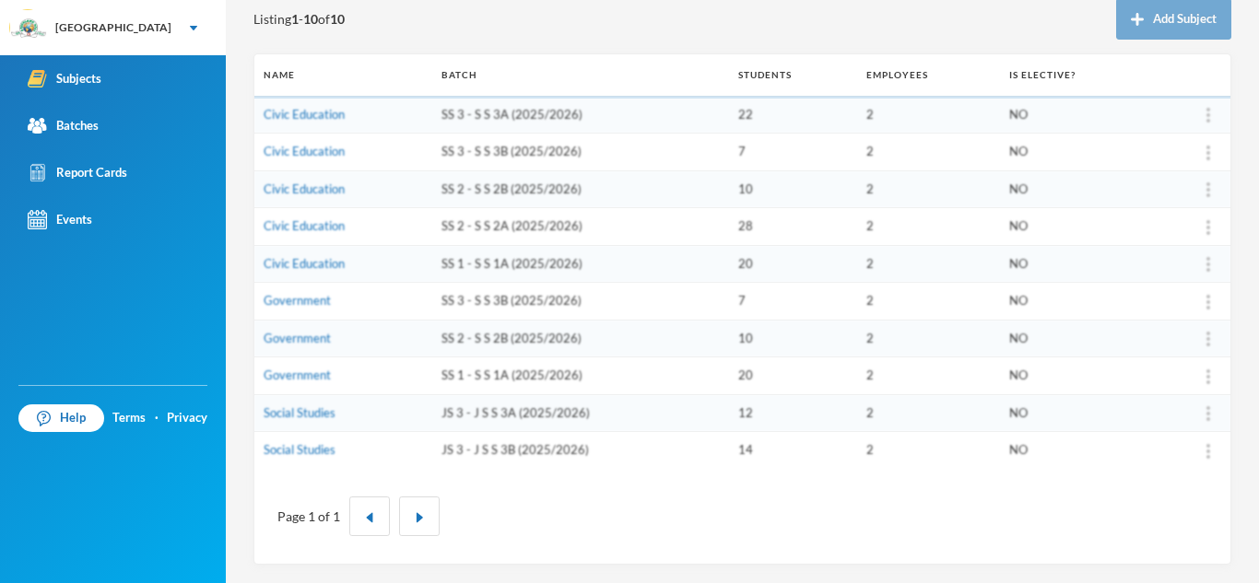
scroll to position [214, 0]
click at [333, 259] on link "Civic Education" at bounding box center [304, 263] width 81 height 15
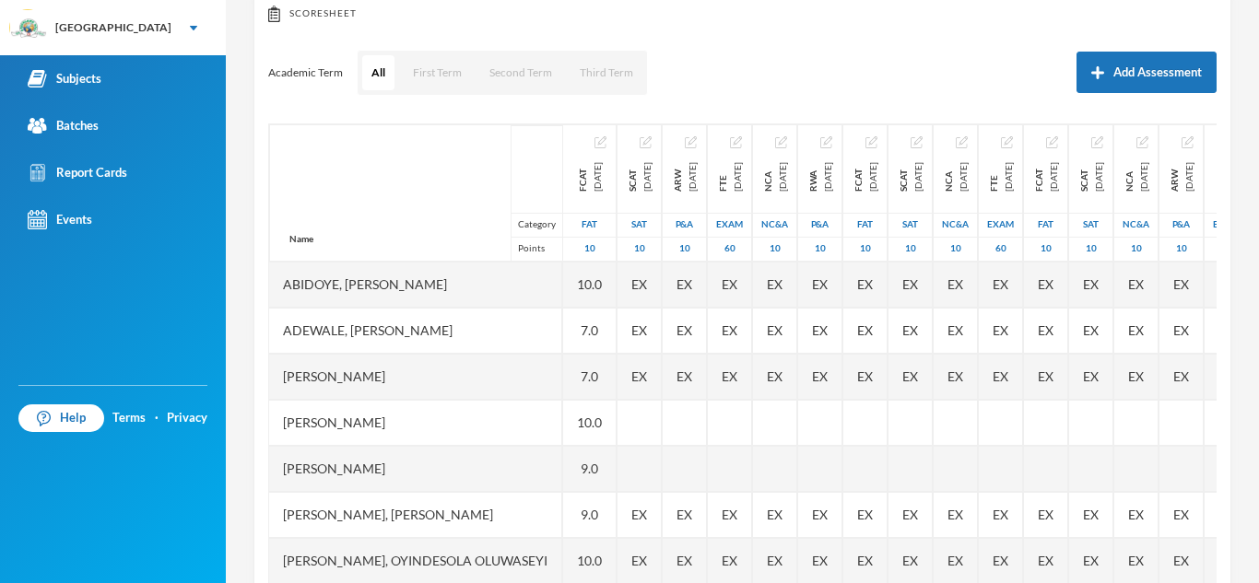
click at [555, 373] on div "[PERSON_NAME]" at bounding box center [415, 377] width 293 height 46
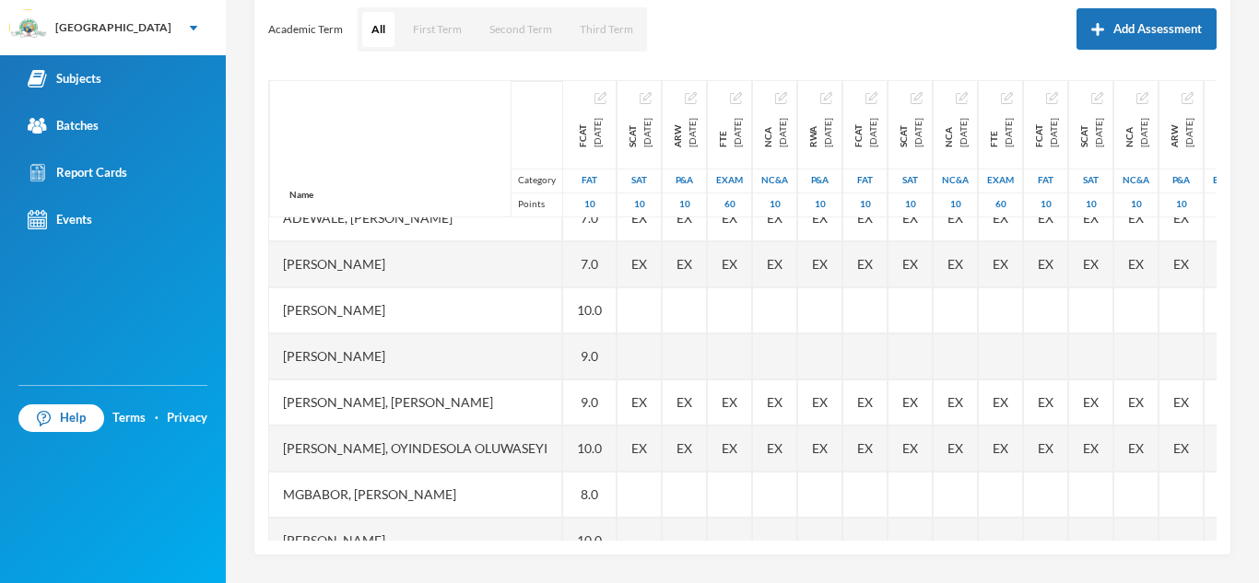
scroll to position [68, 0]
click at [610, 394] on div "9.0" at bounding box center [589, 404] width 53 height 46
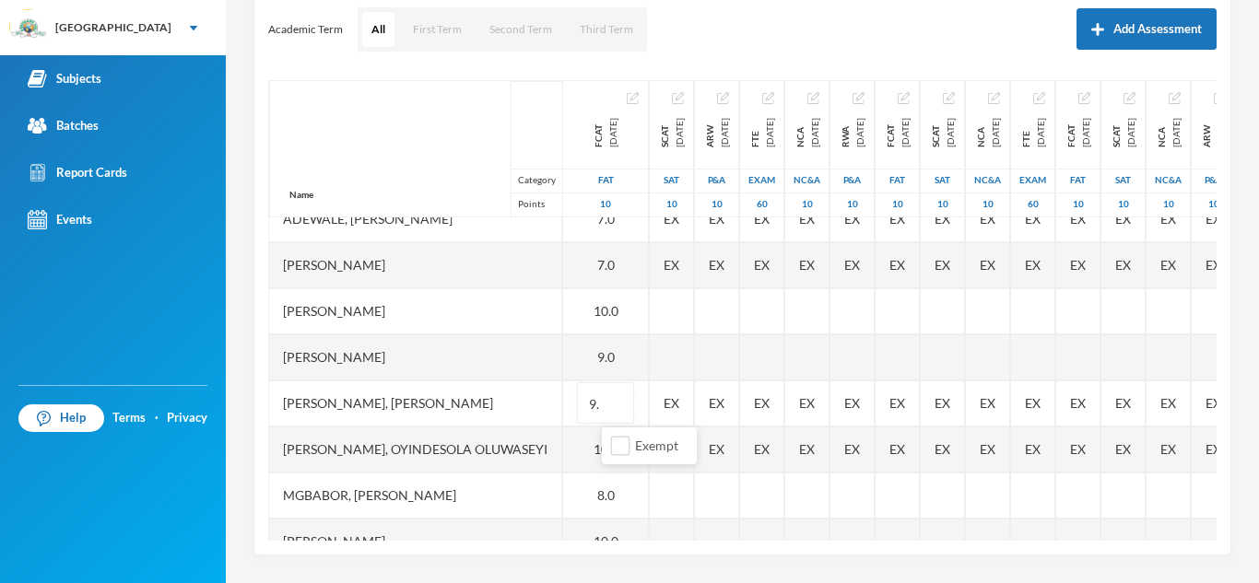
type input "9"
type input "10"
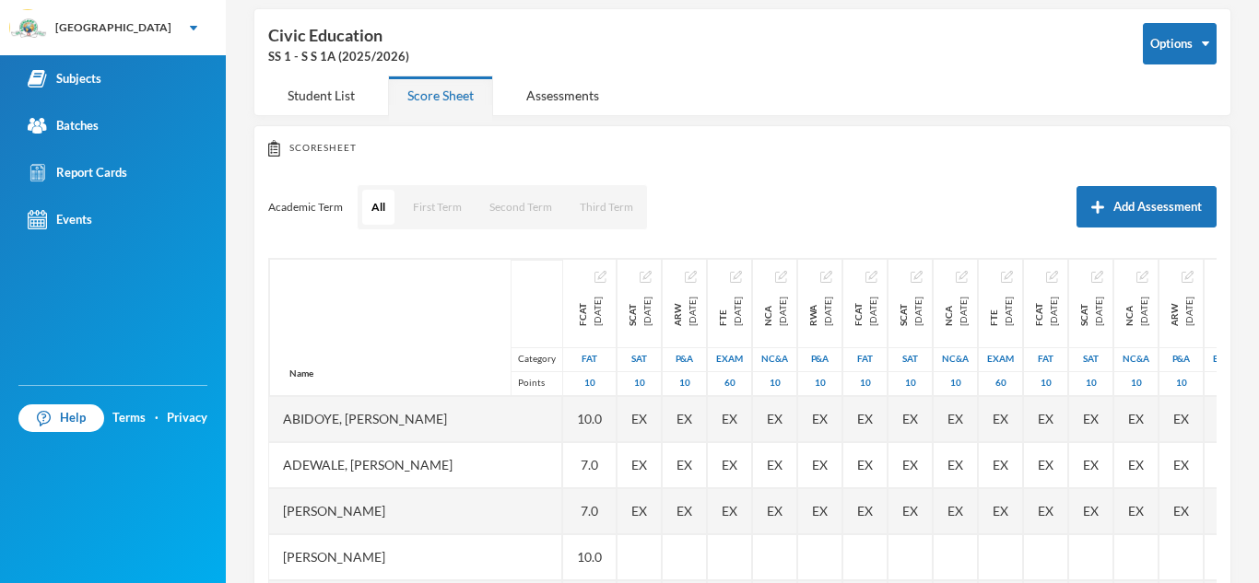
scroll to position [71, 0]
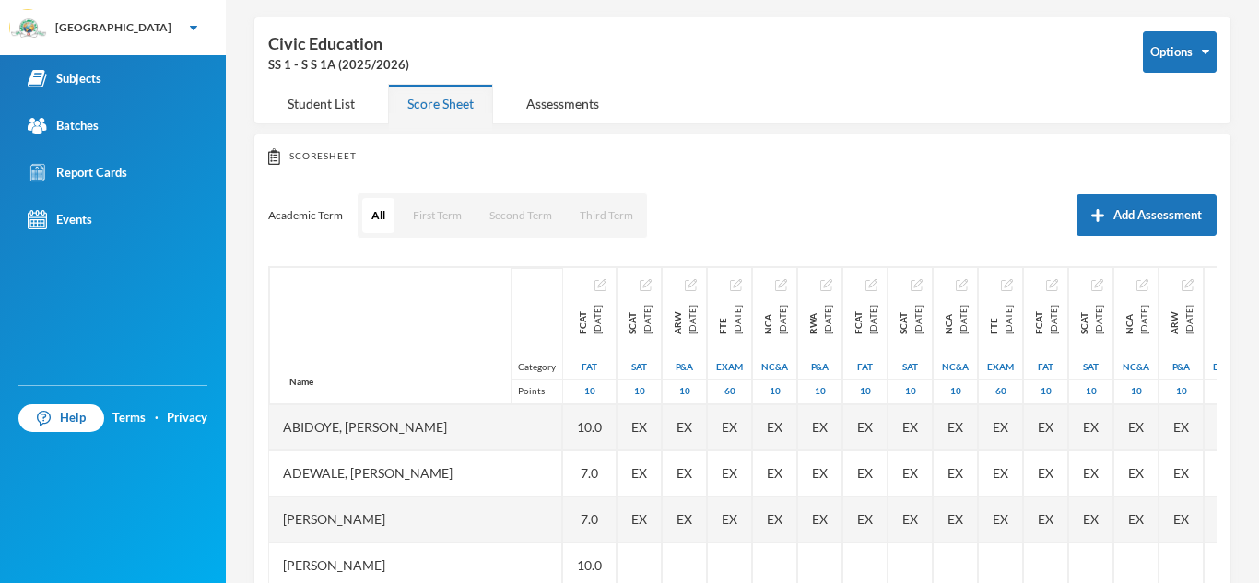
click at [616, 479] on div "7.0" at bounding box center [589, 474] width 53 height 46
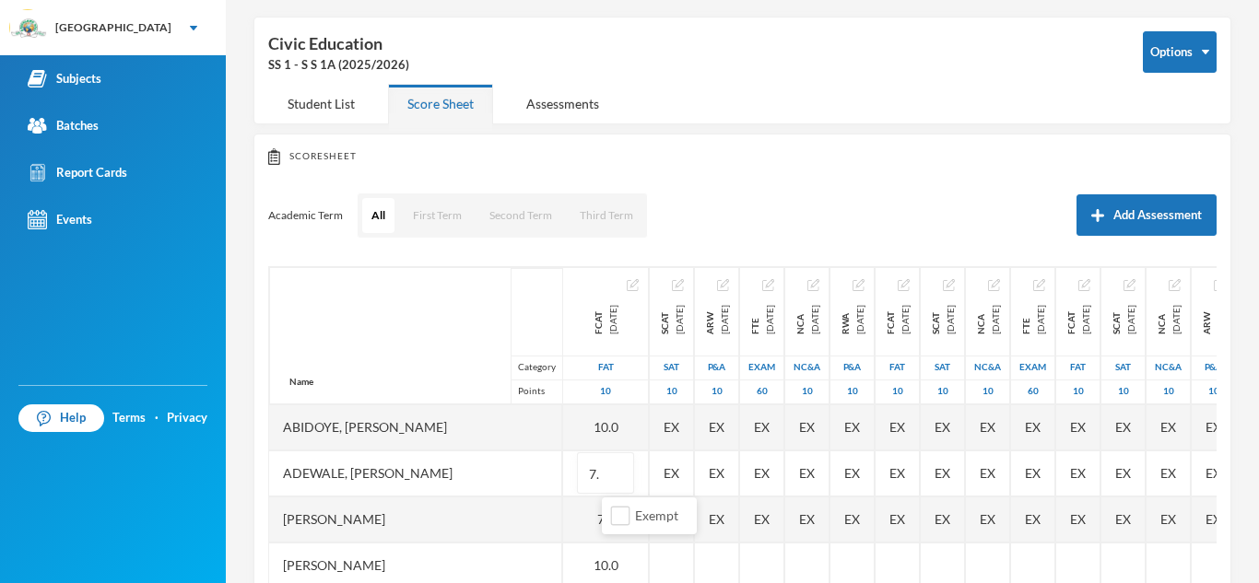
type input "7"
type input "8"
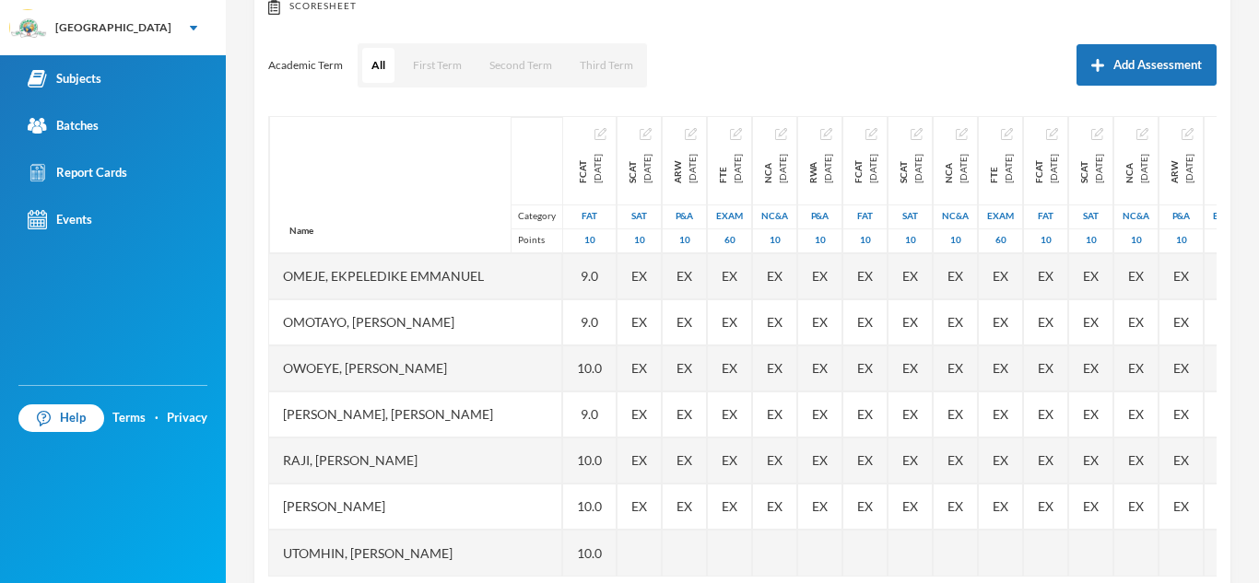
scroll to position [257, 0]
